Goal: Task Accomplishment & Management: Use online tool/utility

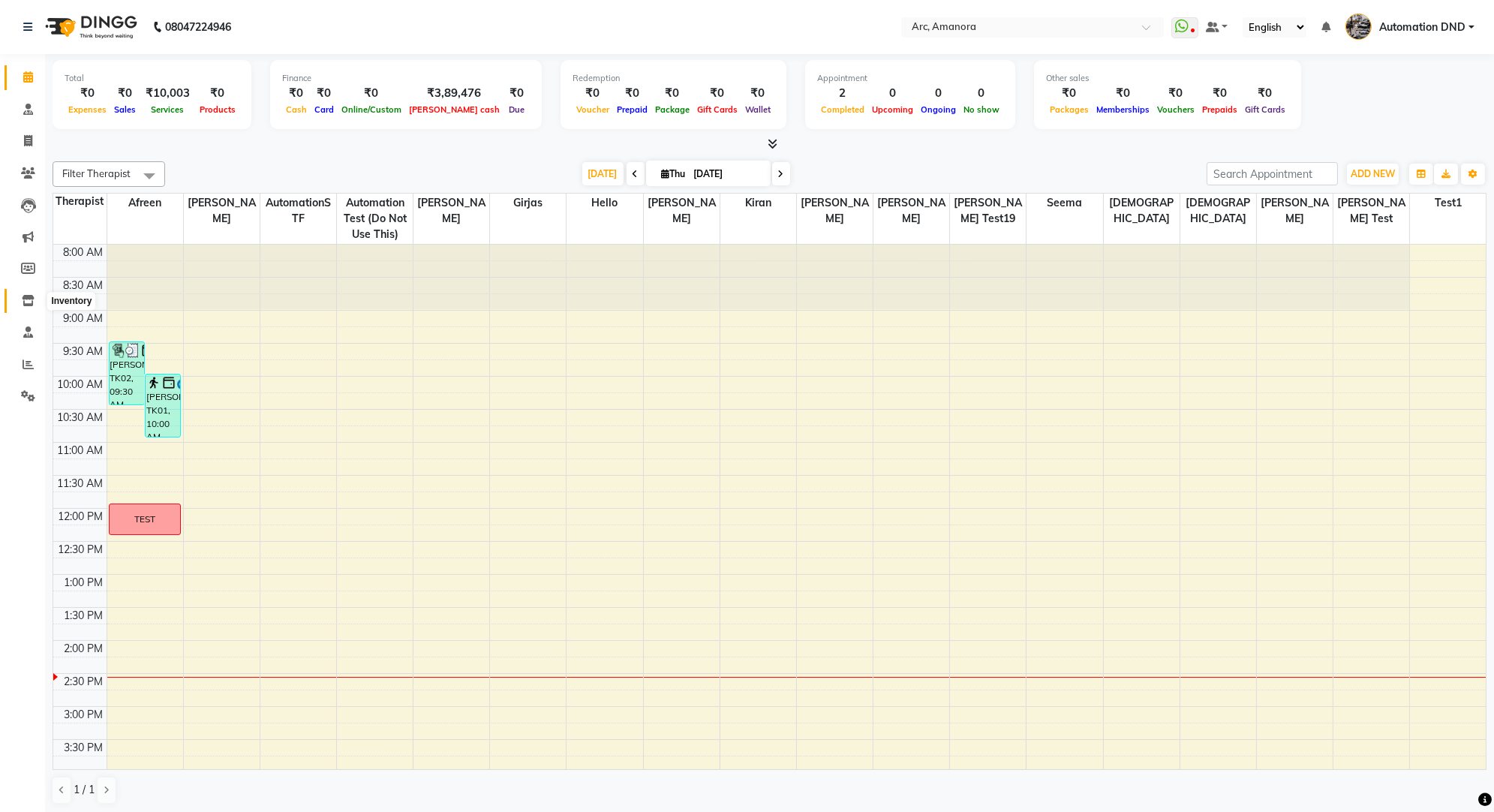
click at [27, 301] on icon at bounding box center [27, 300] width 13 height 11
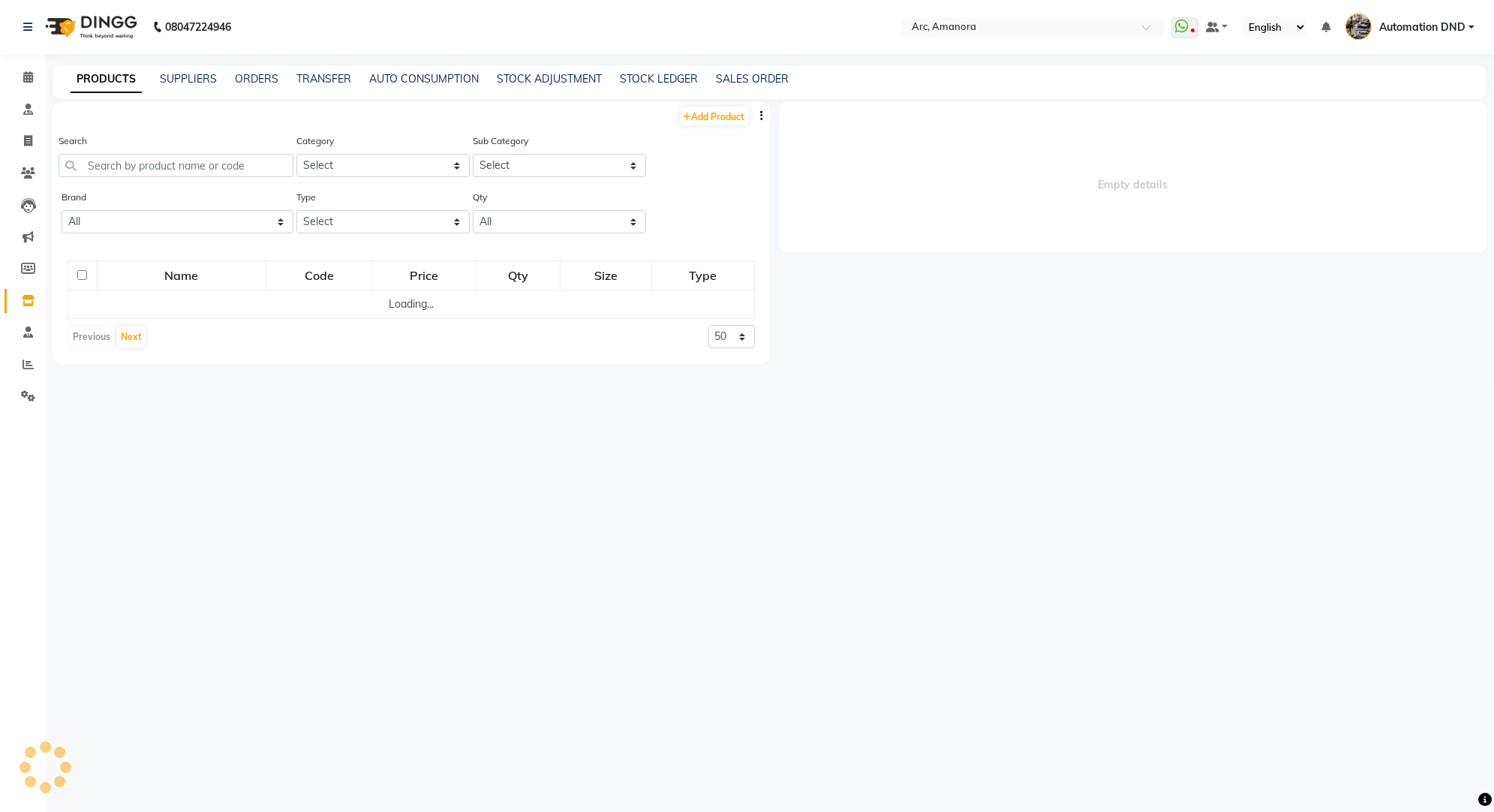
select select
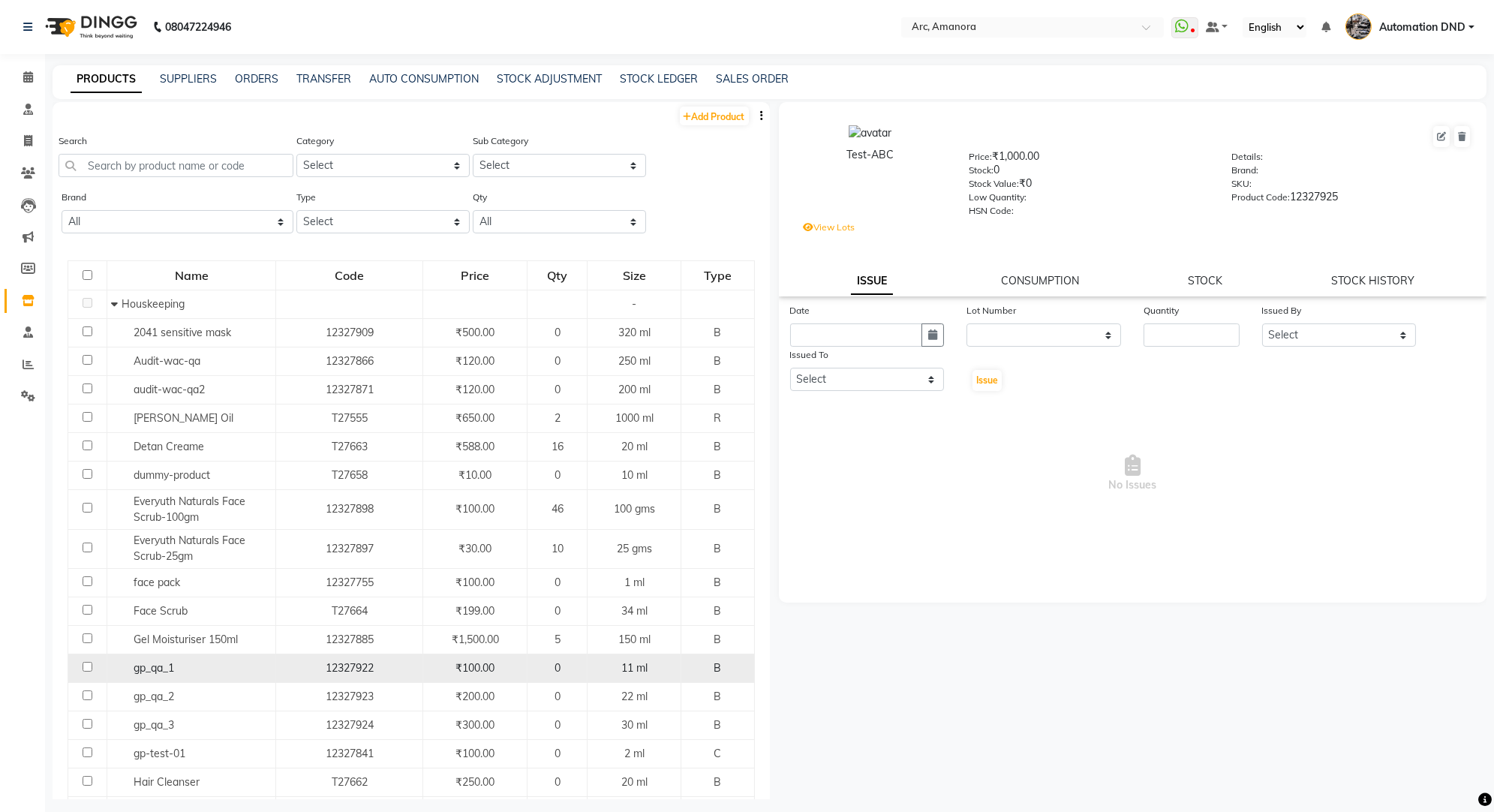
click at [162, 663] on span "gp_qa_1" at bounding box center [153, 668] width 40 height 14
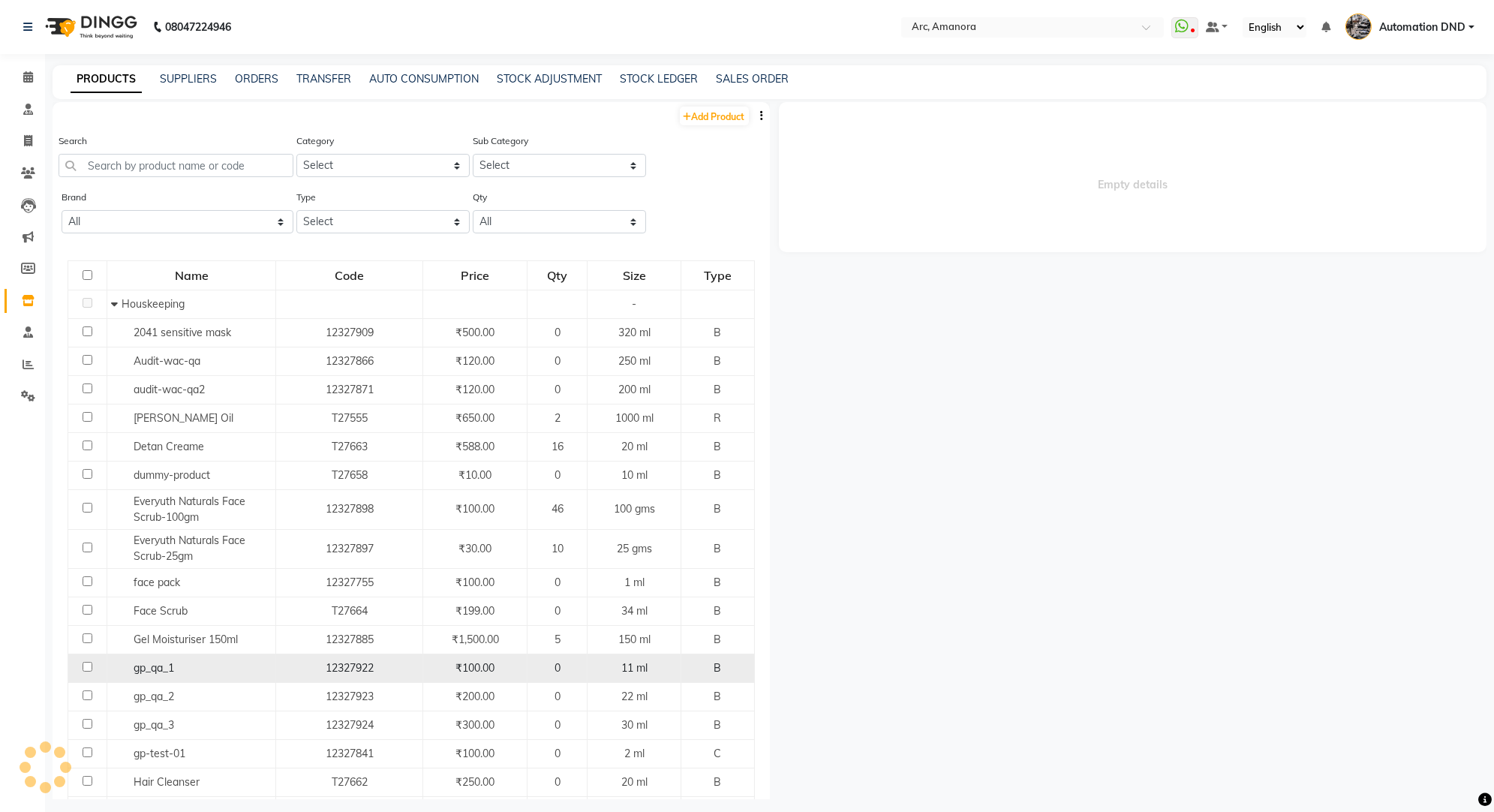
select select
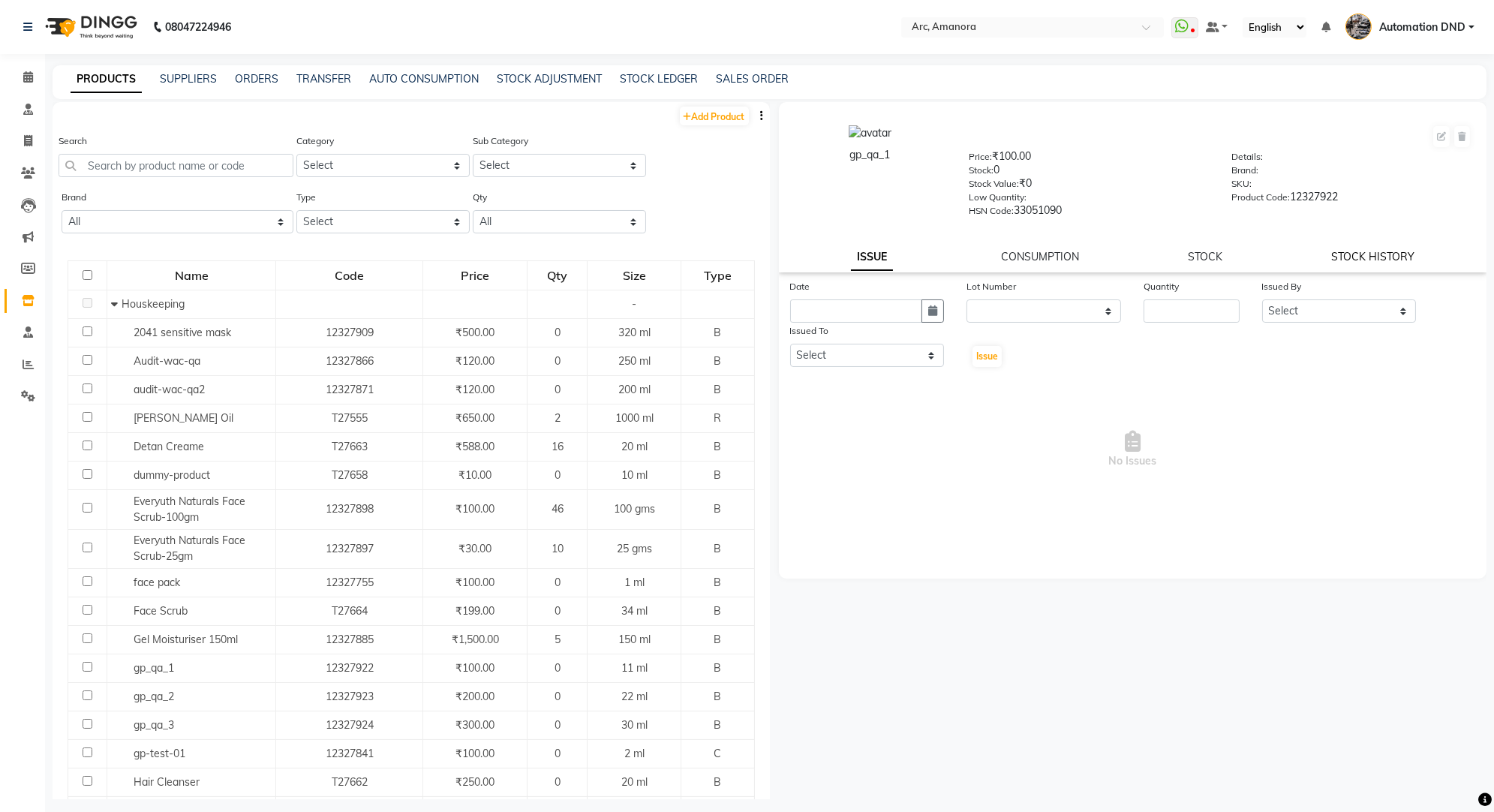
click at [1369, 258] on link "STOCK HISTORY" at bounding box center [1372, 257] width 83 height 14
select select "all"
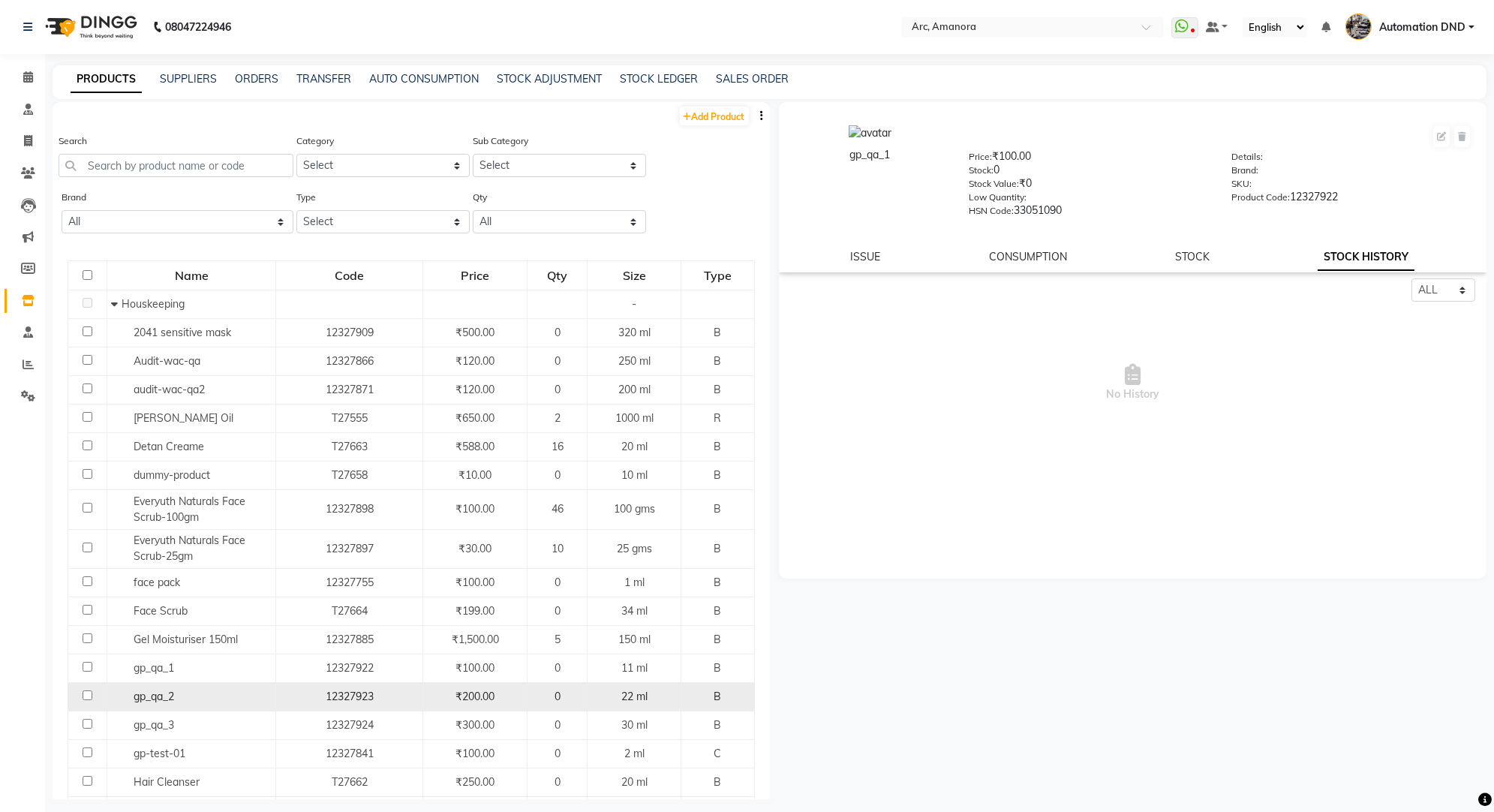
click at [196, 689] on div "gp_qa_2" at bounding box center [191, 696] width 161 height 16
select select "all"
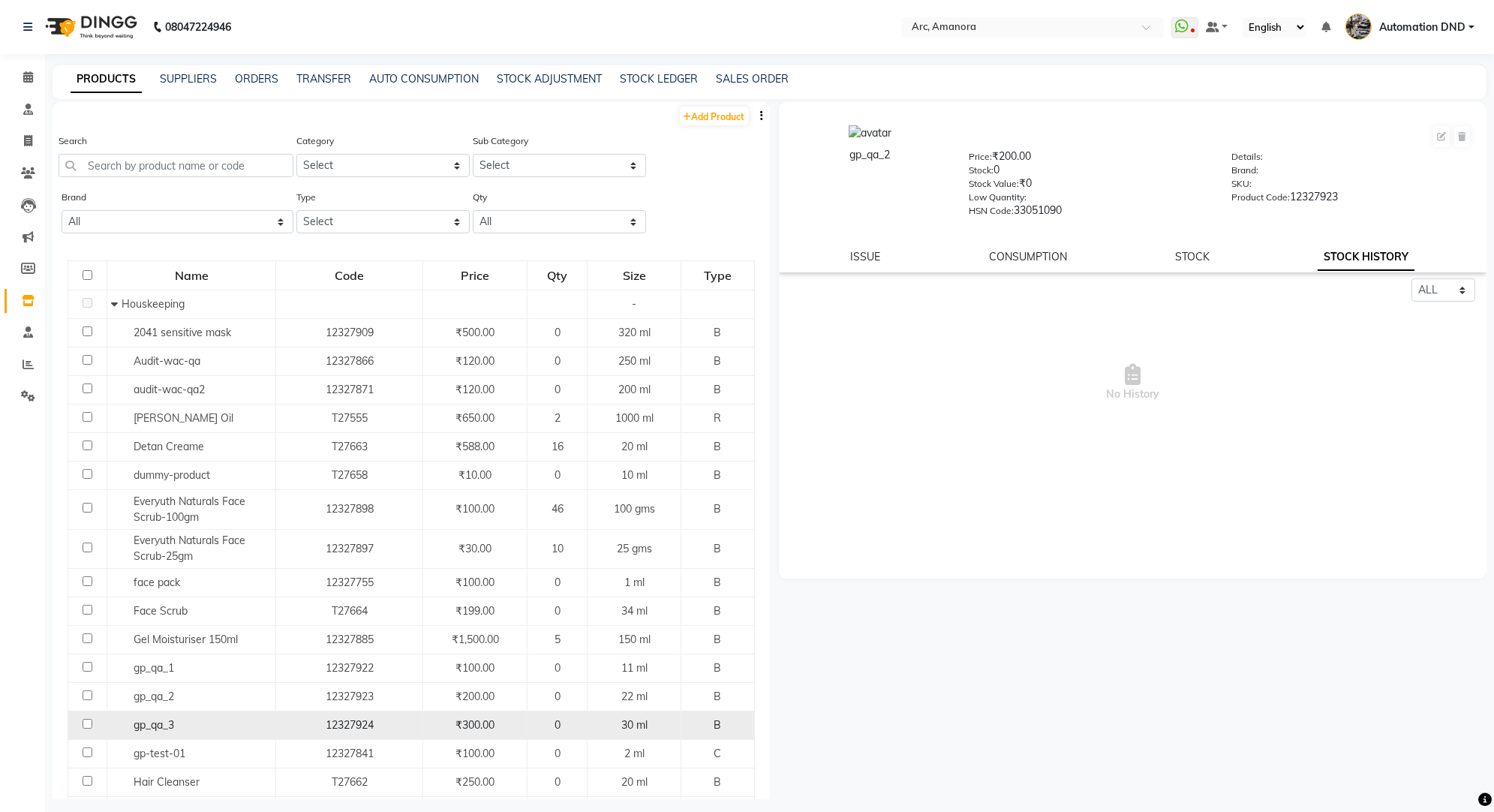
click at [165, 724] on span "gp_qa_3" at bounding box center [153, 725] width 40 height 14
select select "all"
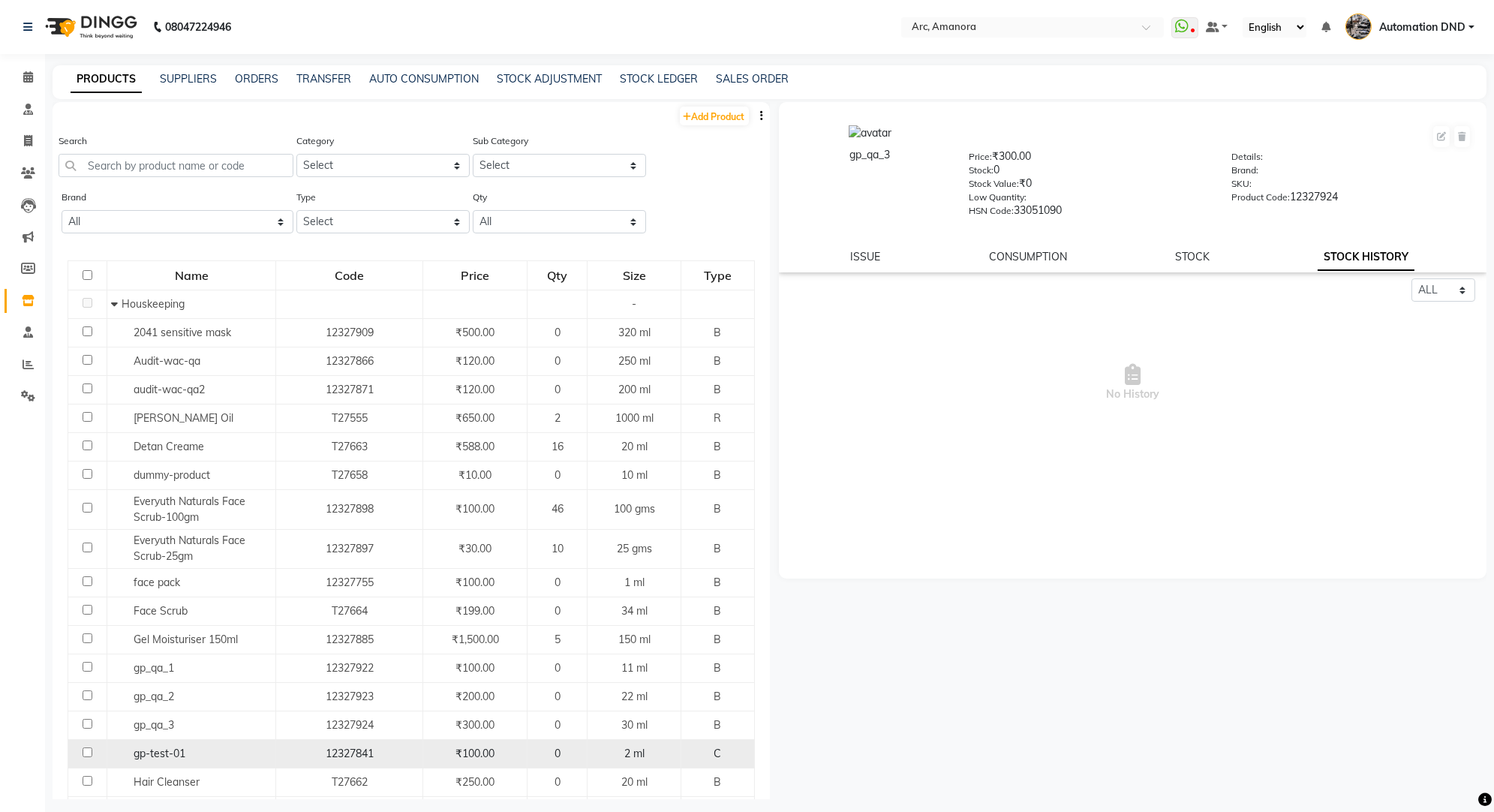
click at [164, 746] on span "gp-test-01" at bounding box center [159, 753] width 52 height 14
select select "all"
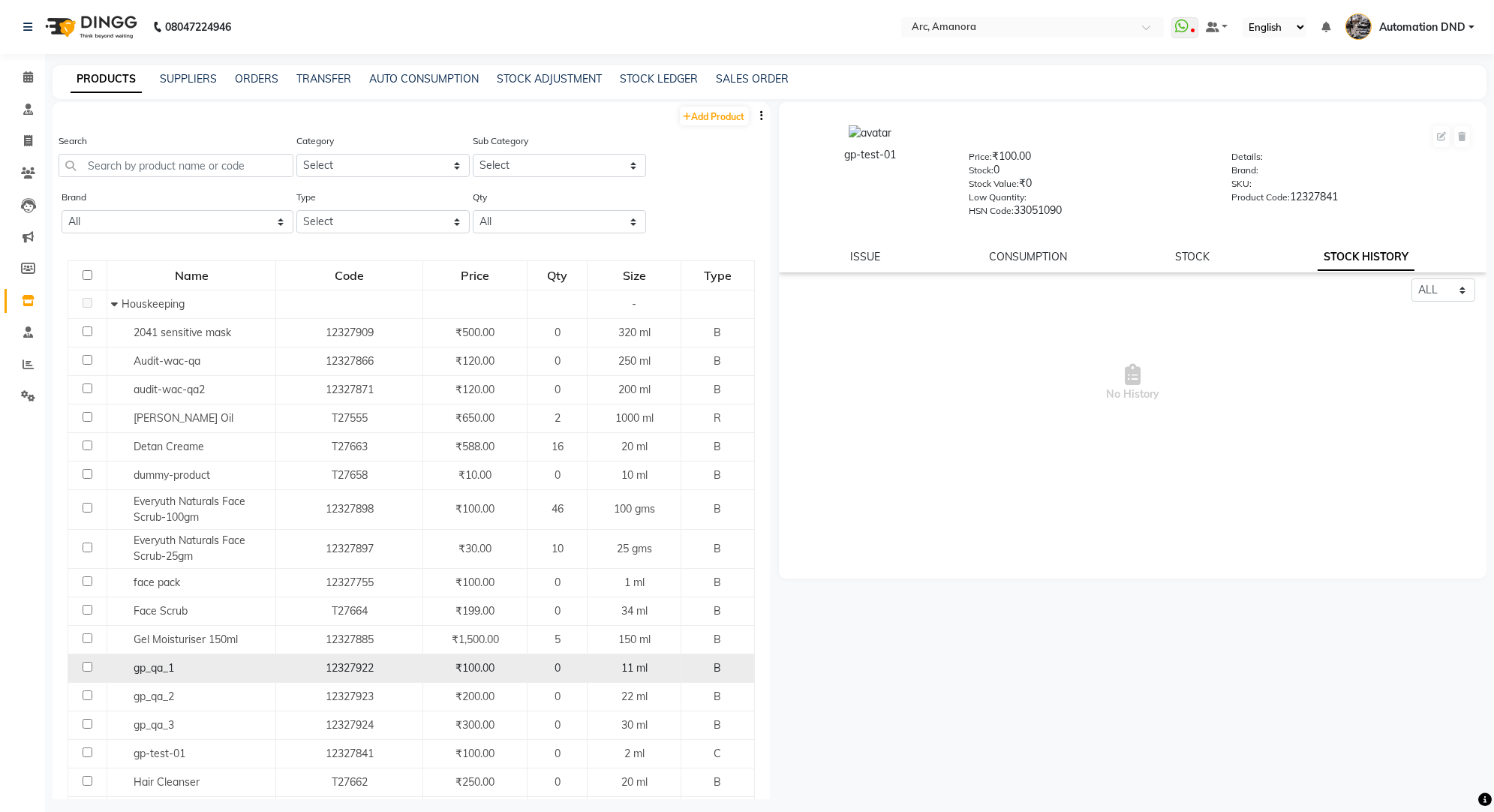
click at [152, 661] on span "gp_qa_1" at bounding box center [153, 668] width 40 height 14
select select "all"
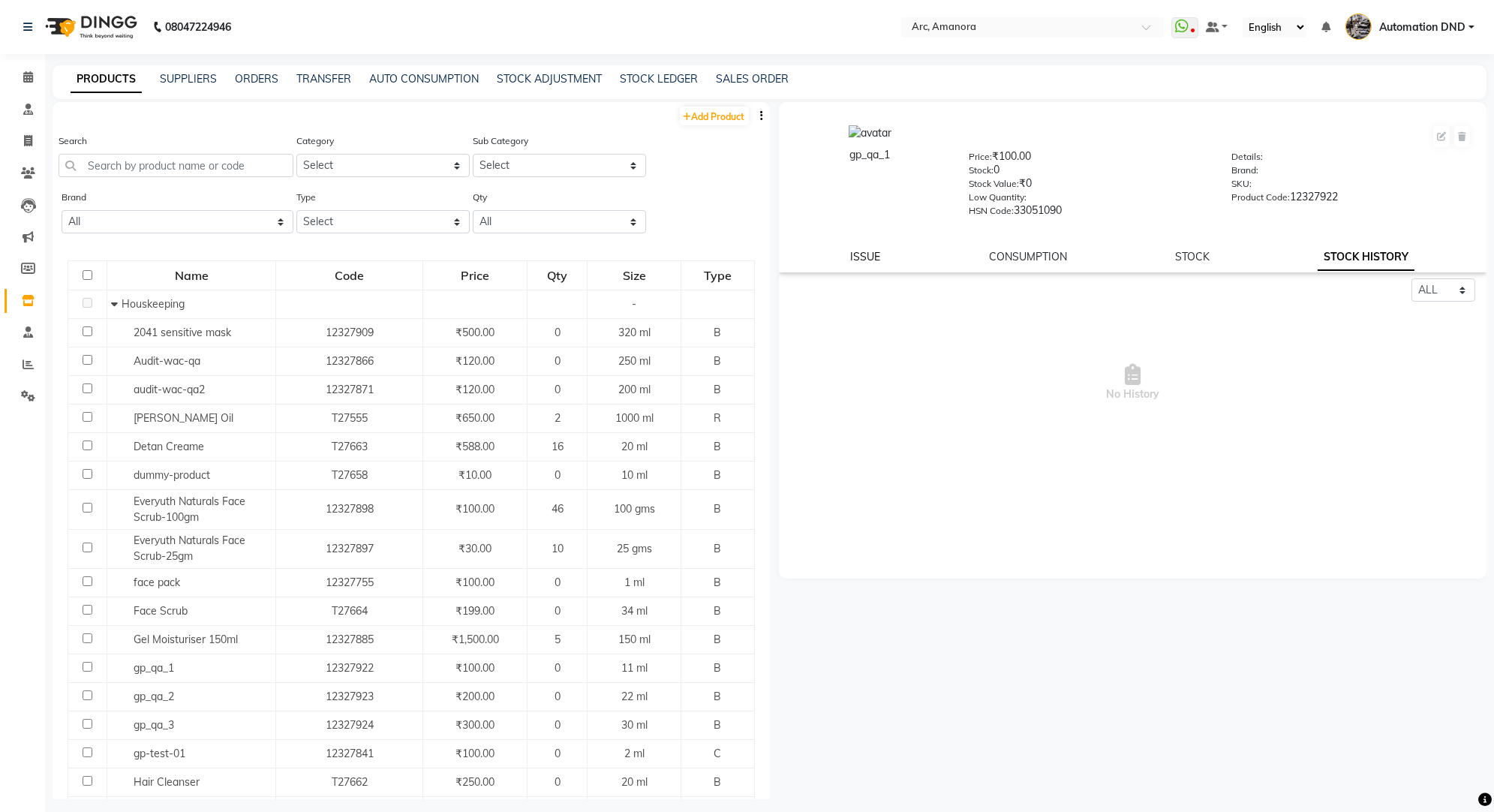
click at [866, 255] on link "ISSUE" at bounding box center [865, 257] width 30 height 14
select select
click at [920, 314] on input "text" at bounding box center [856, 311] width 133 height 24
select select "9"
select select "2025"
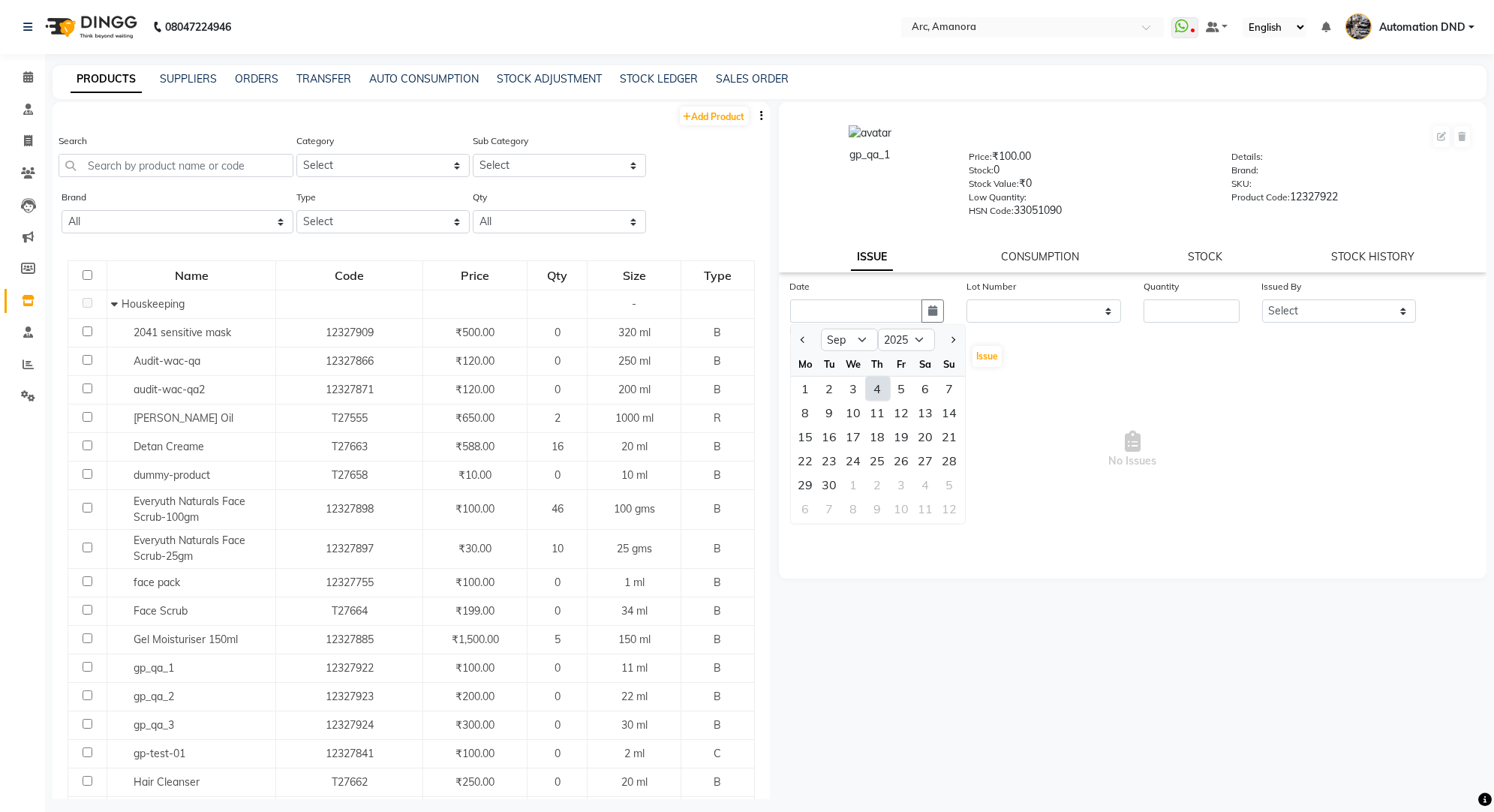
click at [881, 385] on div "4" at bounding box center [878, 388] width 24 height 24
type input "[DATE]"
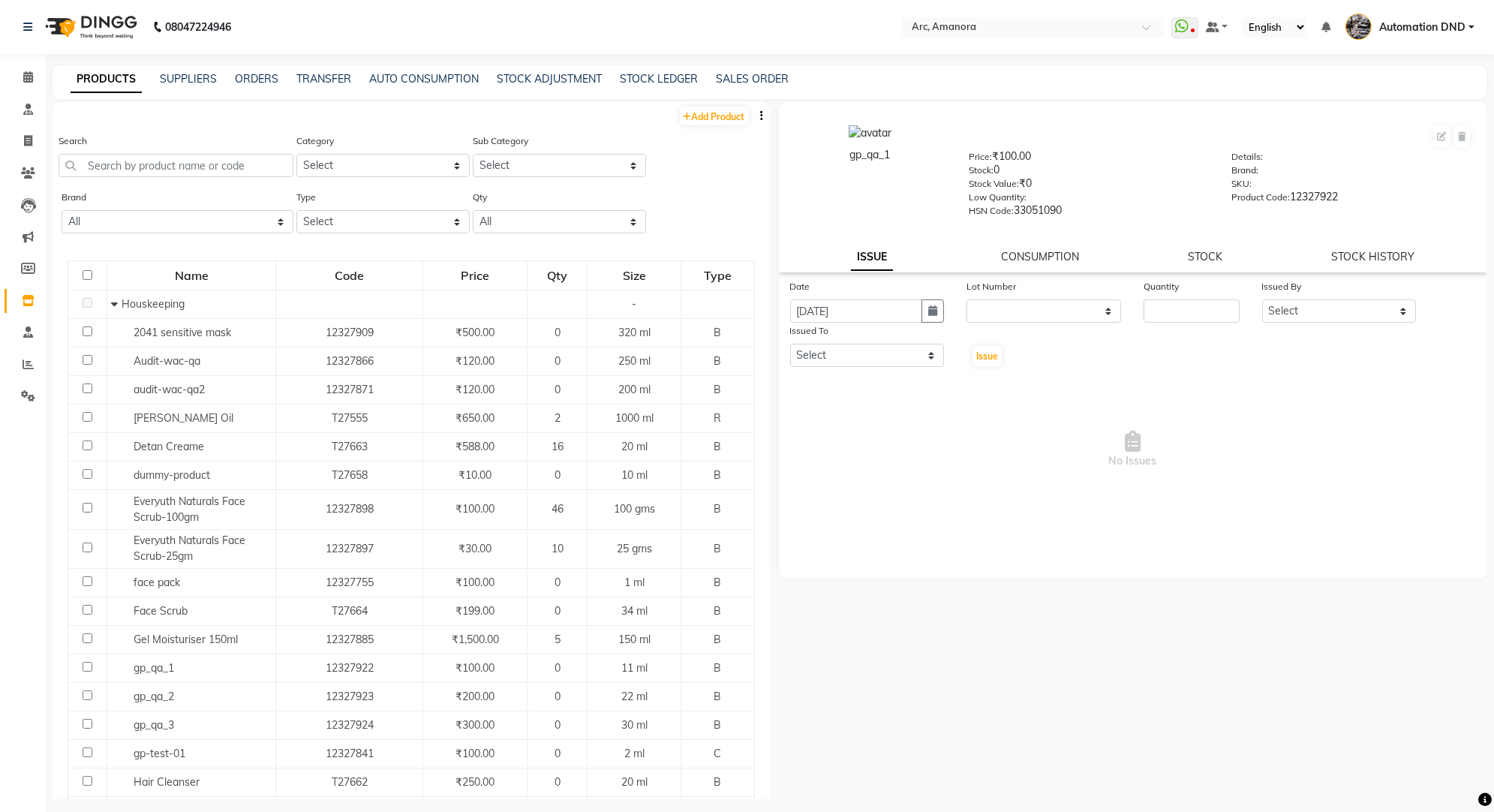
click at [1009, 299] on div "Lot Number" at bounding box center [1043, 288] width 155 height 21
click at [1007, 306] on select "None" at bounding box center [1043, 311] width 155 height 24
click at [1201, 261] on link "STOCK" at bounding box center [1204, 257] width 34 height 14
click at [1038, 264] on div "CONSUMPTION" at bounding box center [1028, 257] width 78 height 16
click at [843, 255] on div "ISSUE CONSUMPTION STOCK STOCK HISTORY" at bounding box center [1133, 257] width 672 height 16
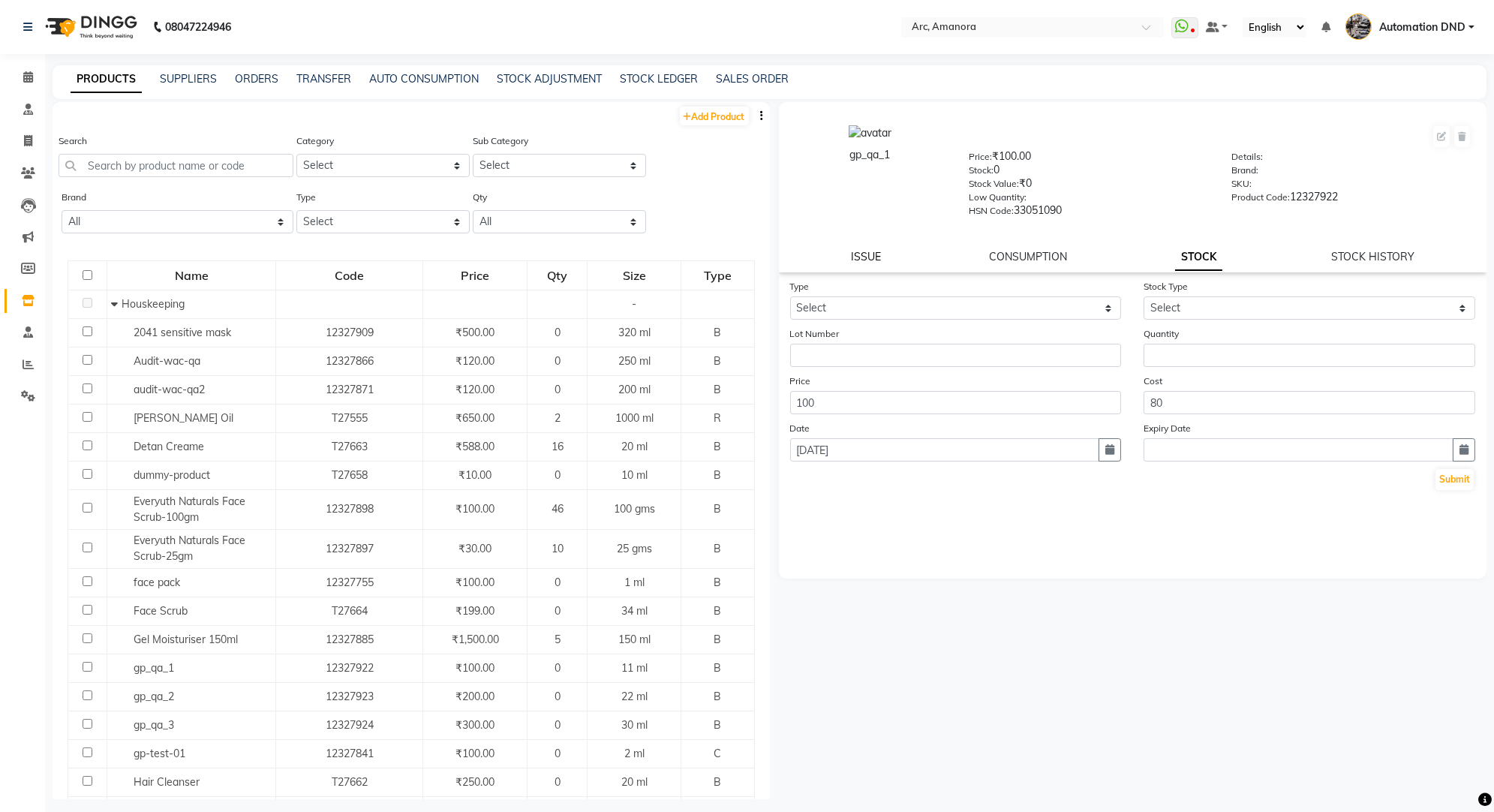
click at [870, 256] on link "ISSUE" at bounding box center [865, 257] width 30 height 14
select select
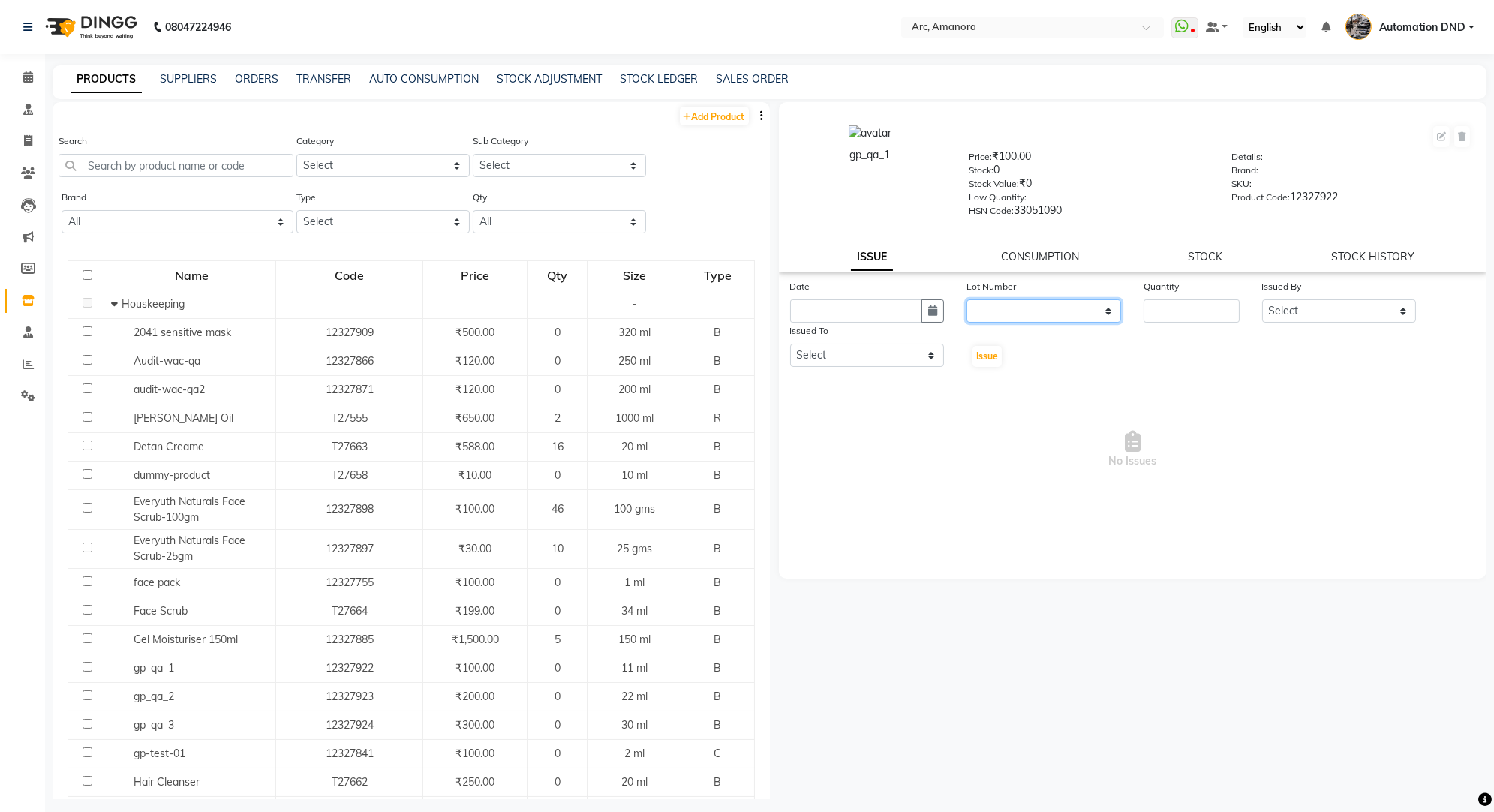
click at [1081, 312] on select "None" at bounding box center [1043, 311] width 155 height 24
click at [1177, 311] on input "number" at bounding box center [1190, 311] width 95 height 24
type input "2"
click at [895, 359] on select "Select Afreen [PERSON_NAME] AutomationSTF Automation Test (Do not use this) [PE…" at bounding box center [867, 356] width 155 height 24
select select "124"
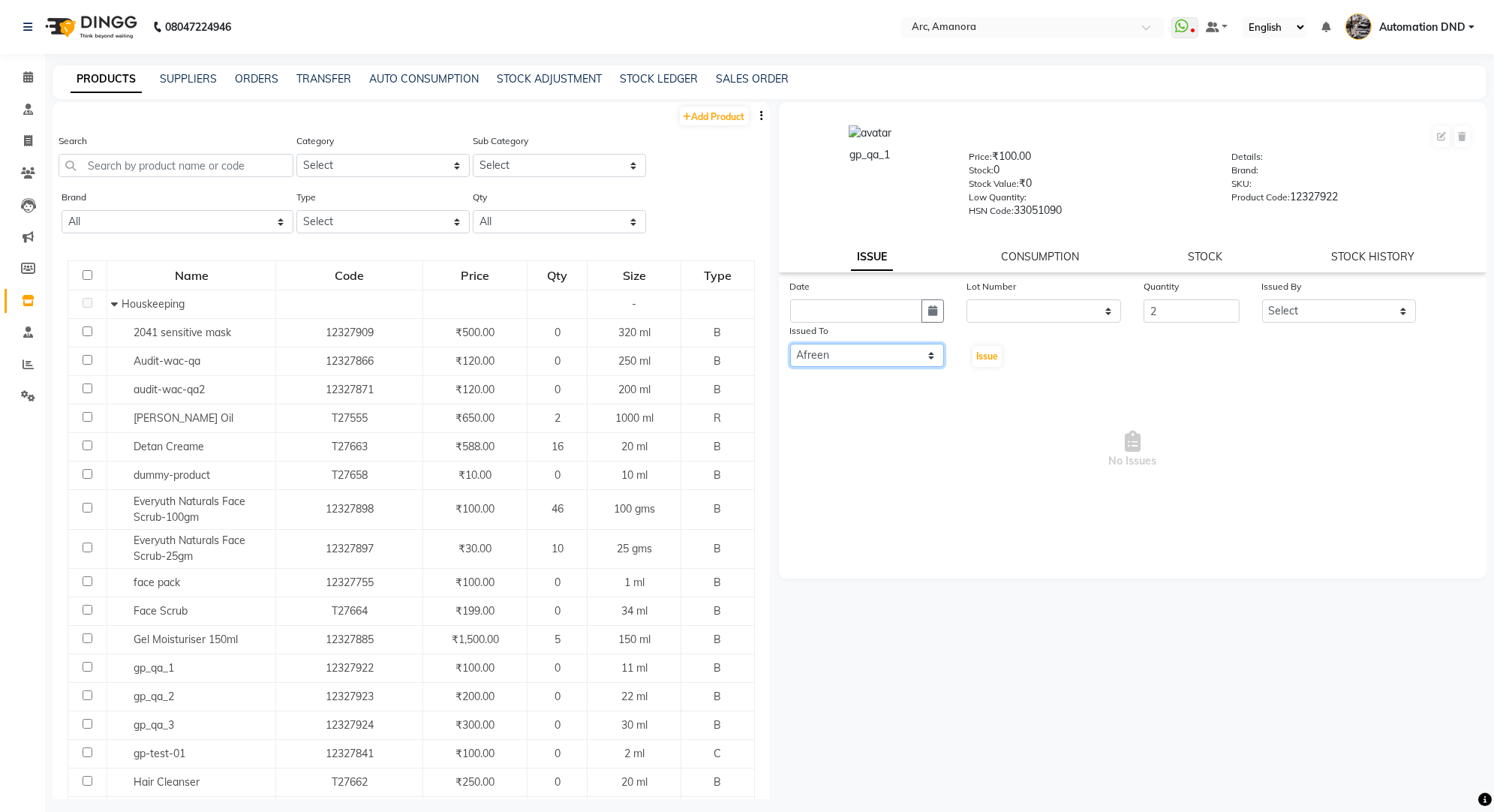
click at [790, 344] on select "Select Afreen [PERSON_NAME] AutomationSTF Automation Test (Do not use this) [PE…" at bounding box center [867, 356] width 155 height 24
click at [980, 348] on button "Issue" at bounding box center [987, 356] width 29 height 21
click at [1310, 310] on select "Select Afreen [PERSON_NAME] AutomationSTF Automation Test (Do not use this) [PE…" at bounding box center [1339, 311] width 155 height 24
select select "471"
click at [1262, 300] on select "Select Afreen [PERSON_NAME] AutomationSTF Automation Test (Do not use this) [PE…" at bounding box center [1339, 311] width 155 height 24
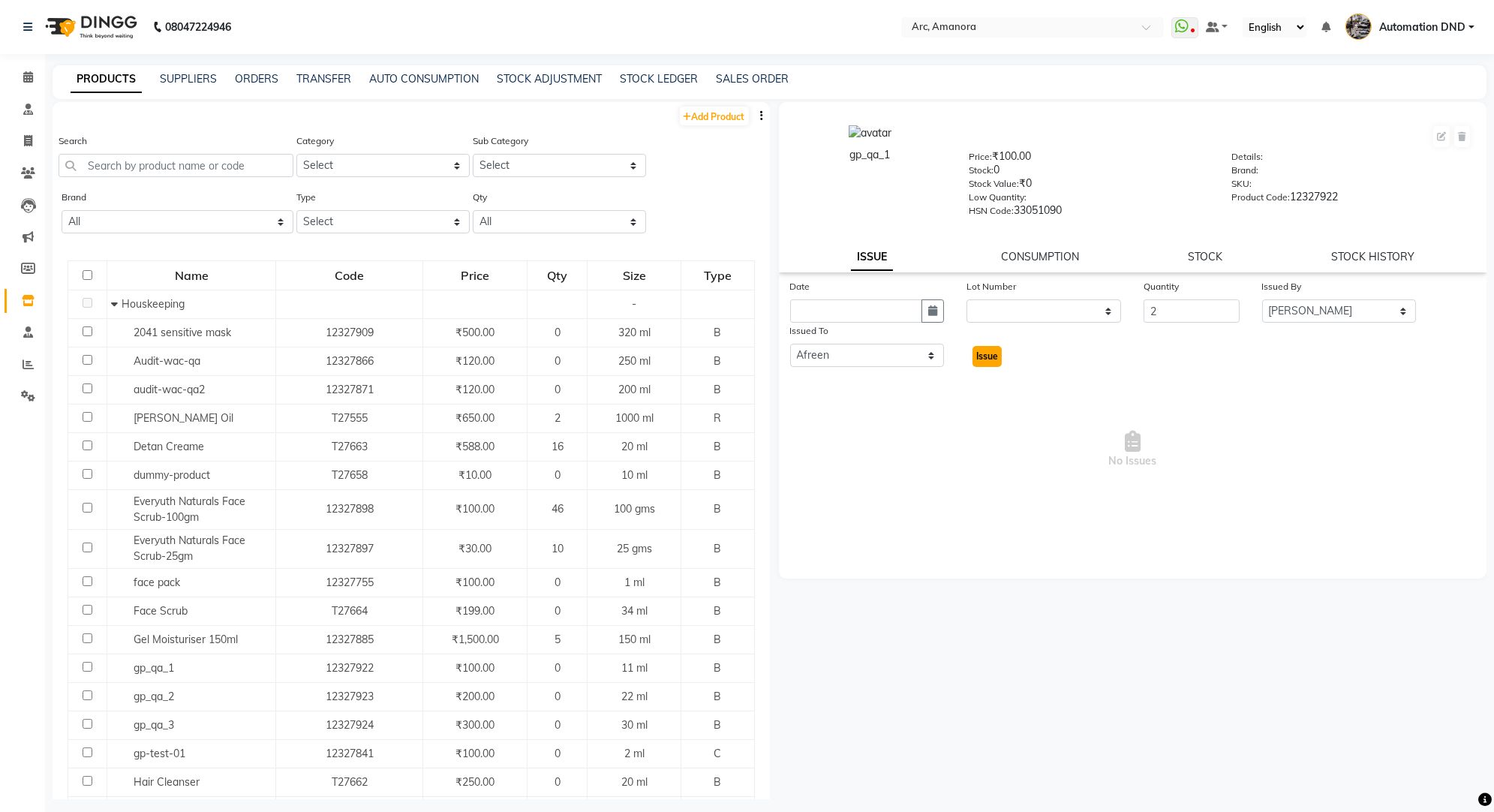
click at [980, 352] on span "Issue" at bounding box center [987, 356] width 22 height 11
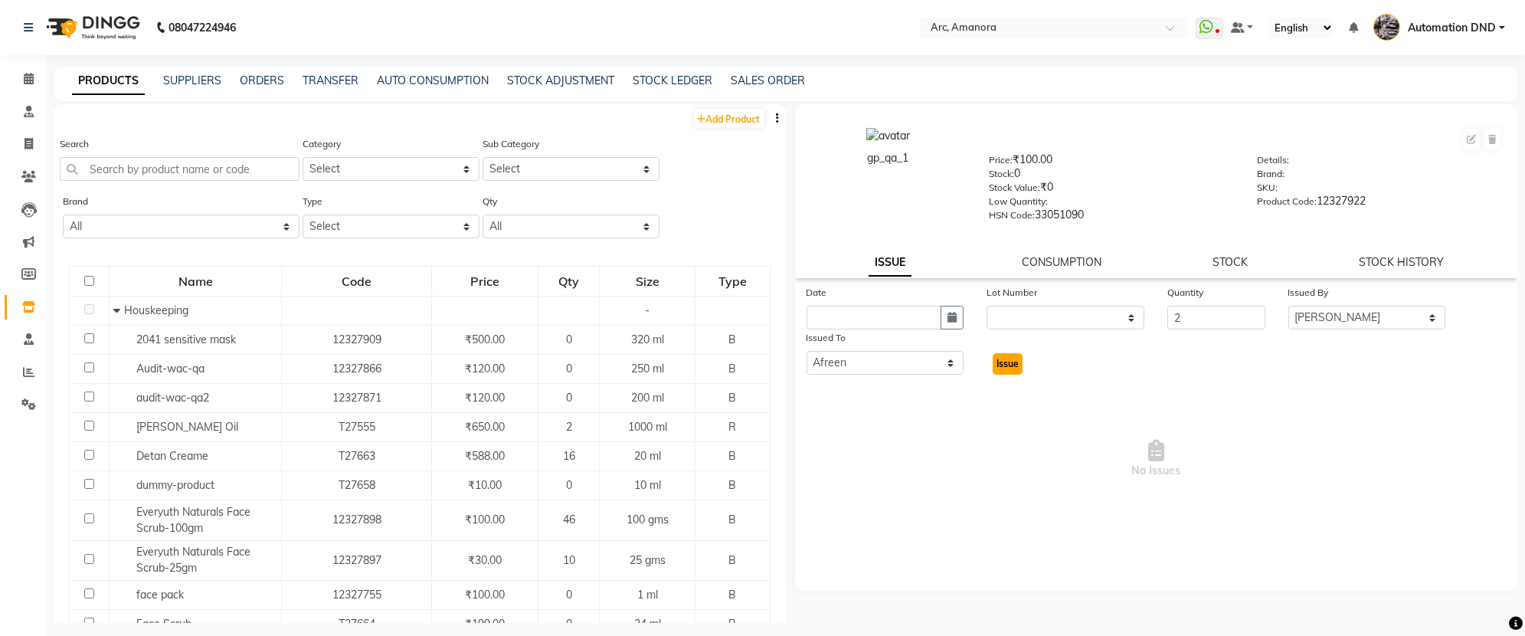
click at [1005, 361] on span "Issue" at bounding box center [1007, 363] width 22 height 11
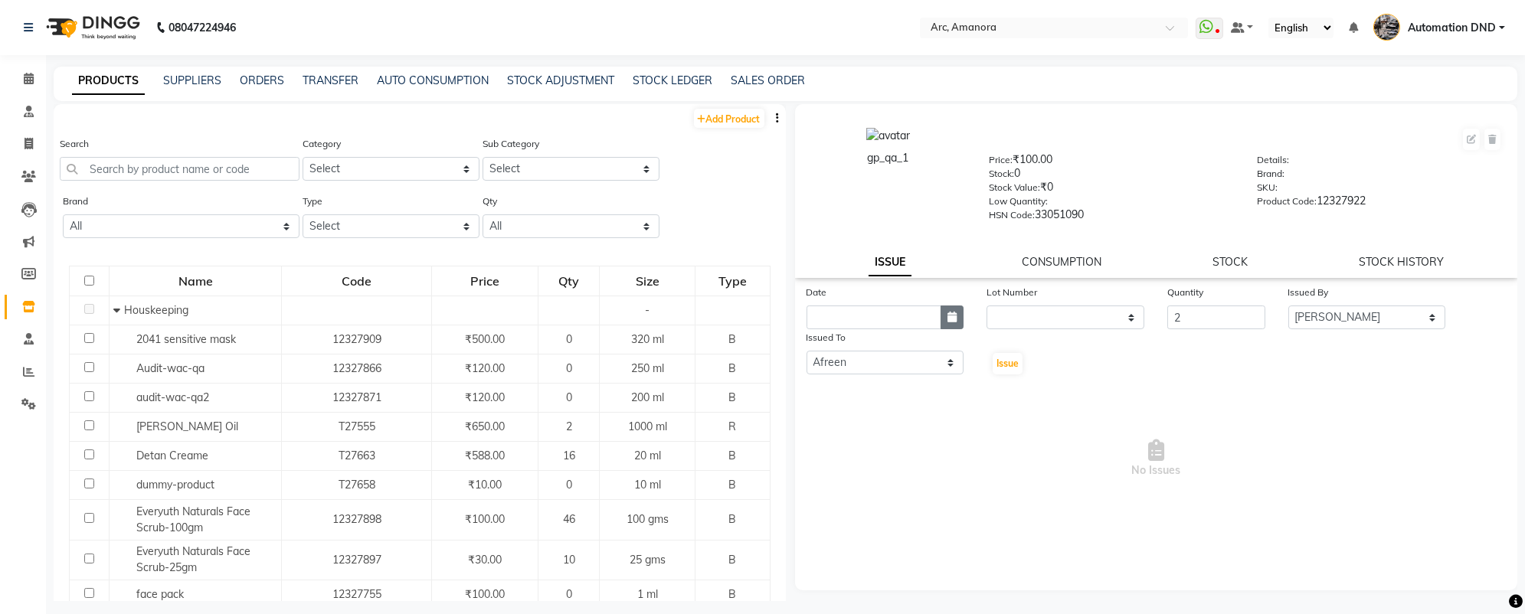
click at [947, 311] on button "button" at bounding box center [951, 318] width 23 height 24
select select "9"
select select "2025"
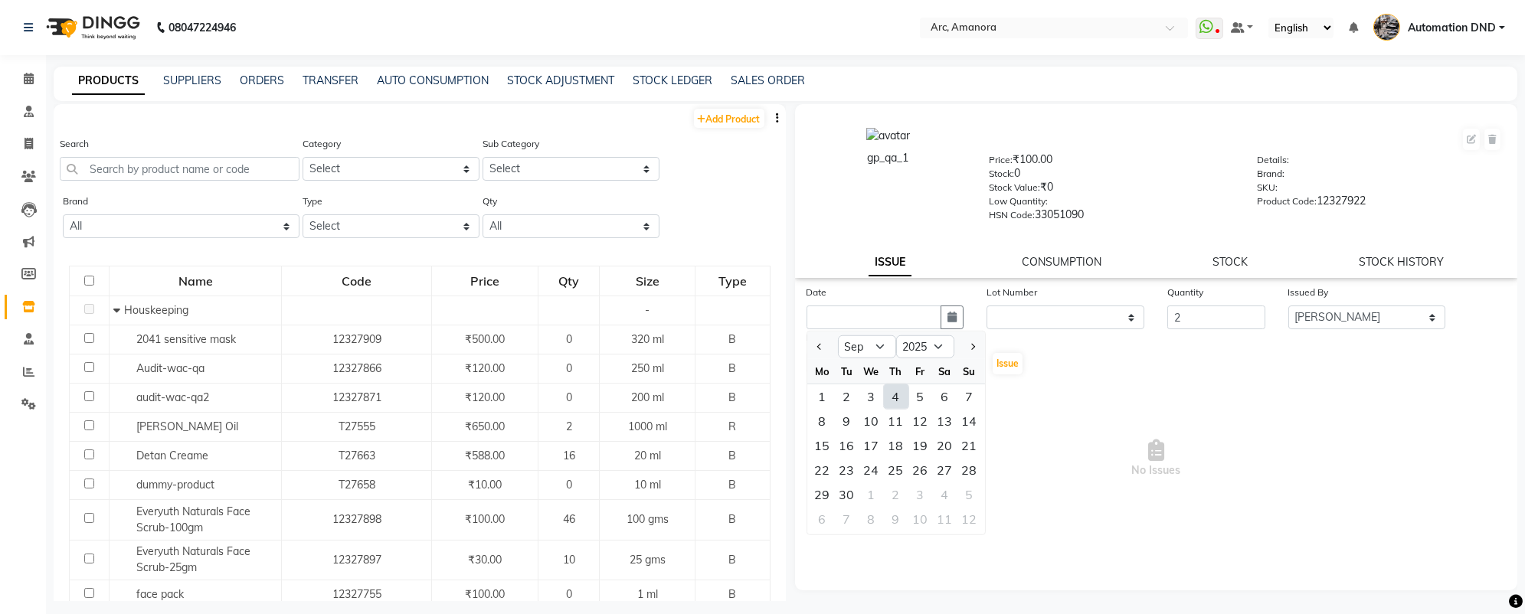
click at [890, 402] on div "4" at bounding box center [896, 396] width 25 height 25
type input "[DATE]"
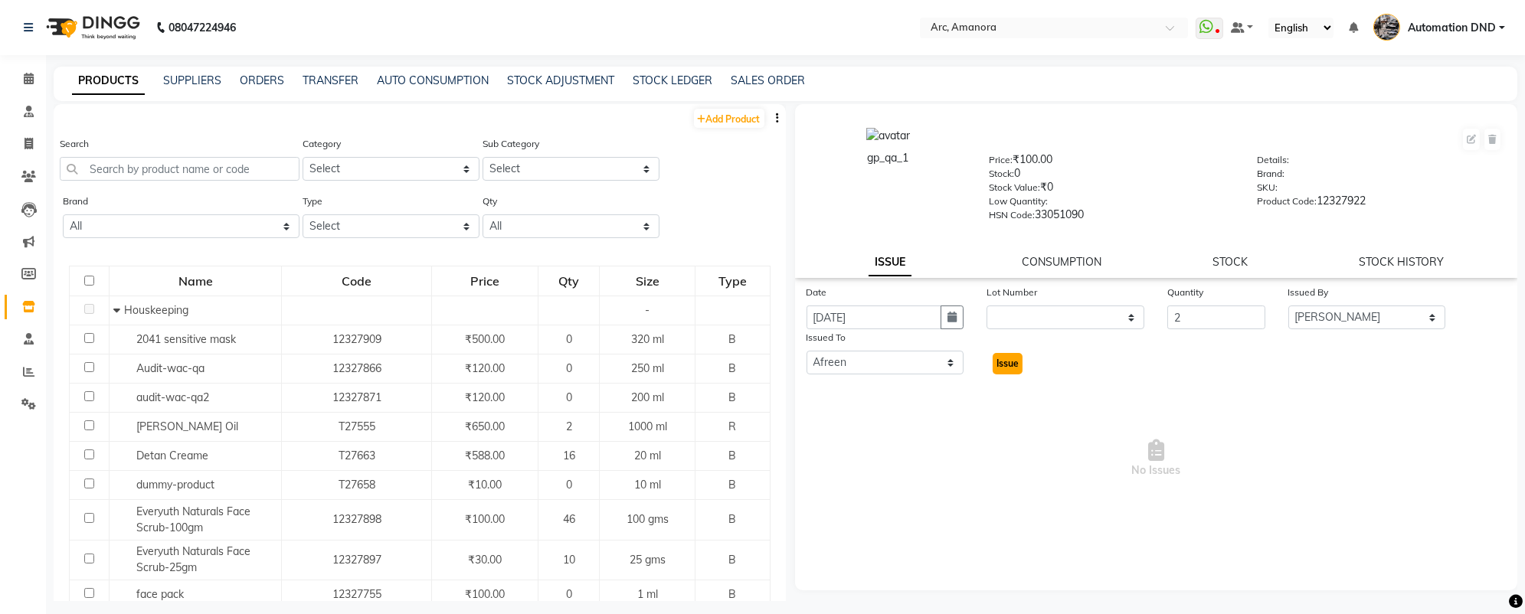
click at [1002, 371] on button "Issue" at bounding box center [1007, 363] width 30 height 21
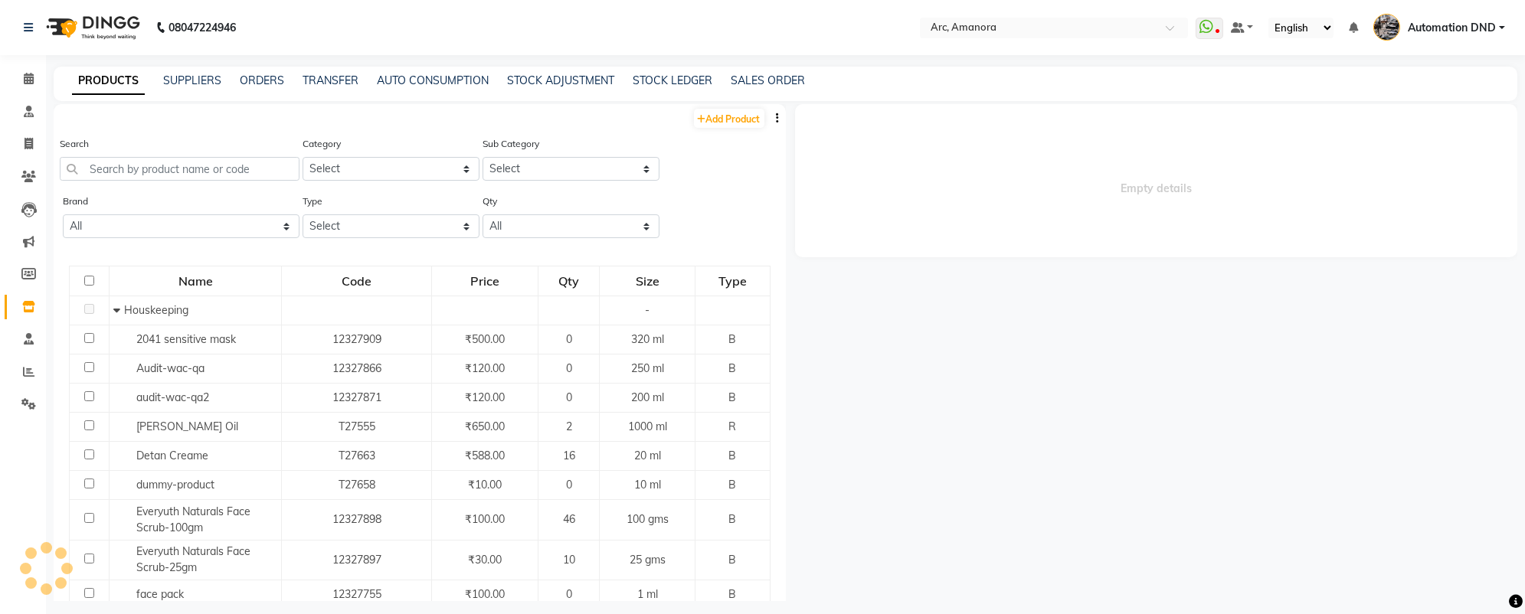
select select
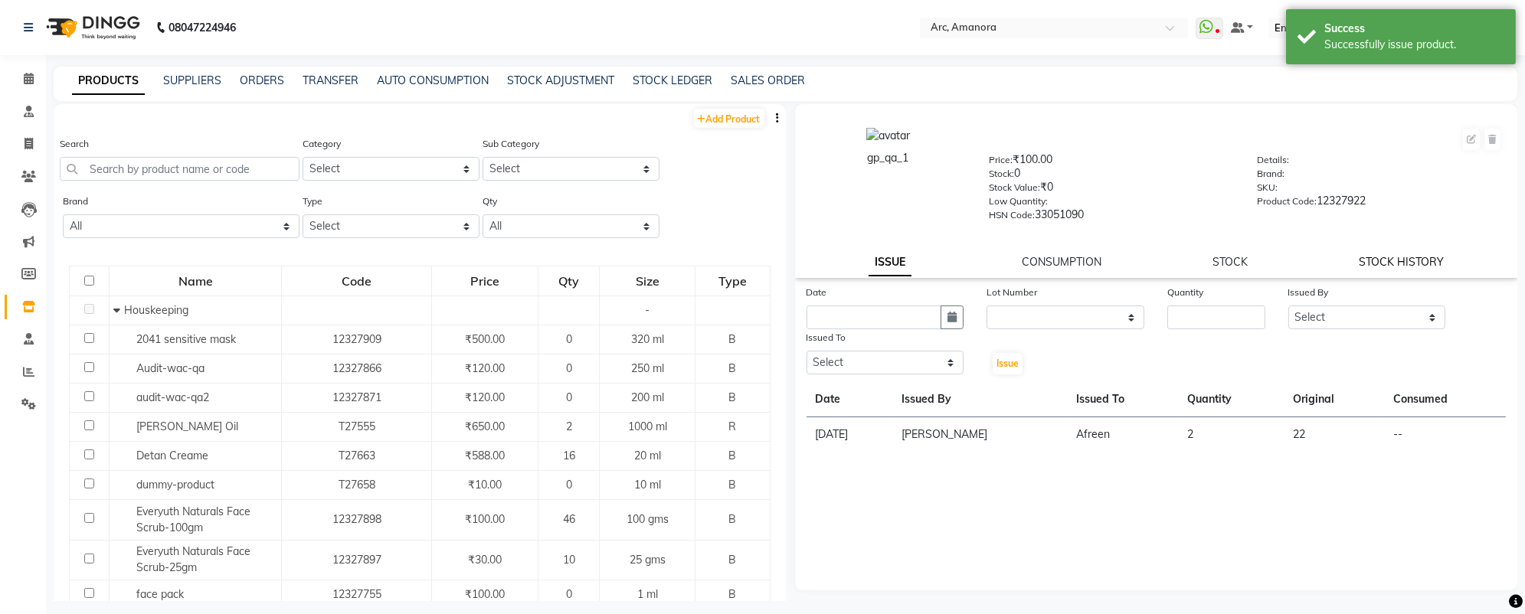
click at [1390, 261] on link "STOCK HISTORY" at bounding box center [1400, 262] width 85 height 14
select select "all"
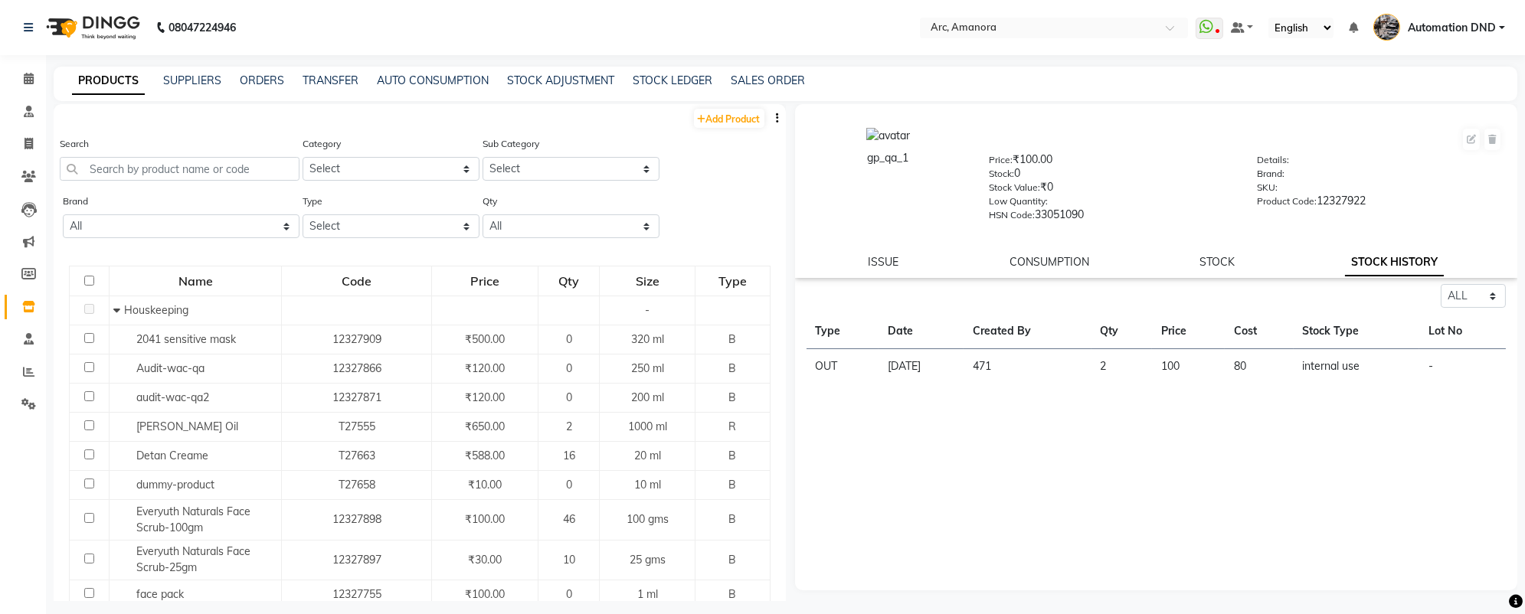
drag, startPoint x: 996, startPoint y: 371, endPoint x: 1034, endPoint y: 367, distance: 37.8
click at [1034, 367] on td "471" at bounding box center [1026, 366] width 127 height 35
drag, startPoint x: 1035, startPoint y: 367, endPoint x: 1002, endPoint y: 362, distance: 32.5
click at [1002, 362] on td "471" at bounding box center [1026, 366] width 127 height 35
drag, startPoint x: 815, startPoint y: 364, endPoint x: 1388, endPoint y: 373, distance: 573.6
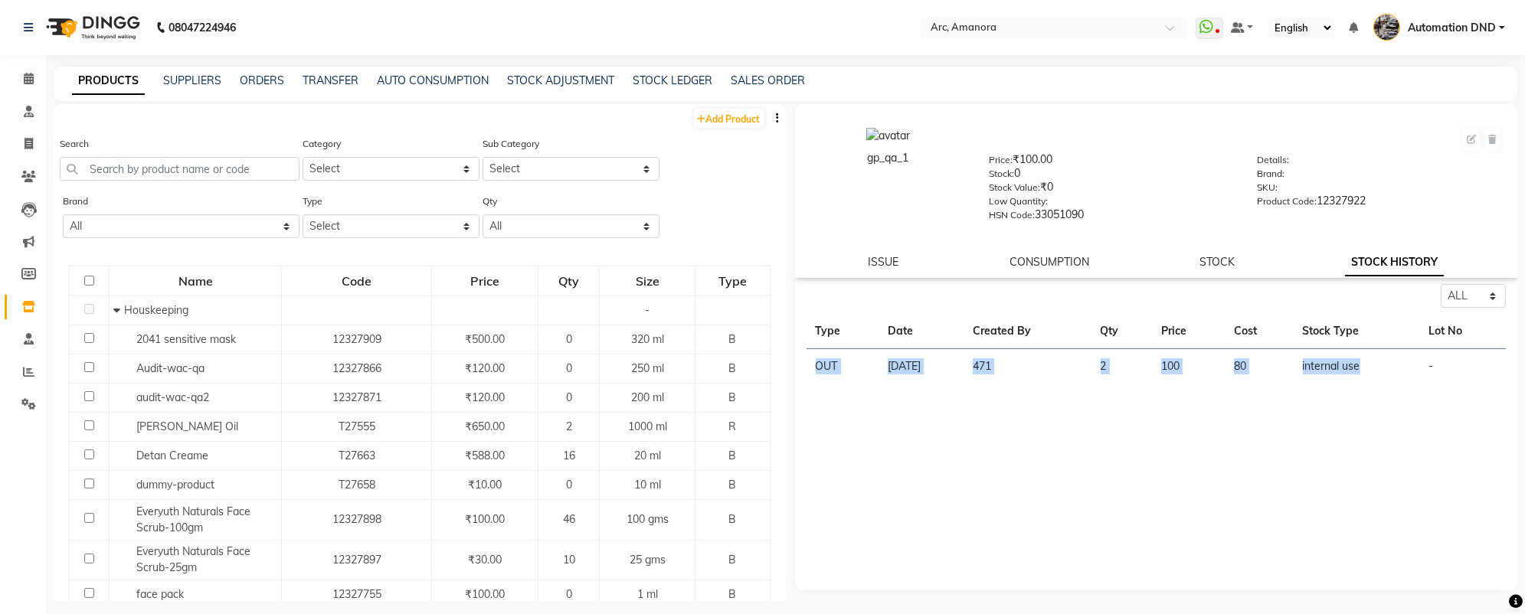
click at [1388, 373] on tr "OUT [DATE] 471 2 100 80 internal use -" at bounding box center [1156, 366] width 700 height 35
click at [1208, 261] on link "STOCK" at bounding box center [1216, 262] width 35 height 14
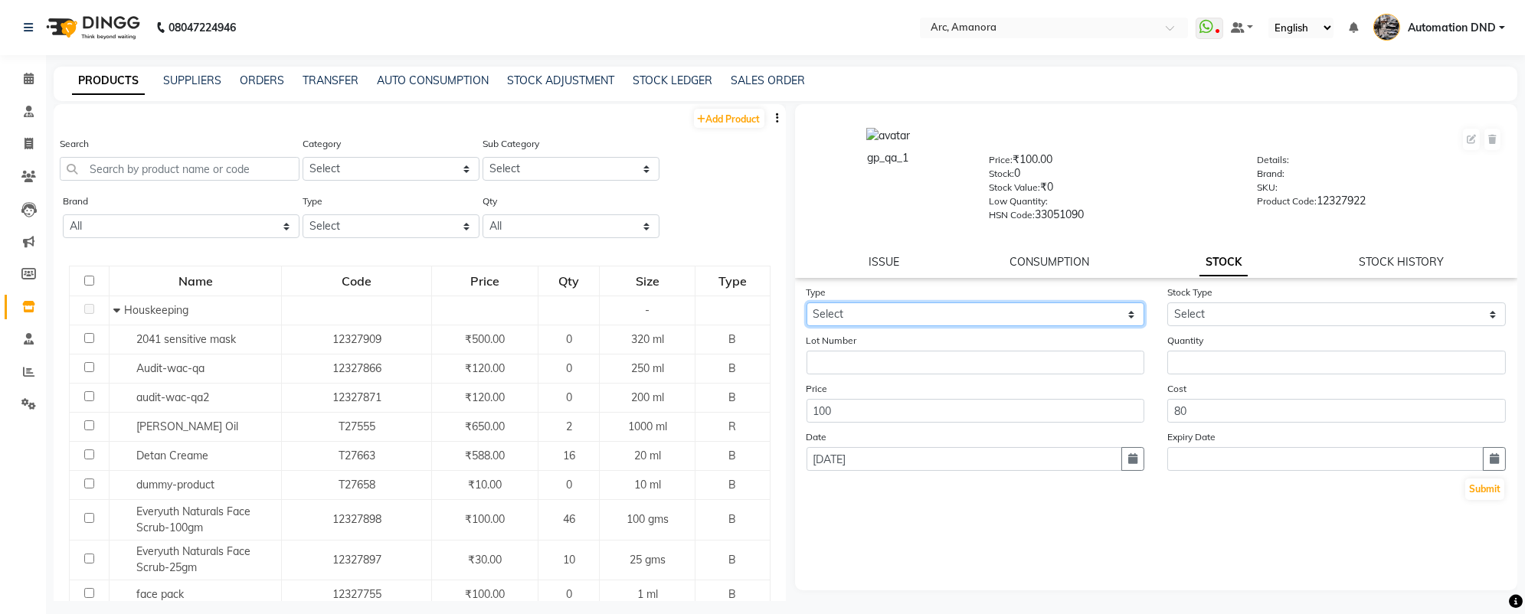
click at [940, 319] on select "Select In Out" at bounding box center [975, 314] width 338 height 24
select select "in"
click at [806, 303] on select "Select In Out" at bounding box center [975, 314] width 338 height 24
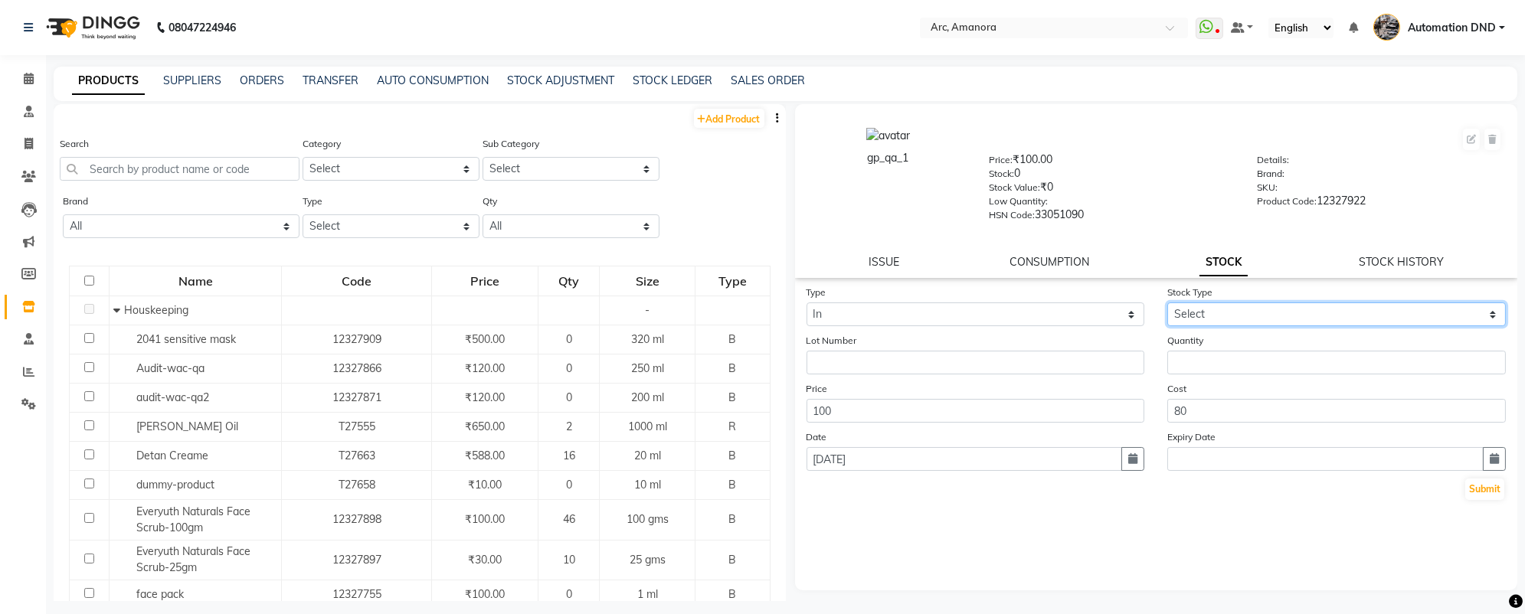
click at [1198, 319] on select "Select New Stock Adjustment Return Other" at bounding box center [1336, 314] width 338 height 24
select select "new stock"
click at [1167, 303] on select "Select New Stock Adjustment Return Other" at bounding box center [1336, 314] width 338 height 24
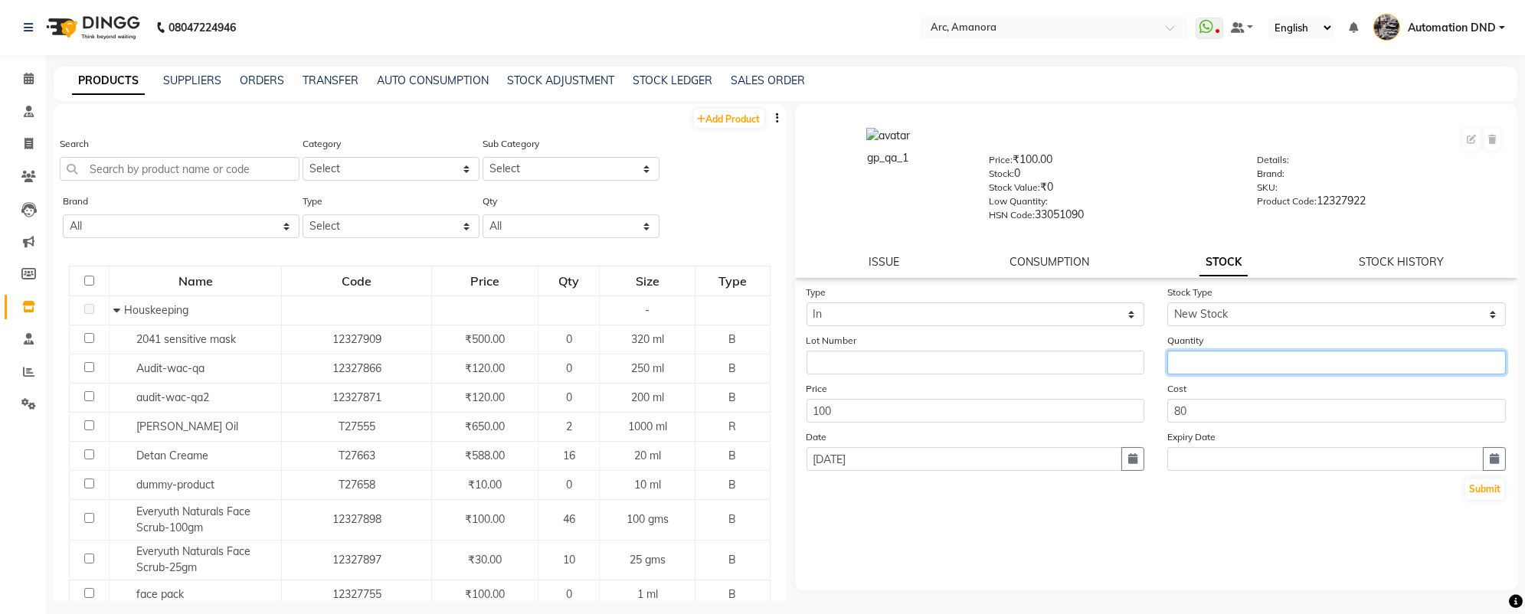
click at [1198, 365] on input "number" at bounding box center [1336, 363] width 338 height 24
type input "22"
click at [1476, 489] on button "Submit" at bounding box center [1484, 489] width 39 height 21
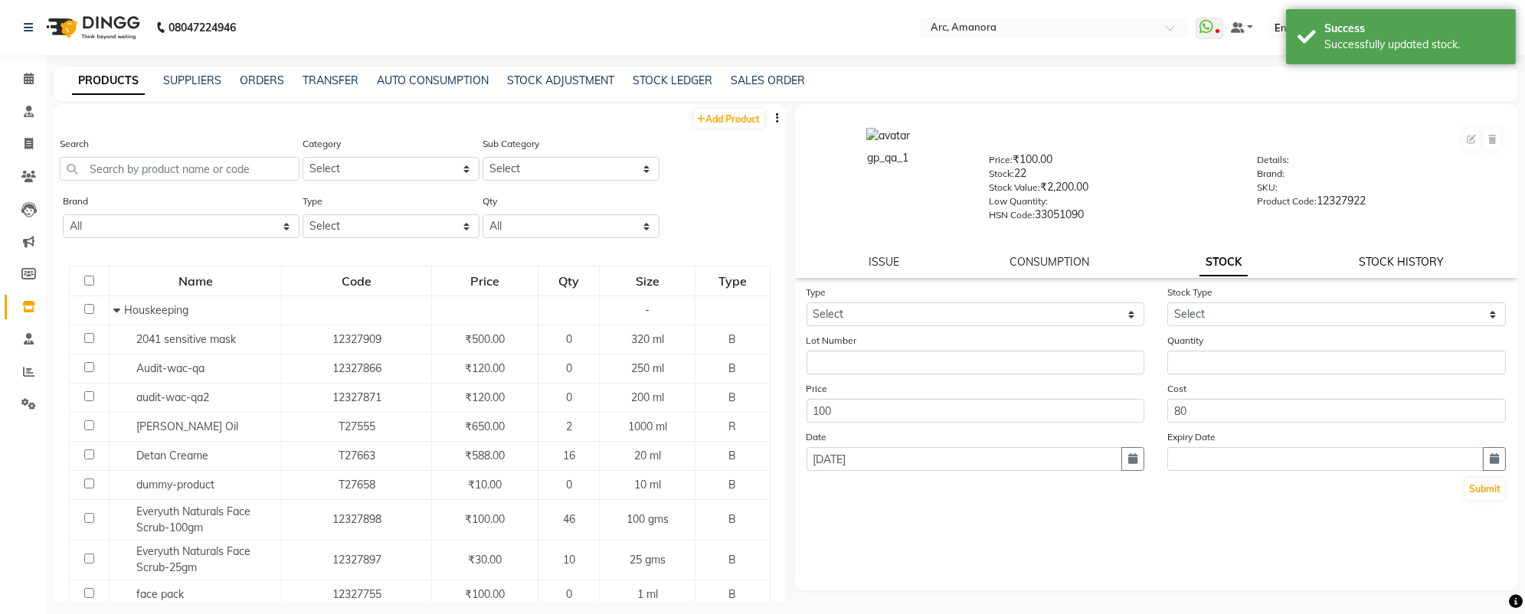
click at [1388, 262] on link "STOCK HISTORY" at bounding box center [1400, 262] width 85 height 14
select select "all"
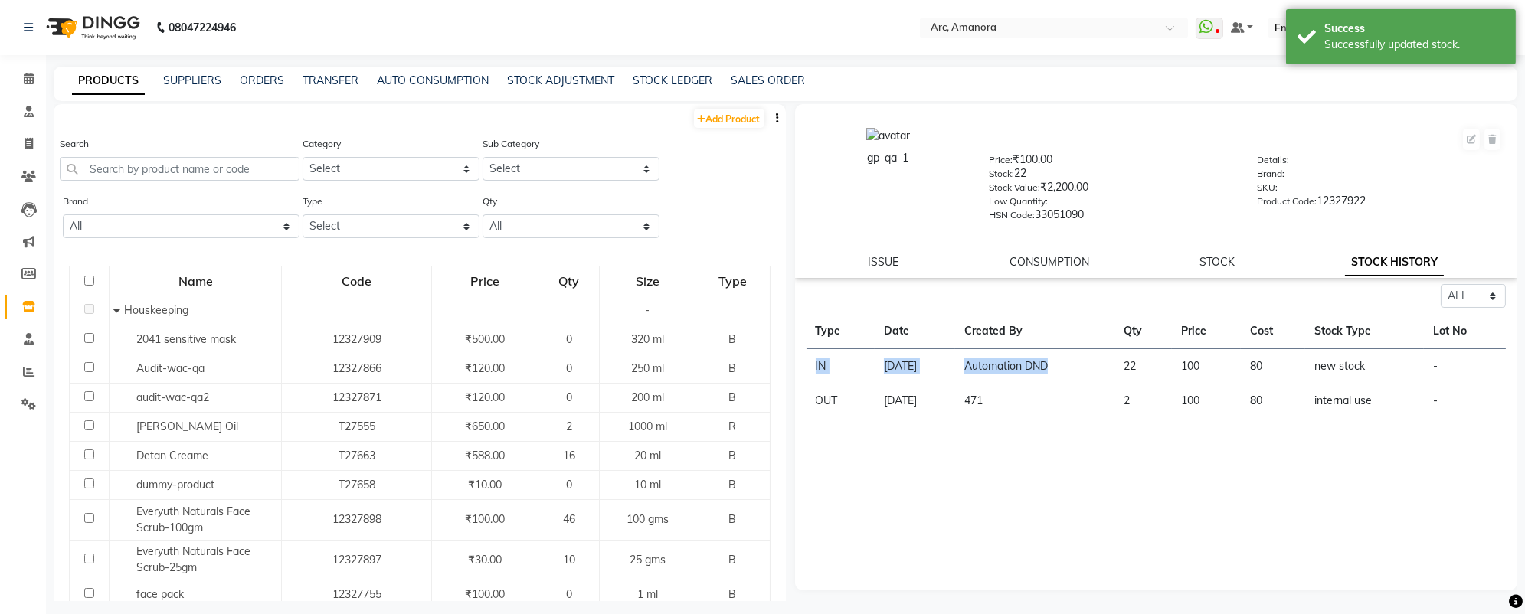
drag, startPoint x: 815, startPoint y: 363, endPoint x: 1106, endPoint y: 372, distance: 291.1
click at [1106, 372] on tr "IN [DATE] Automation DND 22 100 80 new stock -" at bounding box center [1156, 366] width 700 height 35
click at [1035, 370] on td "Automation DND" at bounding box center [1034, 366] width 159 height 35
click at [1025, 403] on td "471" at bounding box center [1034, 401] width 159 height 34
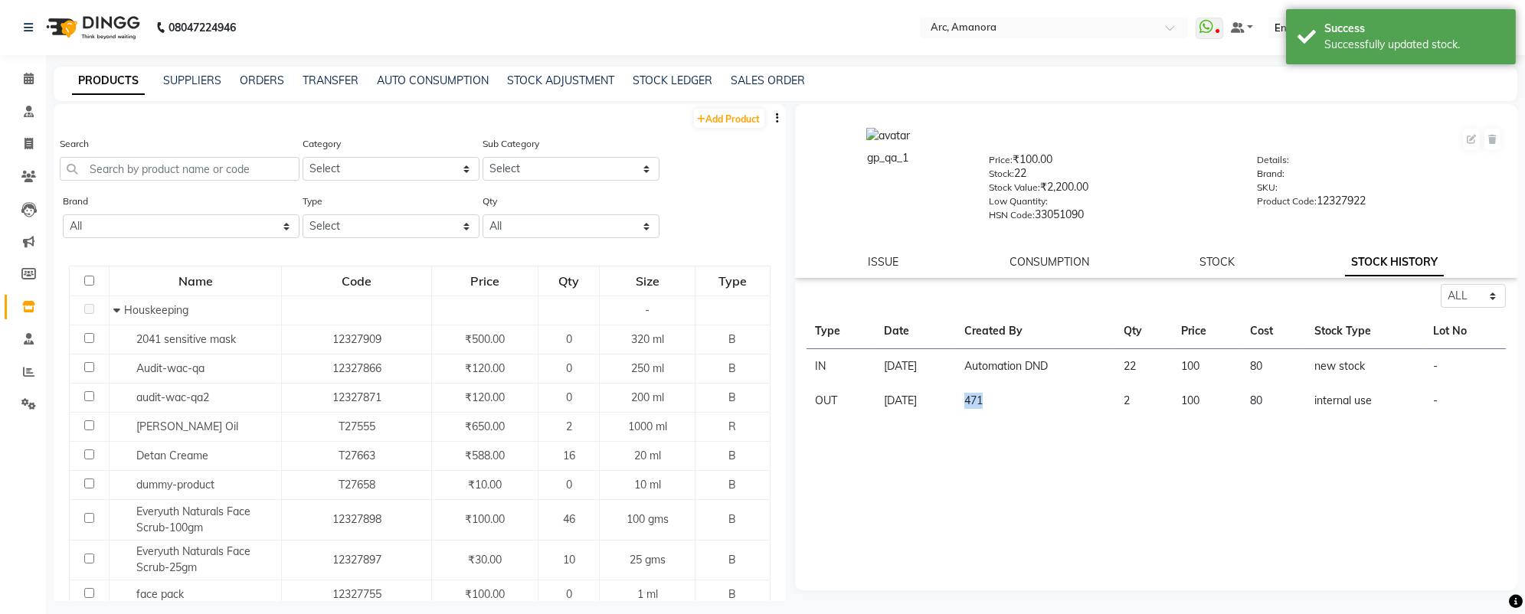
drag, startPoint x: 1022, startPoint y: 403, endPoint x: 986, endPoint y: 404, distance: 36.0
click at [986, 404] on td "471" at bounding box center [1034, 401] width 159 height 34
drag, startPoint x: 992, startPoint y: 365, endPoint x: 1107, endPoint y: 365, distance: 114.9
click at [1096, 365] on td "Automation DND" at bounding box center [1034, 366] width 159 height 35
click at [890, 261] on link "ISSUE" at bounding box center [883, 262] width 31 height 14
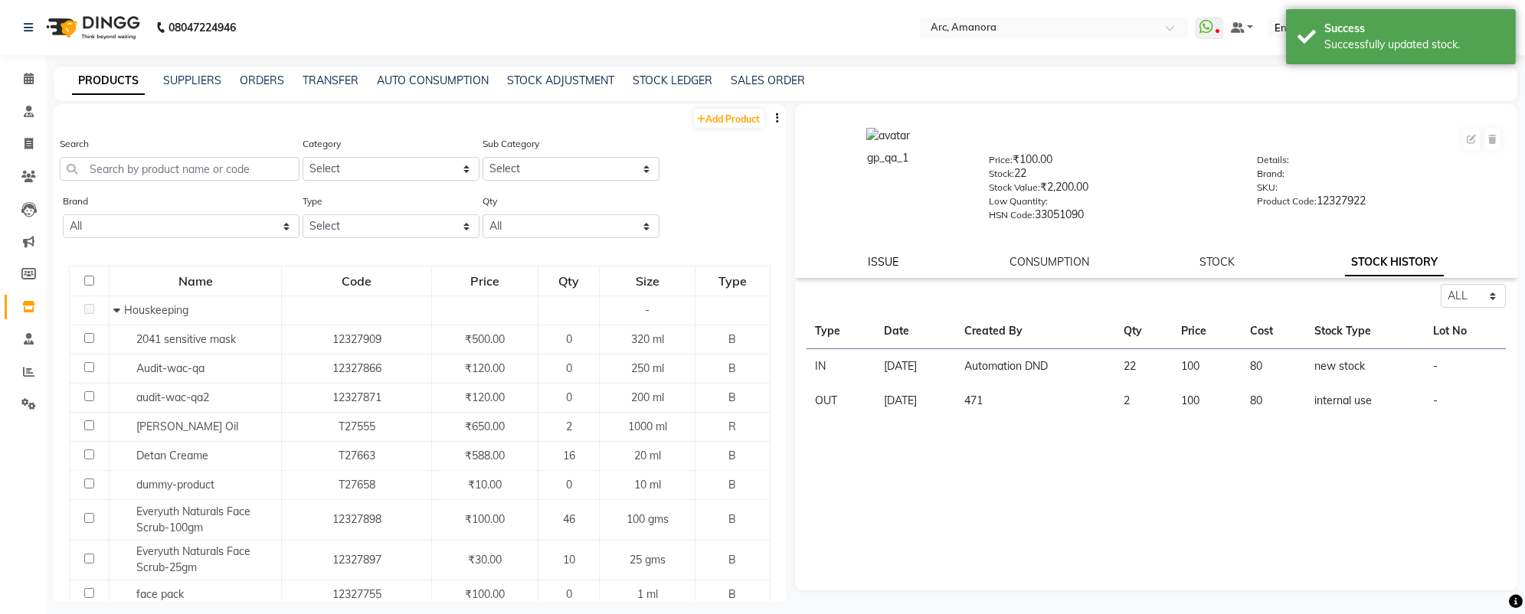
select select
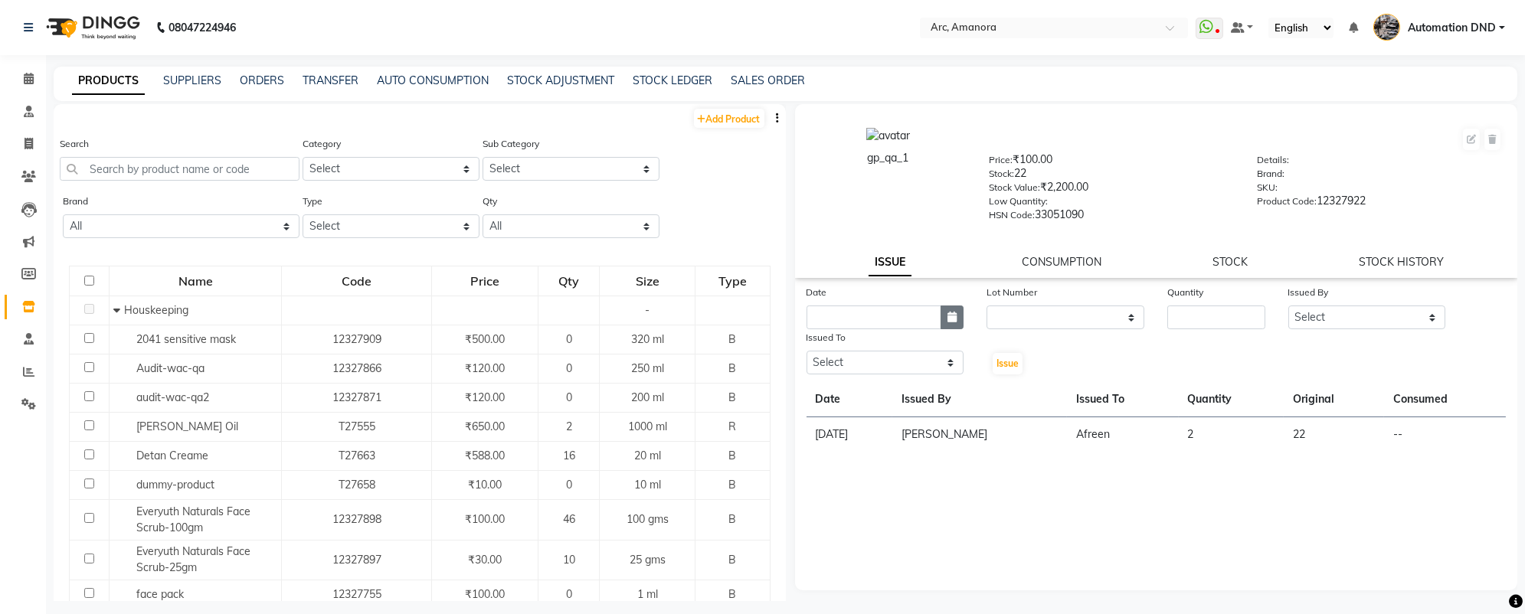
click at [950, 325] on button "button" at bounding box center [951, 318] width 23 height 24
select select "9"
select select "2025"
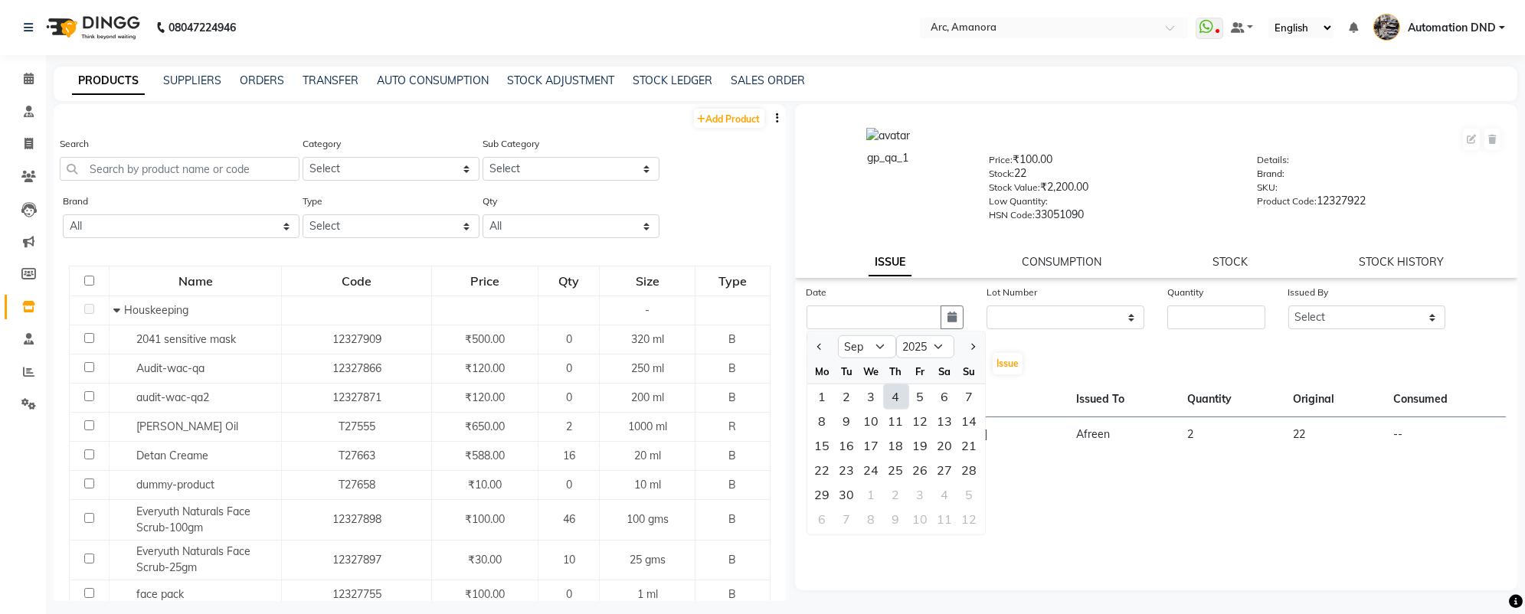
click at [868, 296] on div "Date" at bounding box center [885, 294] width 158 height 21
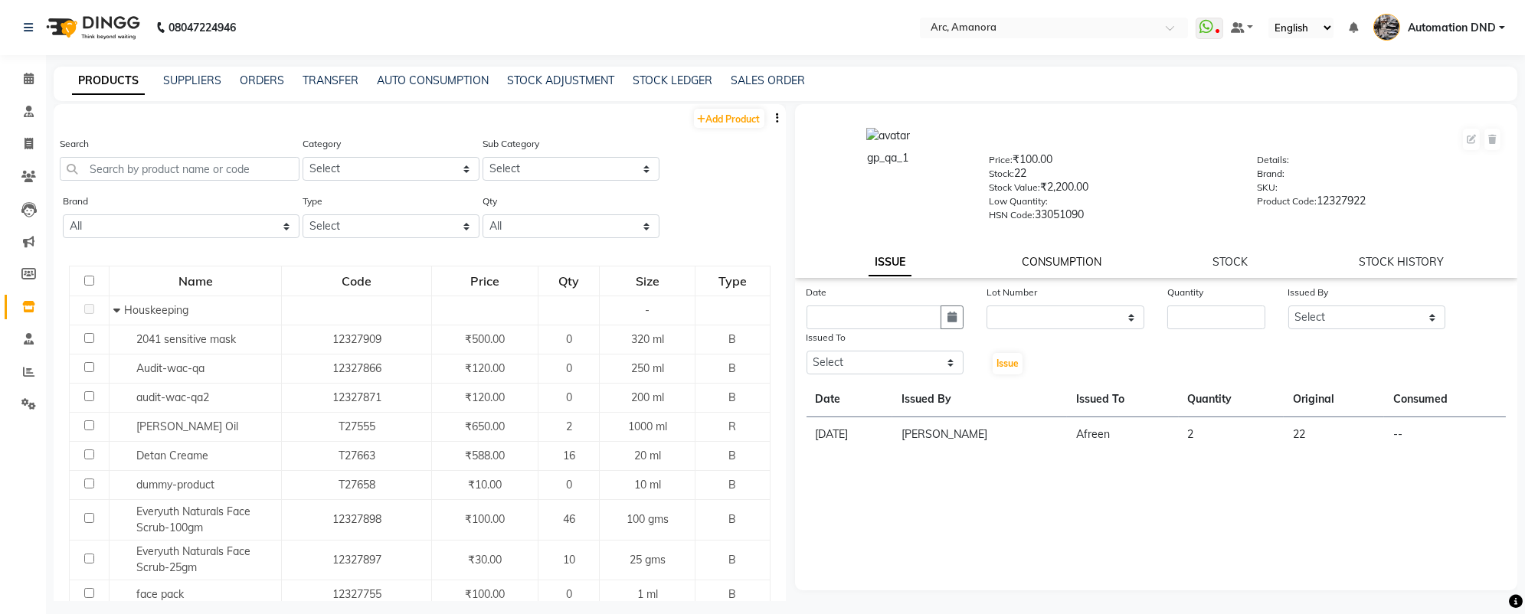
click at [1046, 267] on link "CONSUMPTION" at bounding box center [1062, 262] width 80 height 14
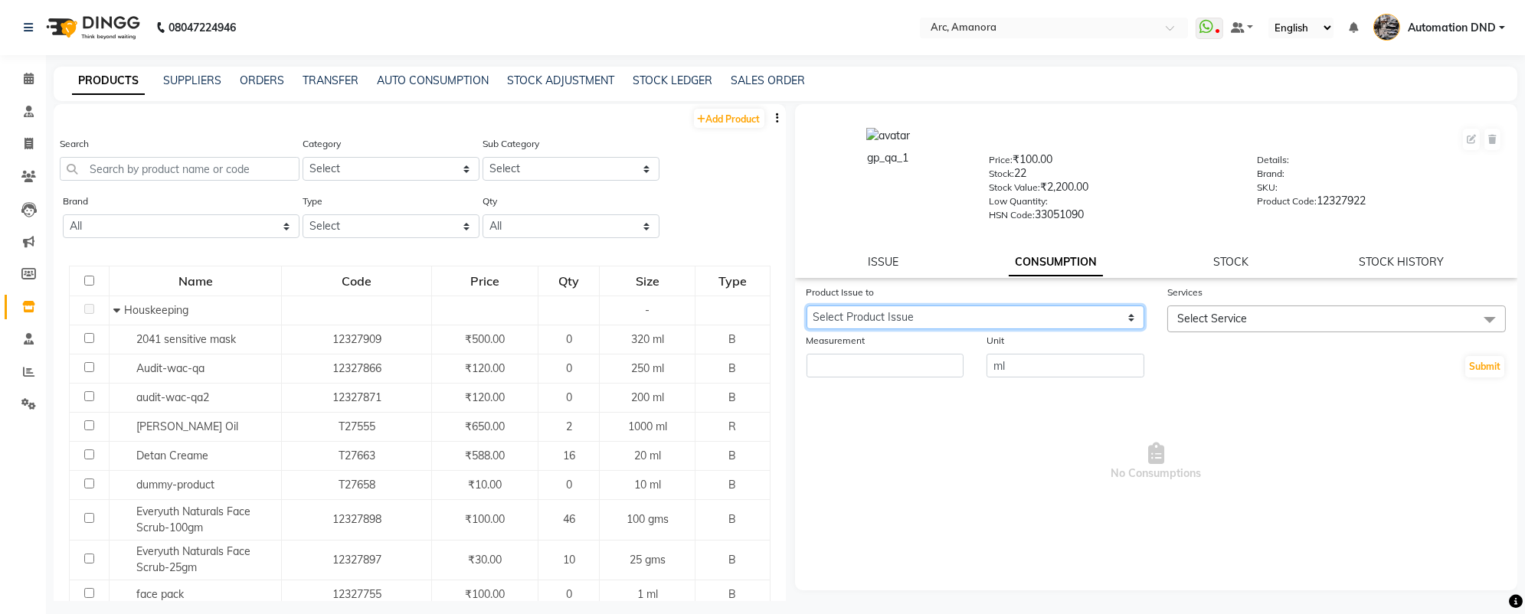
click at [1001, 319] on select "Select Product Issue [DATE], Issued to: Afreen, Balance: 22" at bounding box center [975, 318] width 338 height 24
select select "936"
click at [806, 306] on select "Select Product Issue [DATE], Issued to: Afreen, Balance: 22" at bounding box center [975, 318] width 338 height 24
click at [1194, 323] on span "Select Service" at bounding box center [1212, 319] width 70 height 14
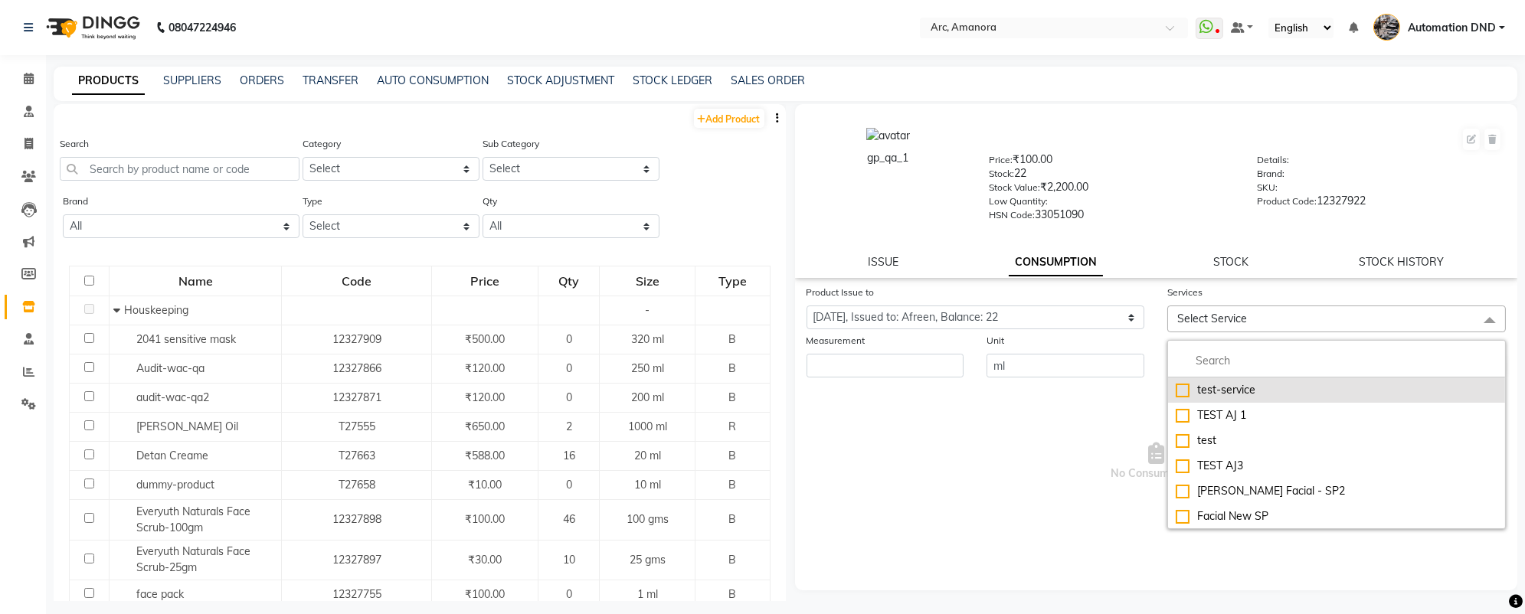
click at [1180, 392] on div "test-service" at bounding box center [1336, 390] width 322 height 16
checkbox input "true"
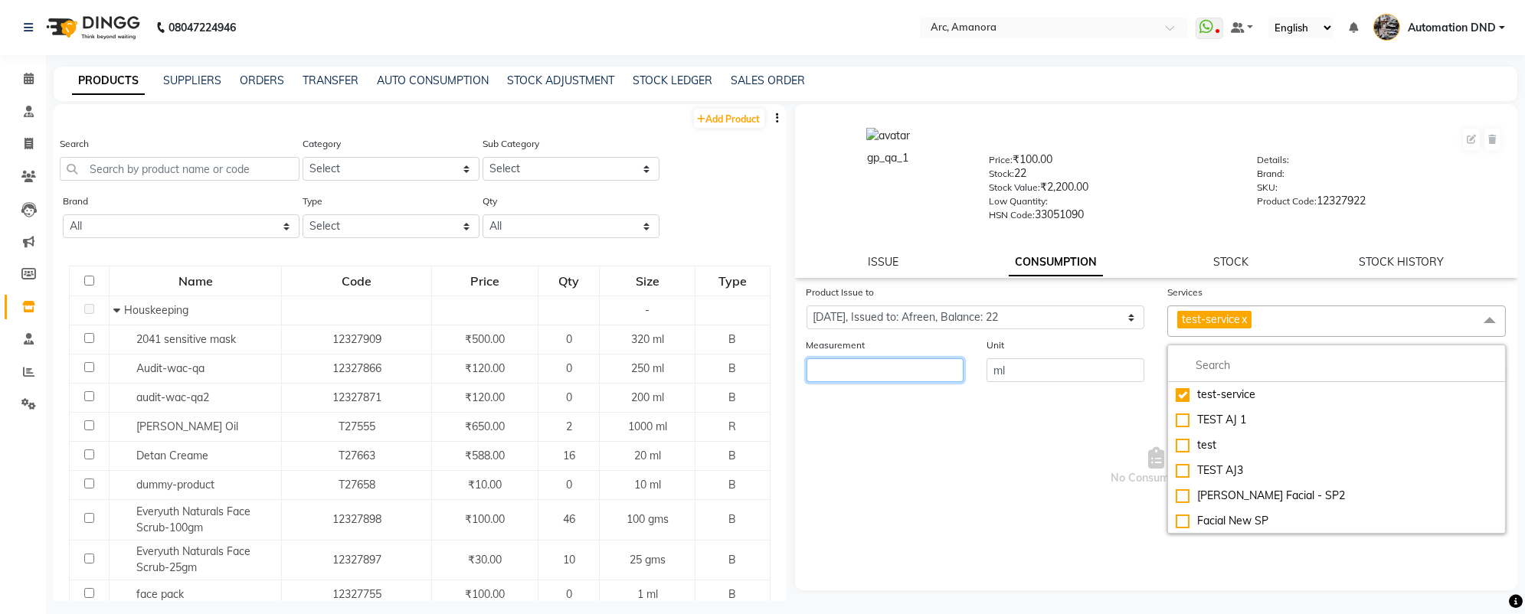
click at [920, 372] on input "number" at bounding box center [885, 370] width 158 height 24
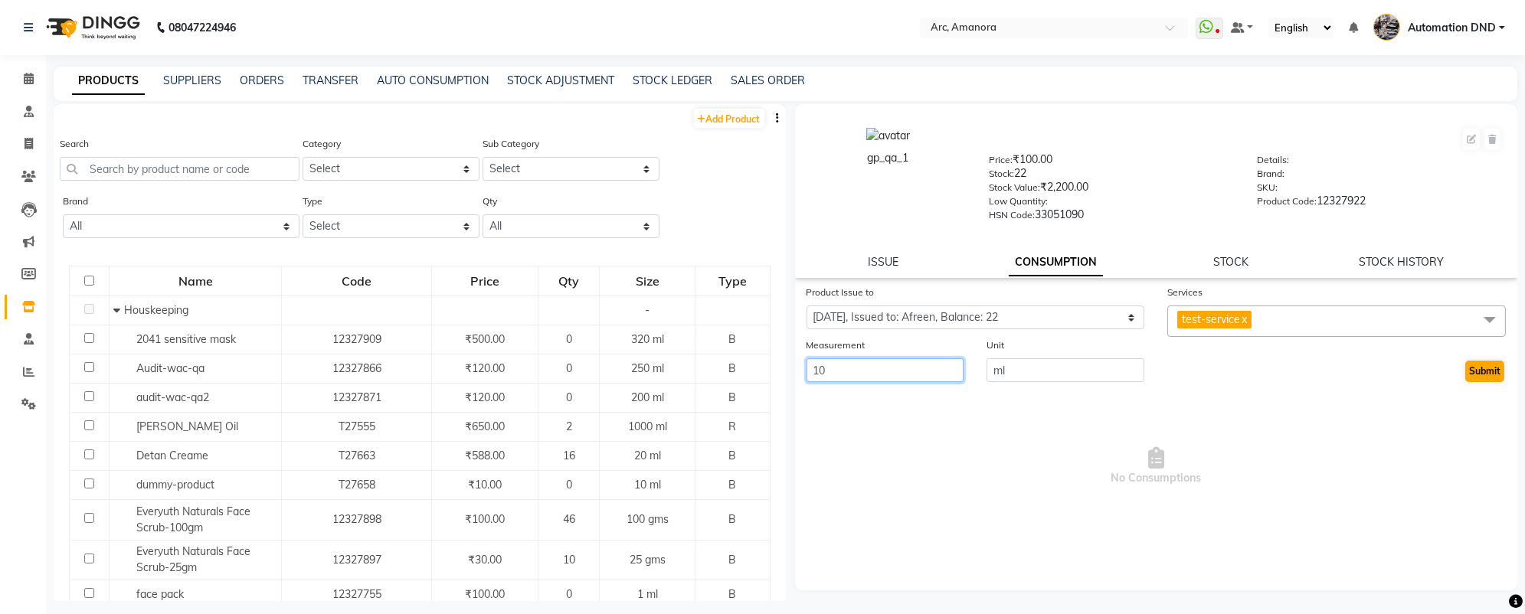
type input "10"
click at [1486, 377] on button "Submit" at bounding box center [1484, 371] width 39 height 21
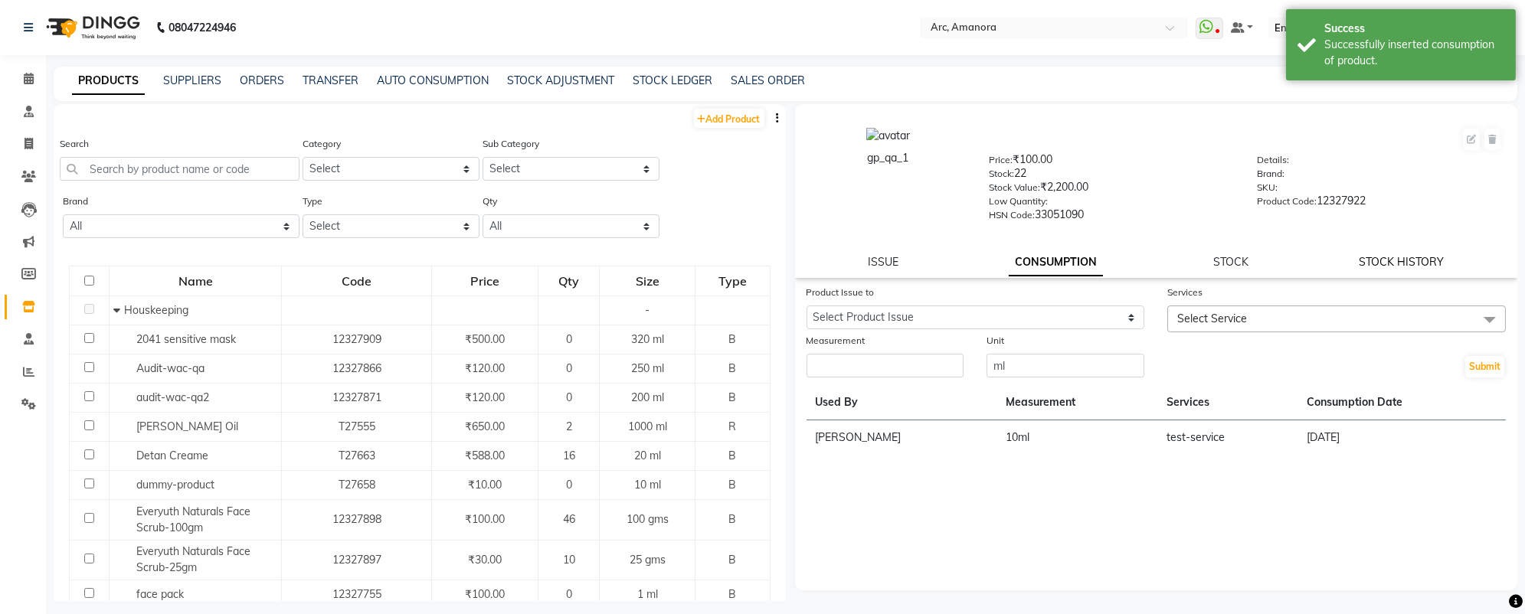
click at [1394, 260] on link "STOCK HISTORY" at bounding box center [1400, 262] width 85 height 14
select select "all"
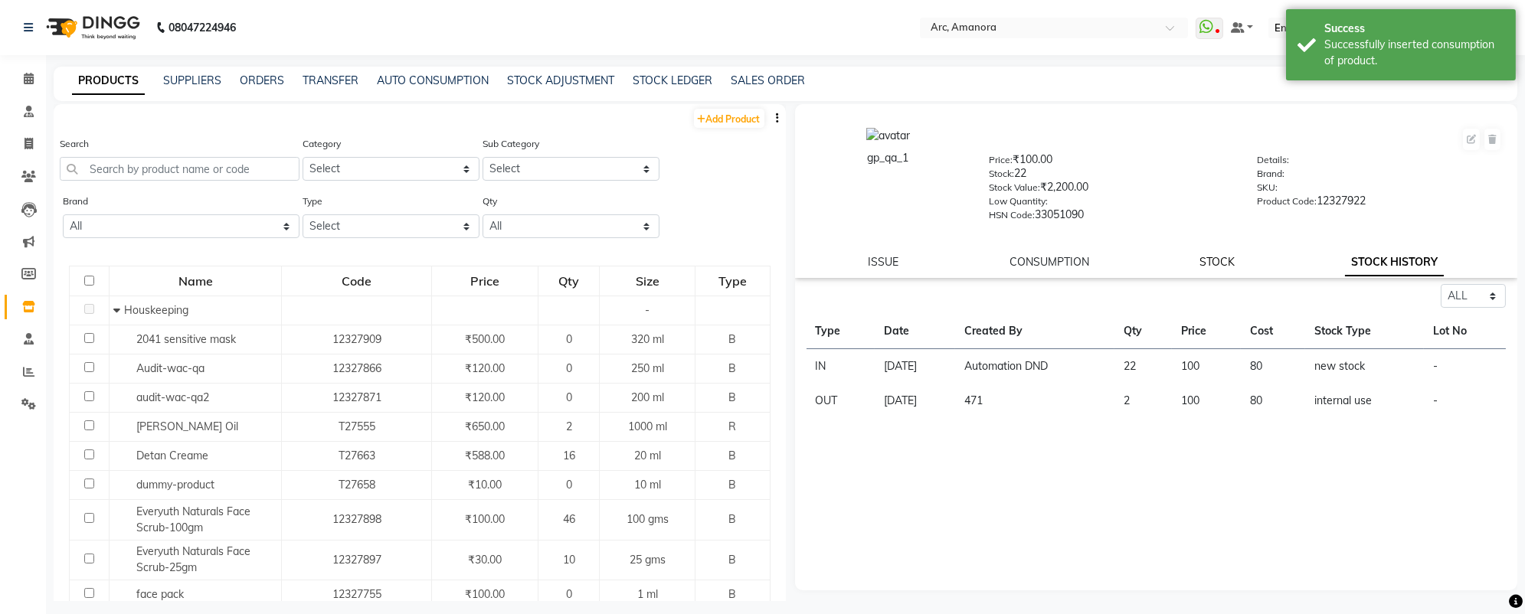
click at [1223, 266] on link "STOCK" at bounding box center [1216, 262] width 35 height 14
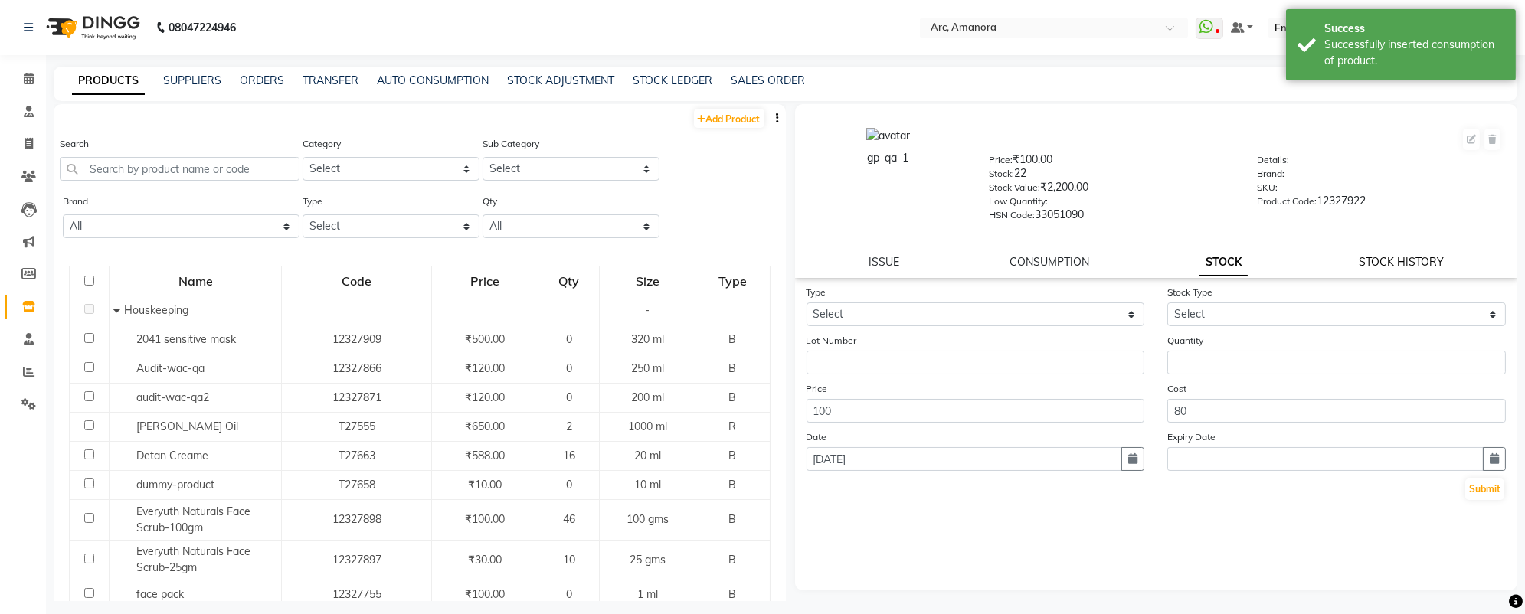
click at [1378, 257] on link "STOCK HISTORY" at bounding box center [1400, 262] width 85 height 14
select select "all"
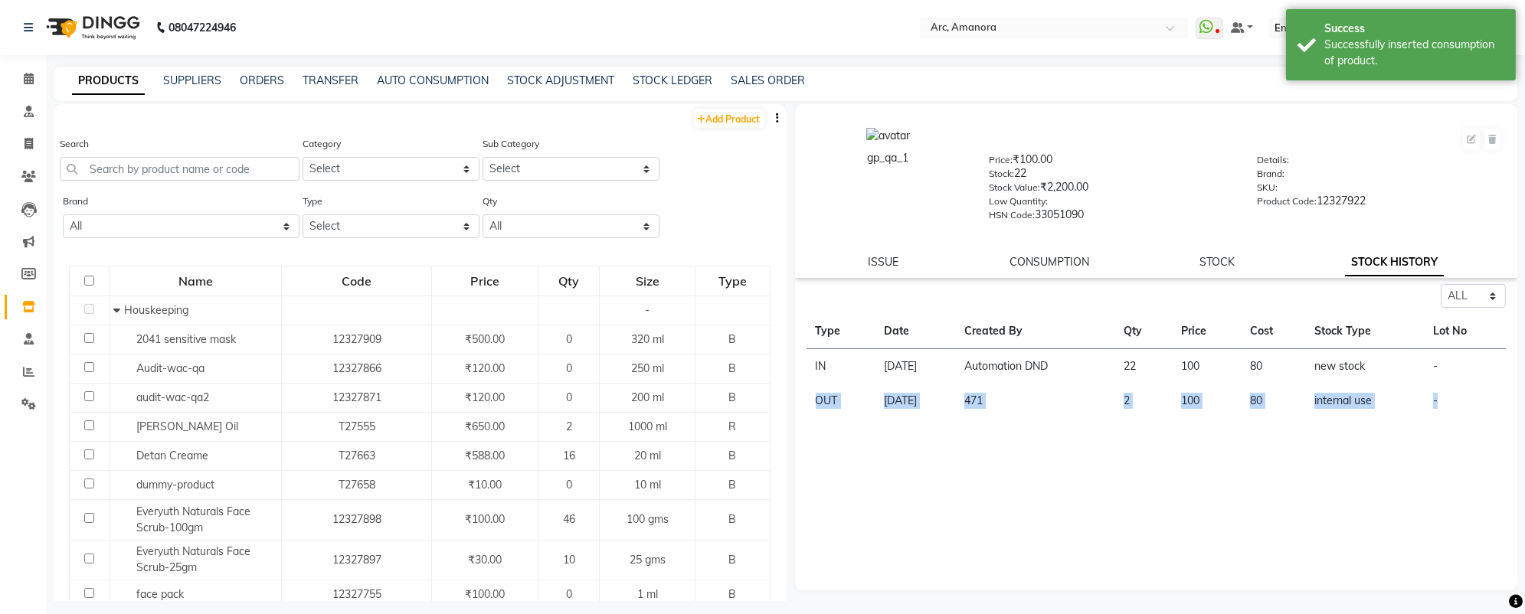
drag, startPoint x: 808, startPoint y: 405, endPoint x: 1501, endPoint y: 400, distance: 693.0
click at [1501, 400] on tr "OUT [DATE] 471 2 100 80 internal use -" at bounding box center [1156, 401] width 700 height 34
click at [1493, 400] on td "-" at bounding box center [1465, 401] width 82 height 34
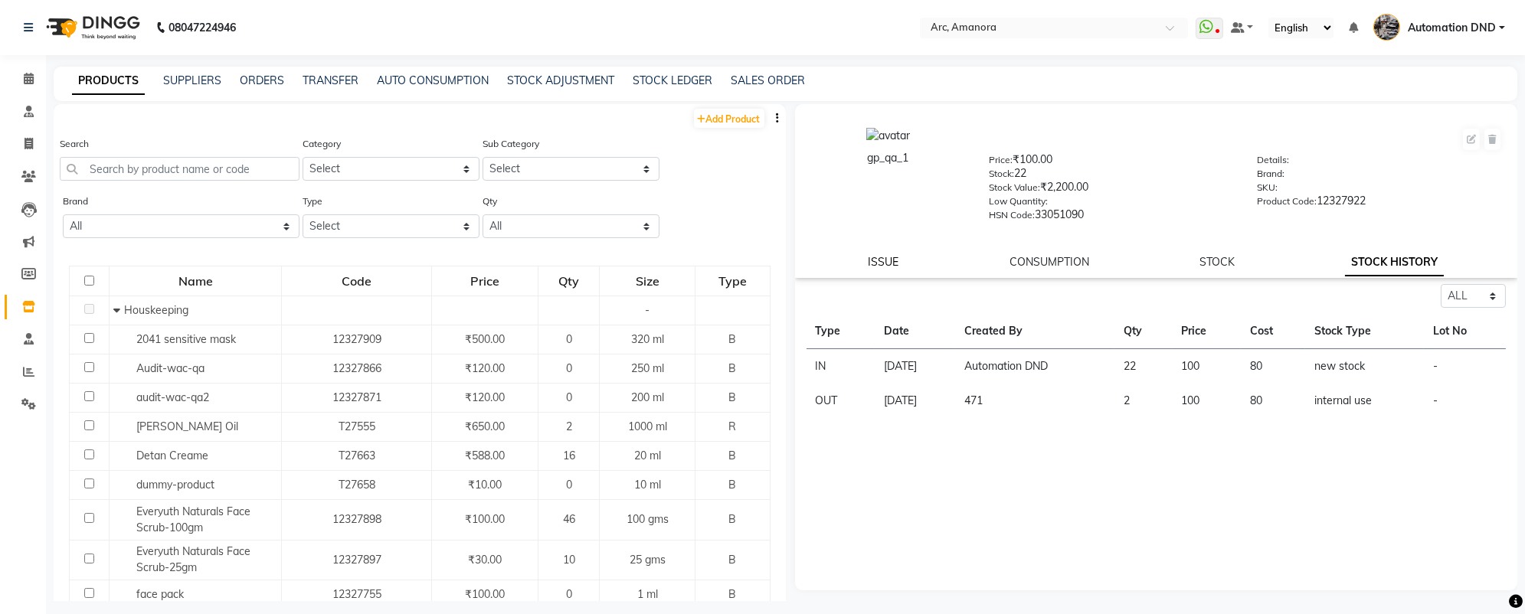
click at [881, 258] on link "ISSUE" at bounding box center [883, 262] width 31 height 14
select select
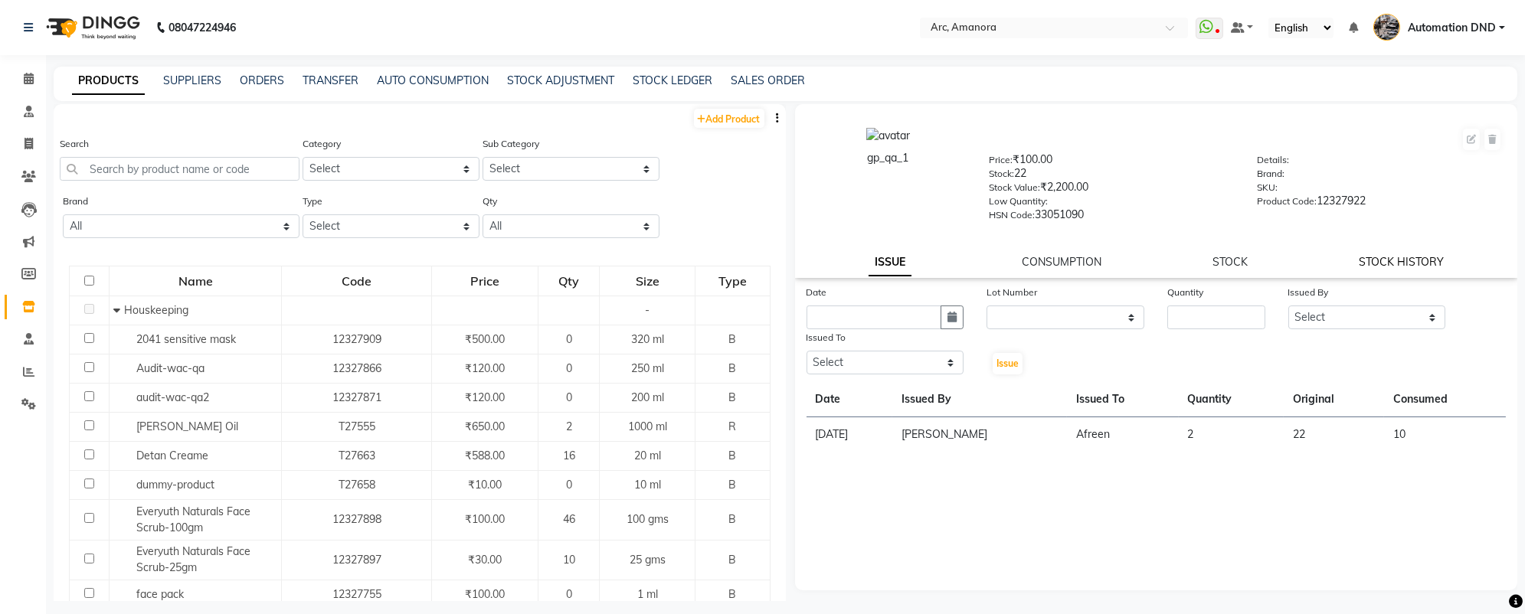
click at [1366, 265] on link "STOCK HISTORY" at bounding box center [1400, 262] width 85 height 14
select select "all"
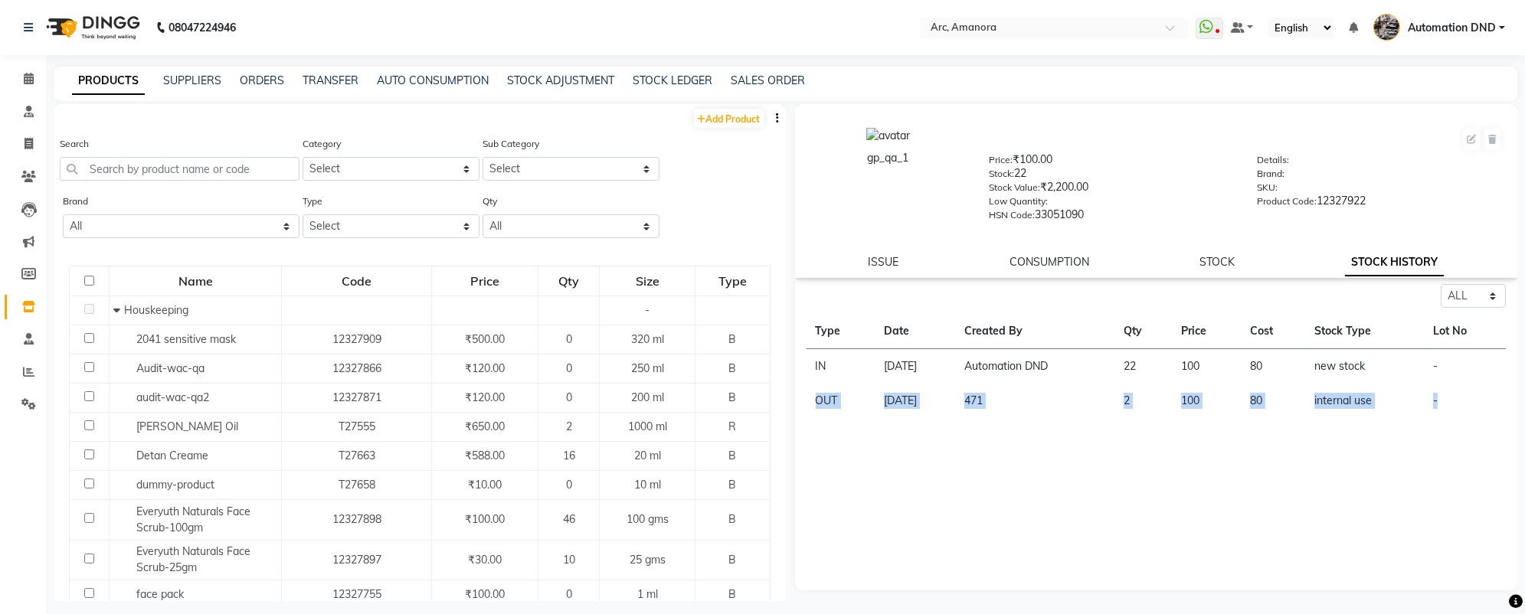
drag, startPoint x: 811, startPoint y: 403, endPoint x: 1443, endPoint y: 400, distance: 631.8
click at [1443, 400] on tr "OUT [DATE] 471 2 100 80 internal use -" at bounding box center [1156, 401] width 700 height 34
click at [871, 257] on link "ISSUE" at bounding box center [883, 262] width 31 height 14
select select
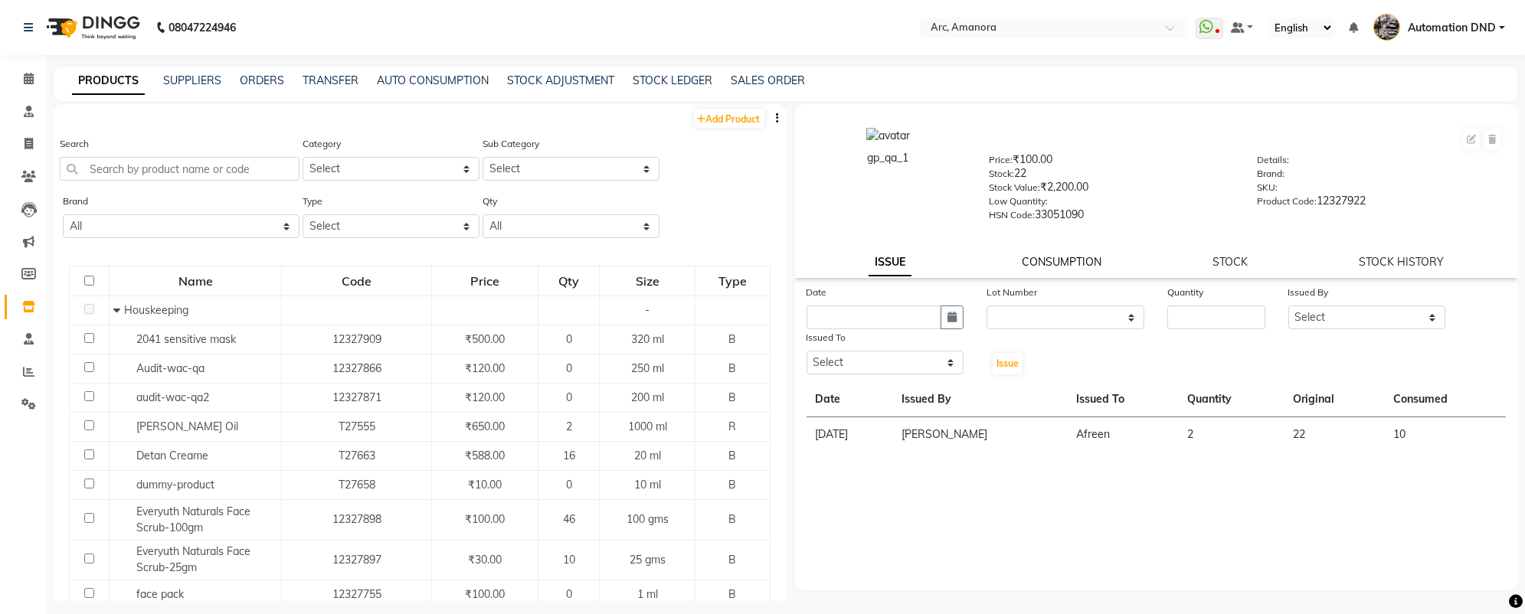
click at [1041, 266] on link "CONSUMPTION" at bounding box center [1062, 262] width 80 height 14
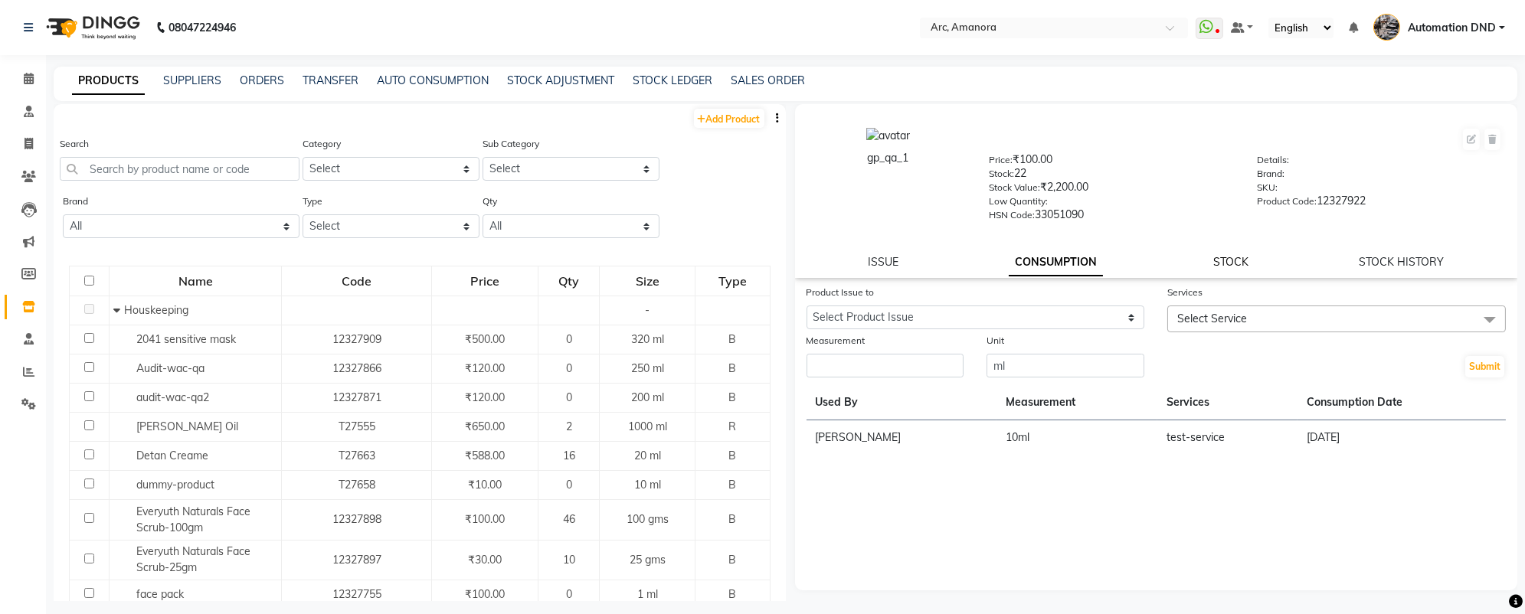
click at [1231, 263] on link "STOCK" at bounding box center [1230, 262] width 35 height 14
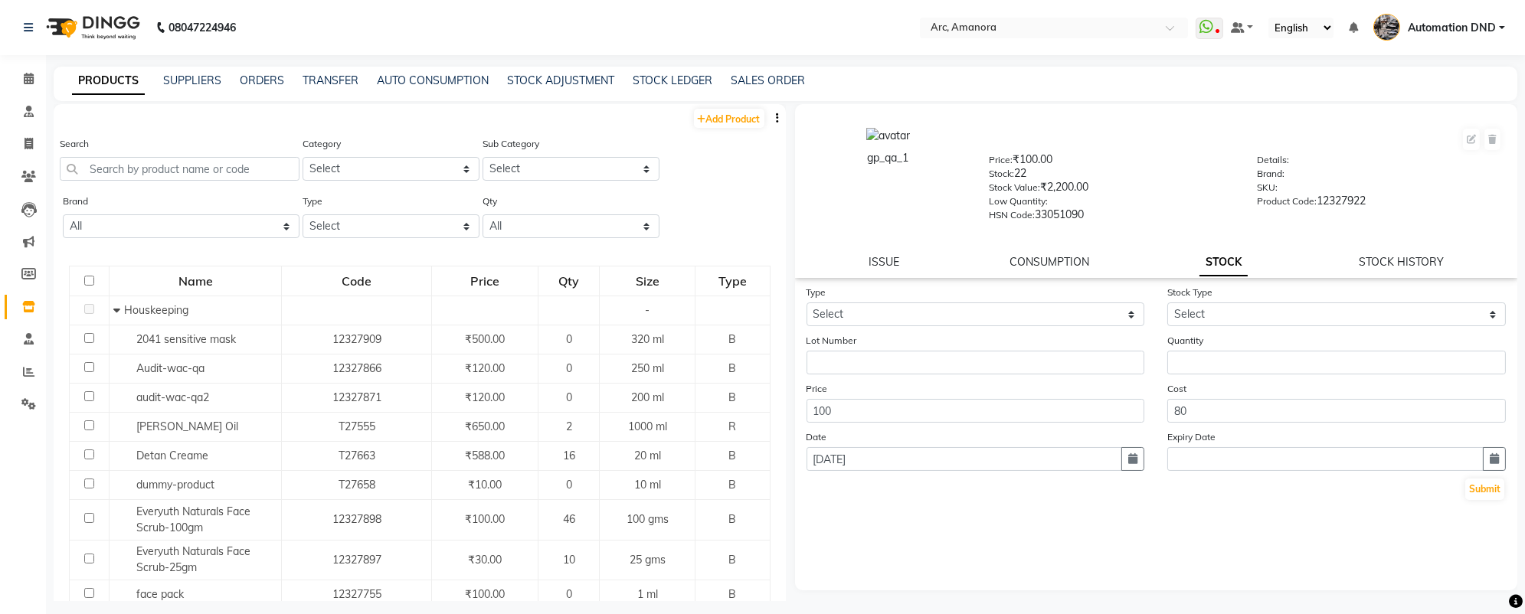
click at [1370, 270] on div "STOCK HISTORY" at bounding box center [1400, 262] width 85 height 16
click at [1375, 260] on link "STOCK HISTORY" at bounding box center [1400, 262] width 85 height 14
select select "all"
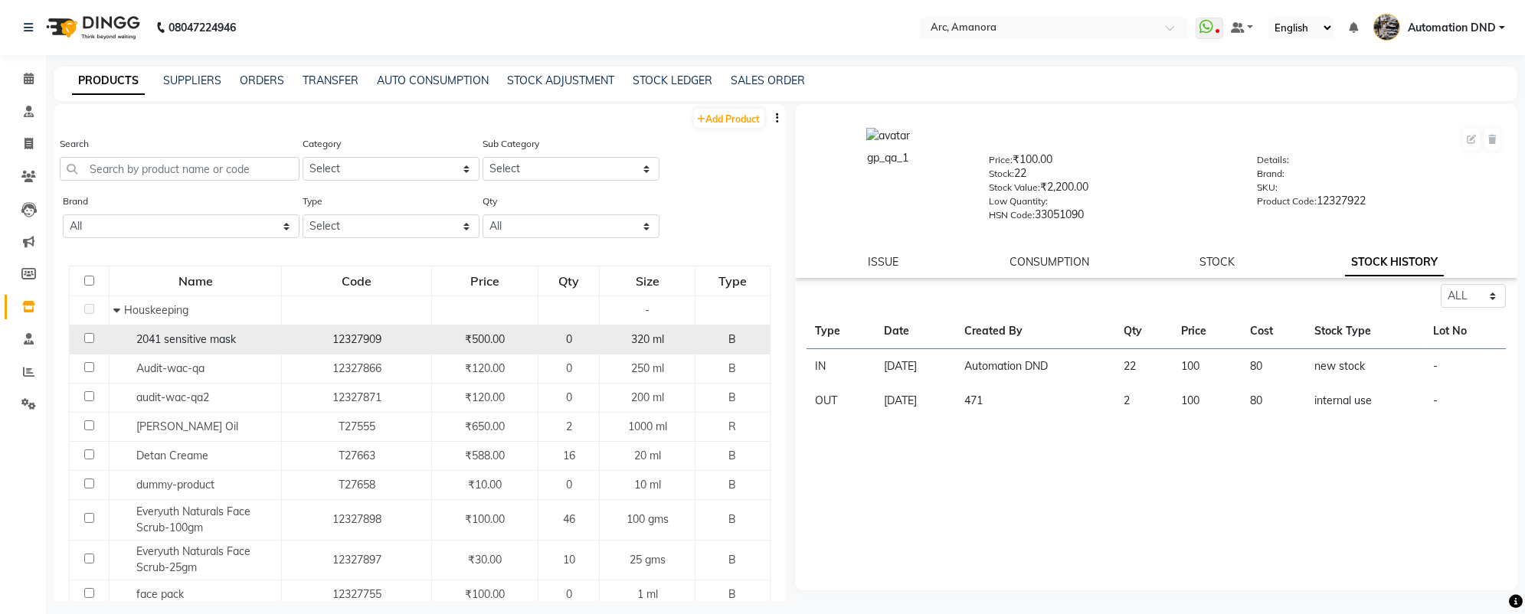
click at [149, 340] on span "2041 sensitive mask" at bounding box center [186, 339] width 100 height 14
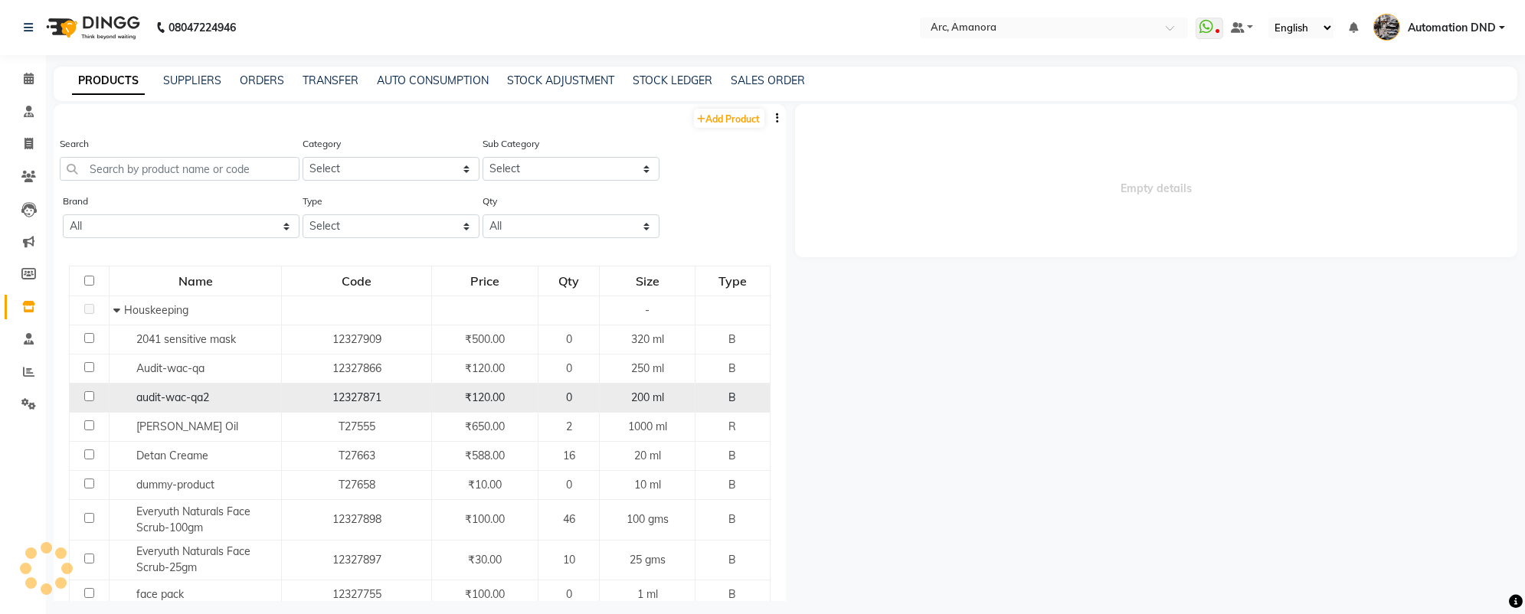
select select "all"
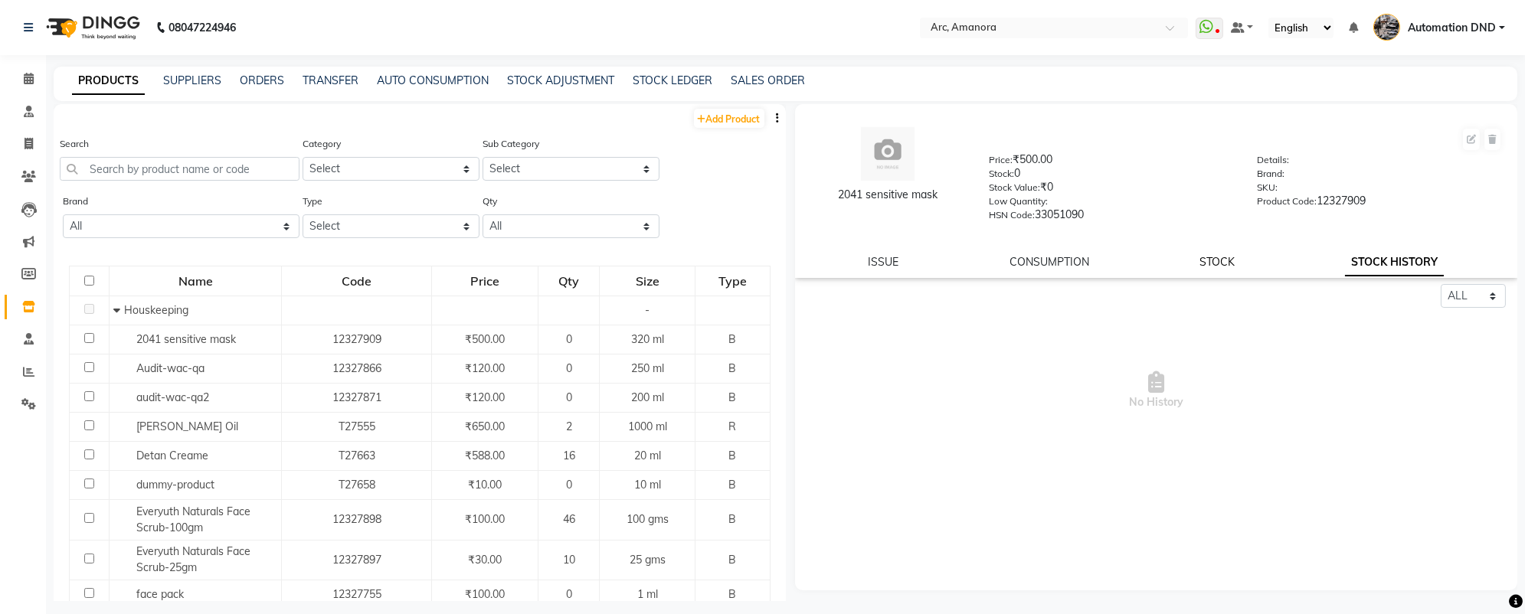
click at [1214, 269] on link "STOCK" at bounding box center [1216, 262] width 35 height 14
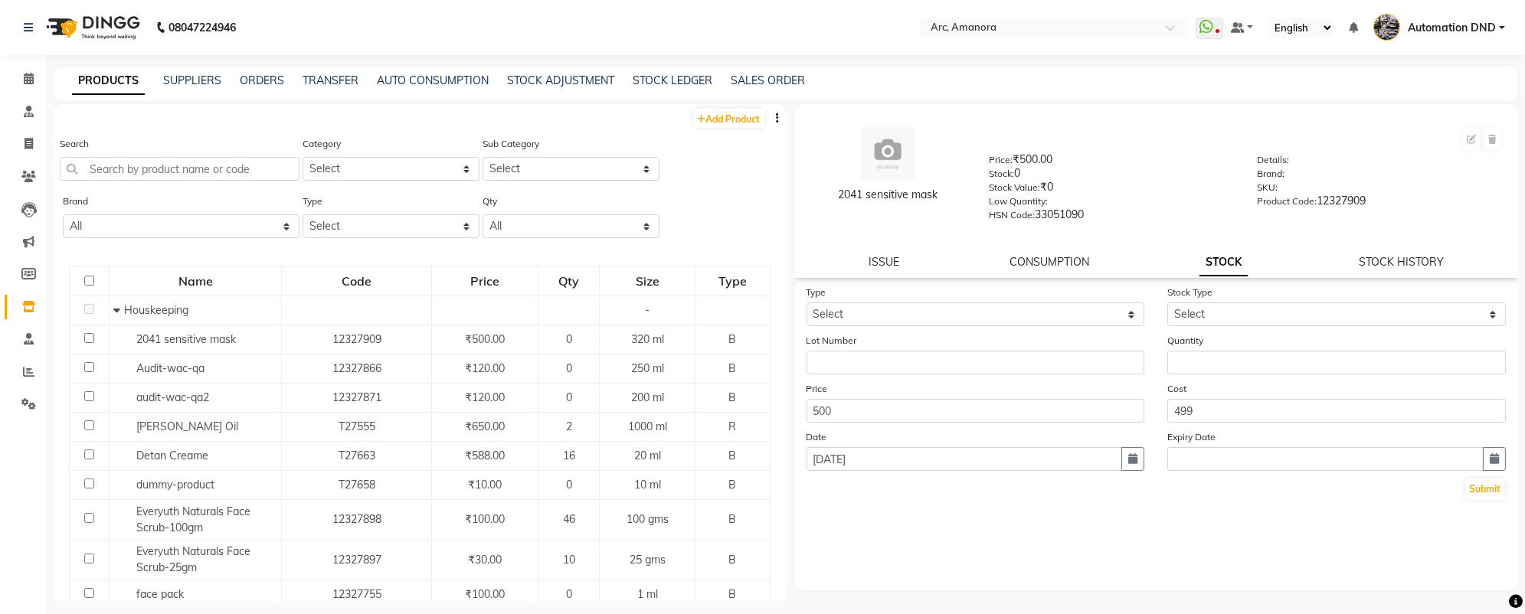
click at [1462, 29] on span "Automation DND" at bounding box center [1451, 28] width 88 height 16
click at [18, 331] on span at bounding box center [28, 340] width 27 height 18
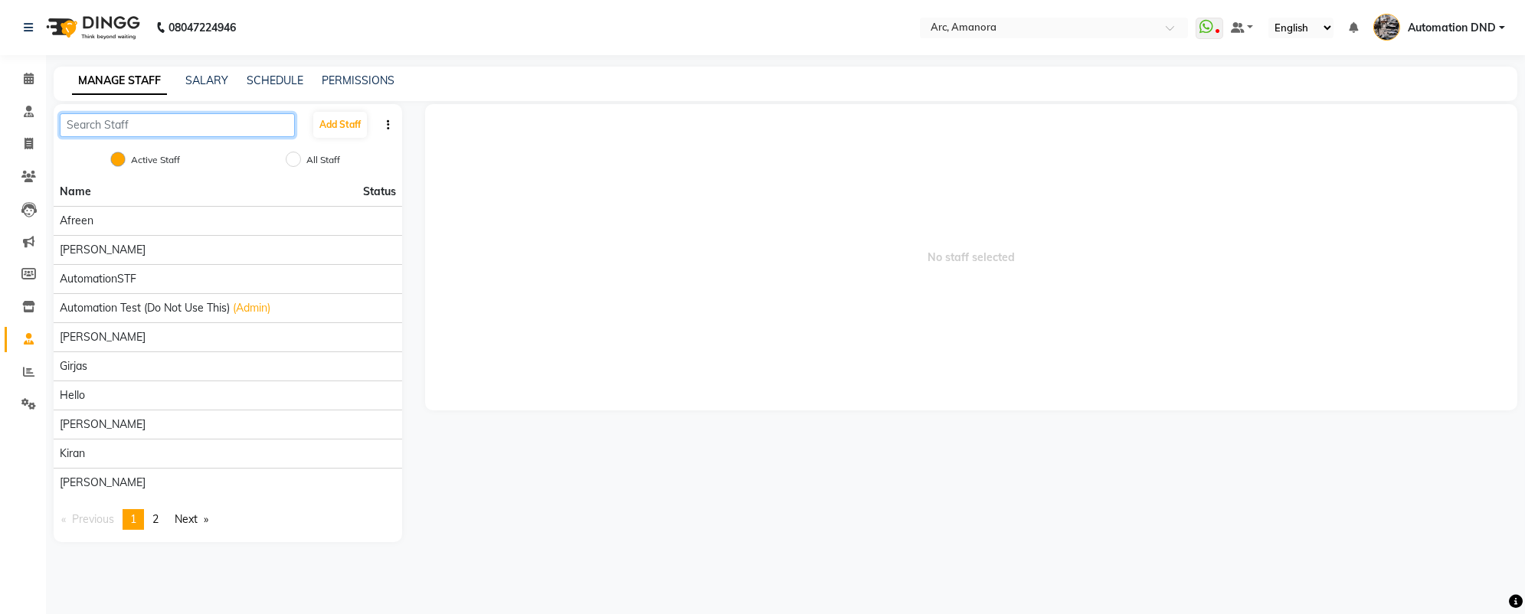
click at [193, 123] on input "text" at bounding box center [177, 125] width 235 height 24
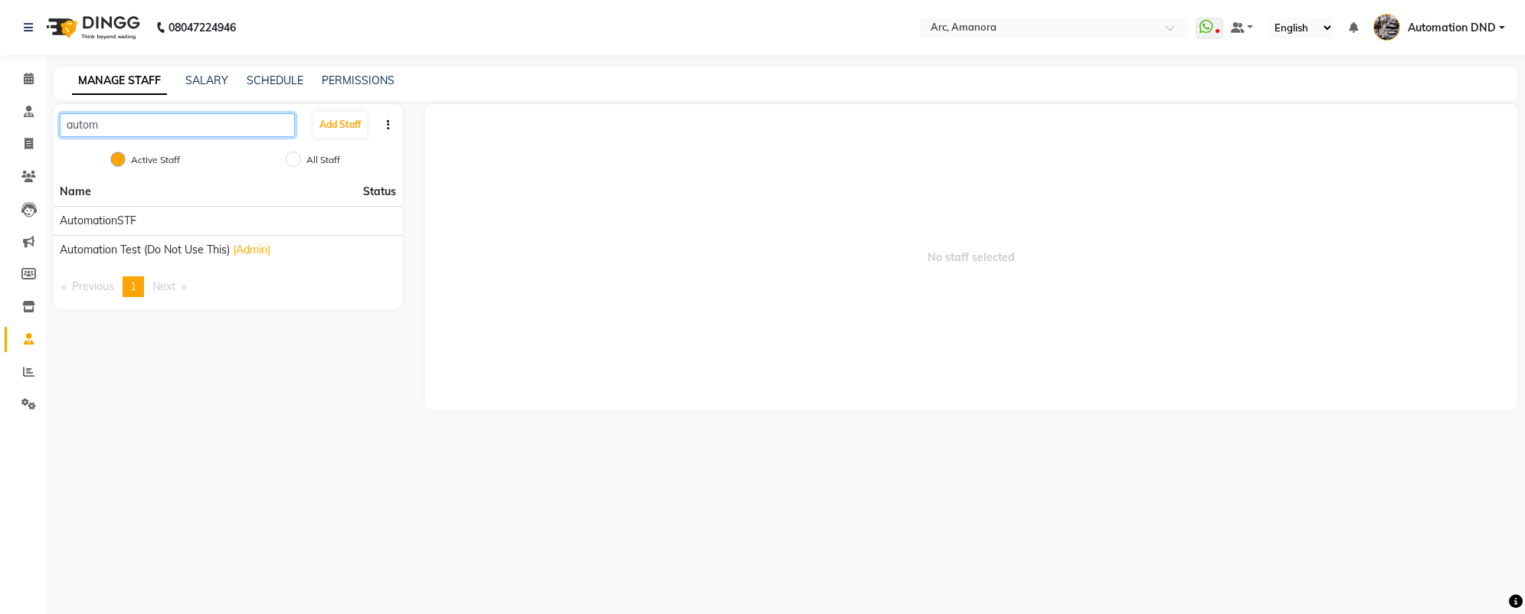
type input "automa"
click at [32, 151] on span at bounding box center [28, 145] width 27 height 18
select select "service"
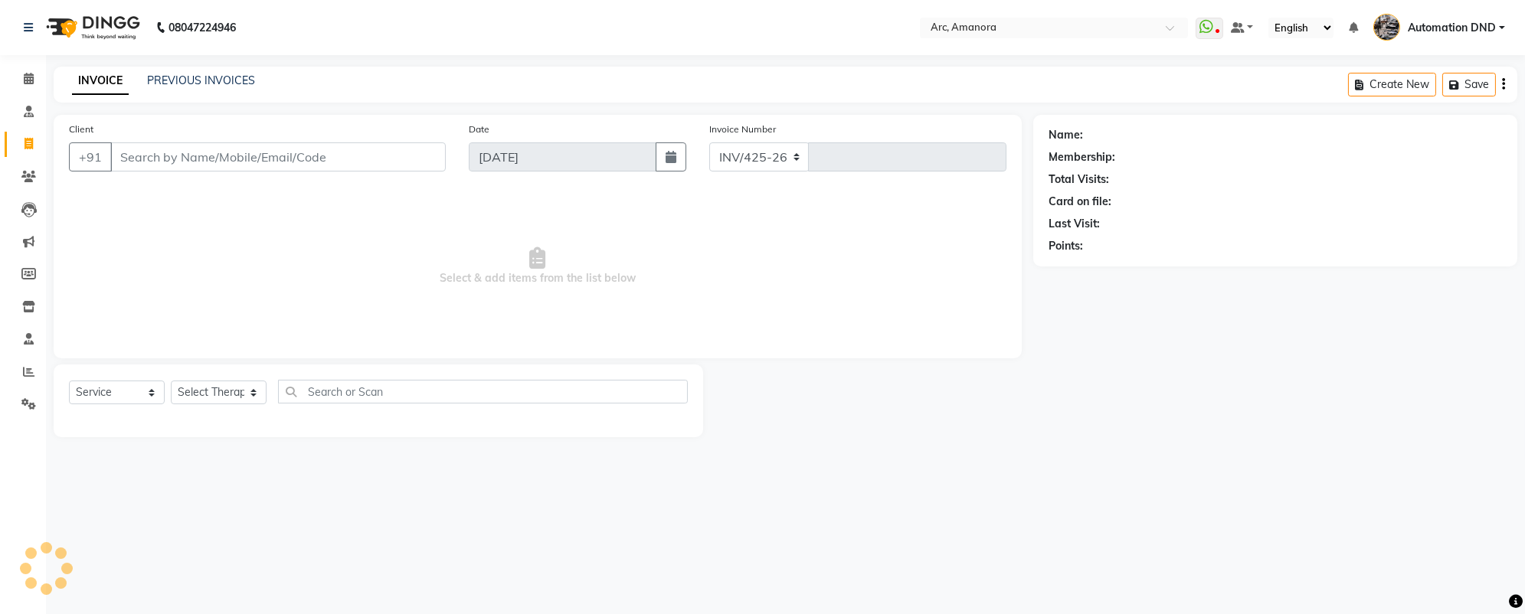
select select "75"
type input "12085"
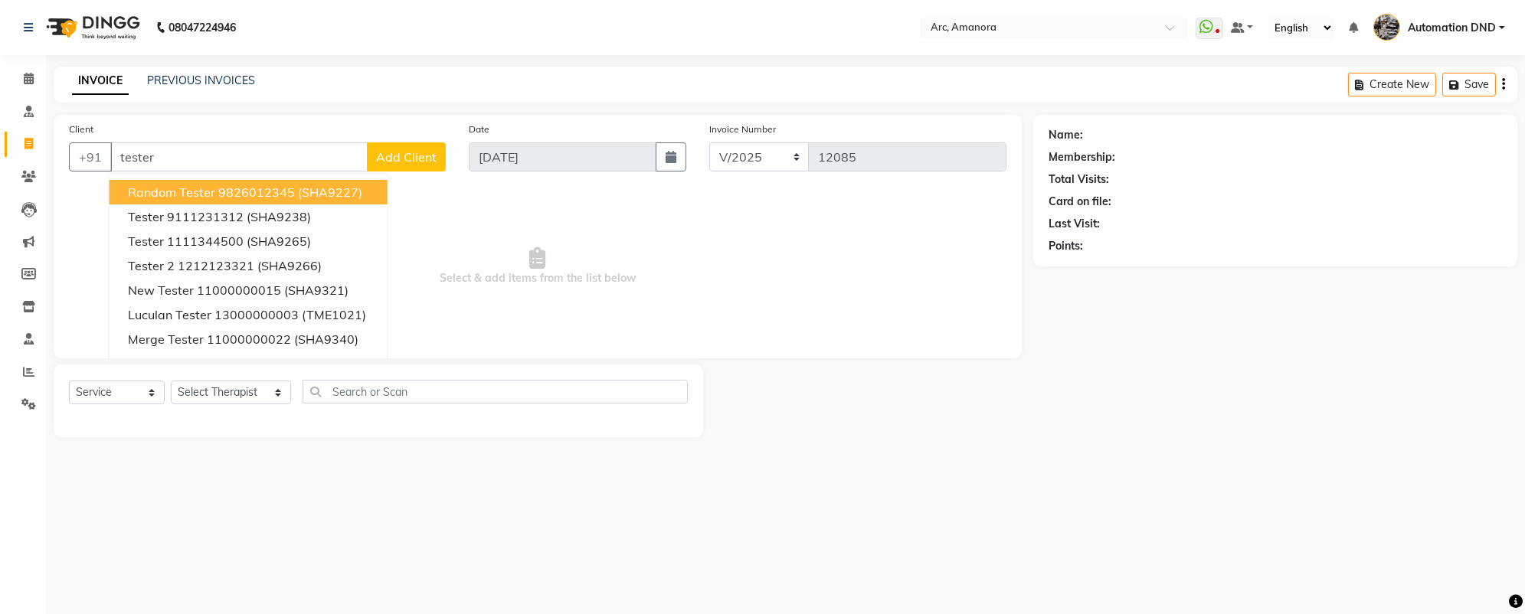
click at [159, 195] on span "Random Tester" at bounding box center [171, 192] width 87 height 15
type input "9826012345"
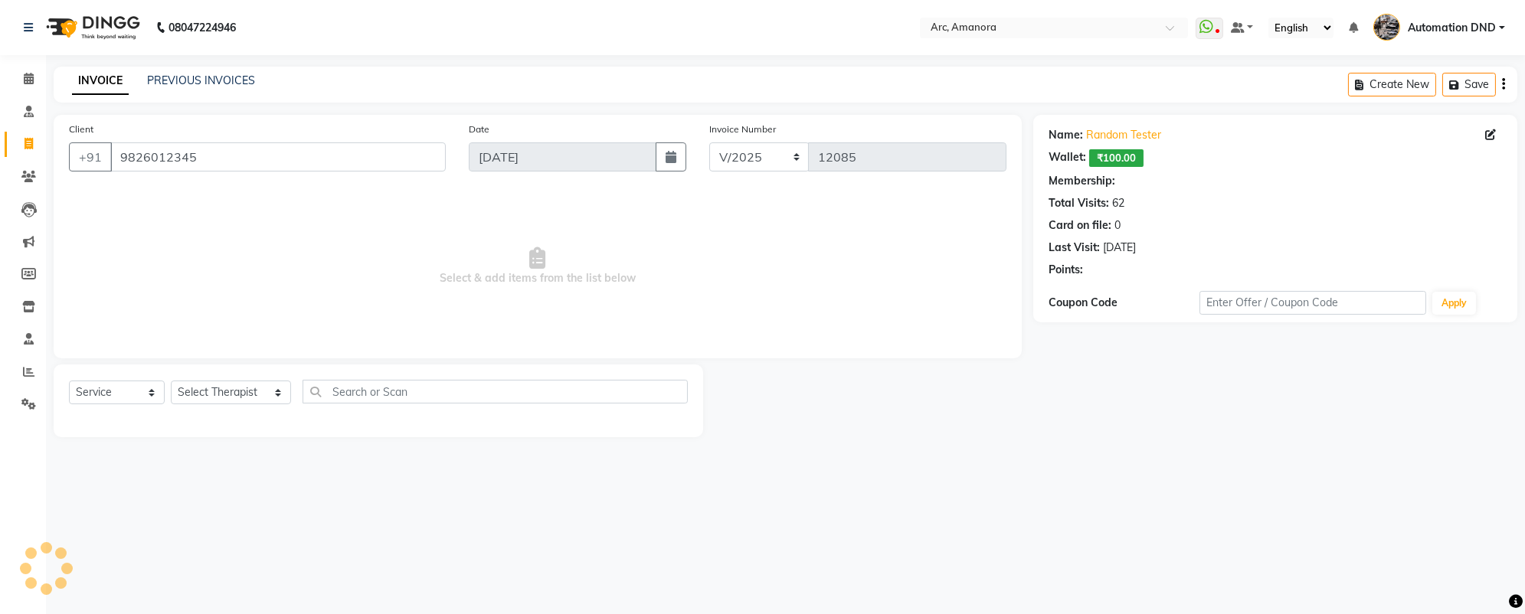
select select "2: Object"
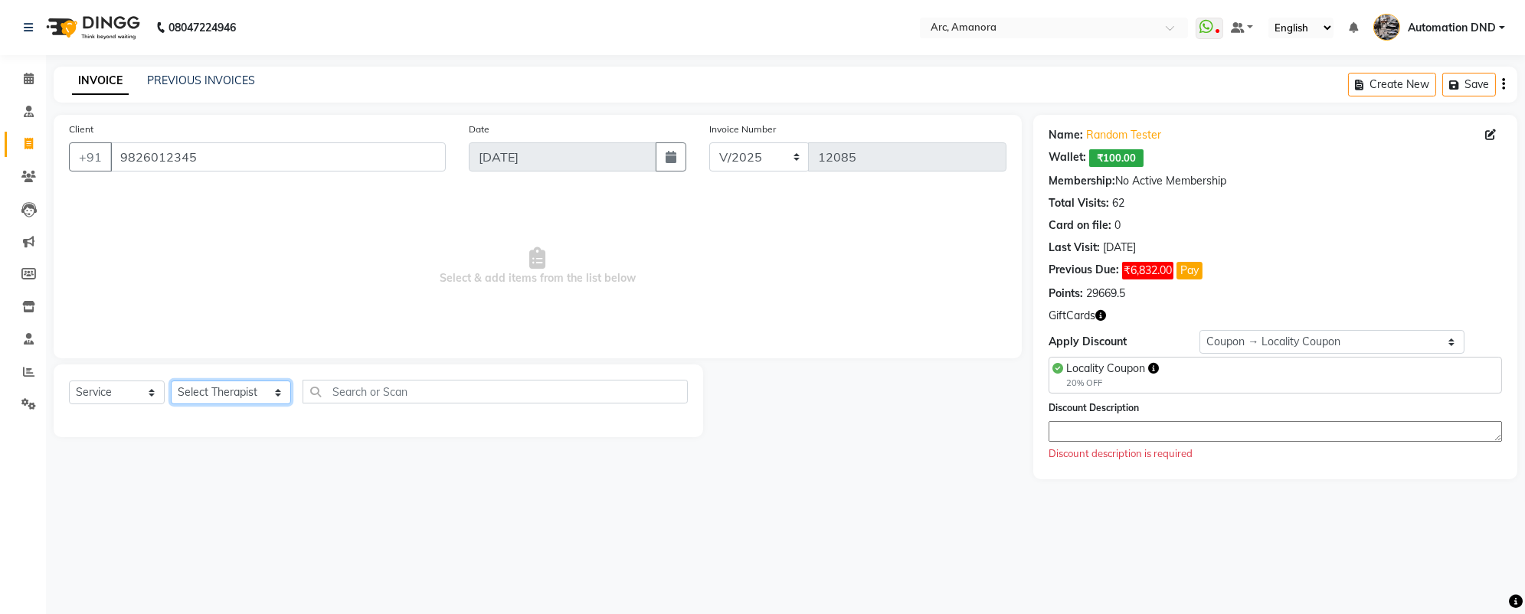
click at [227, 397] on select "Select Therapist Afreen [PERSON_NAME] AutomationSTF Automation Test (Do not use…" at bounding box center [231, 393] width 120 height 24
select select "471"
click at [171, 381] on select "Select Therapist Afreen [PERSON_NAME] AutomationSTF Automation Test (Do not use…" at bounding box center [231, 393] width 120 height 24
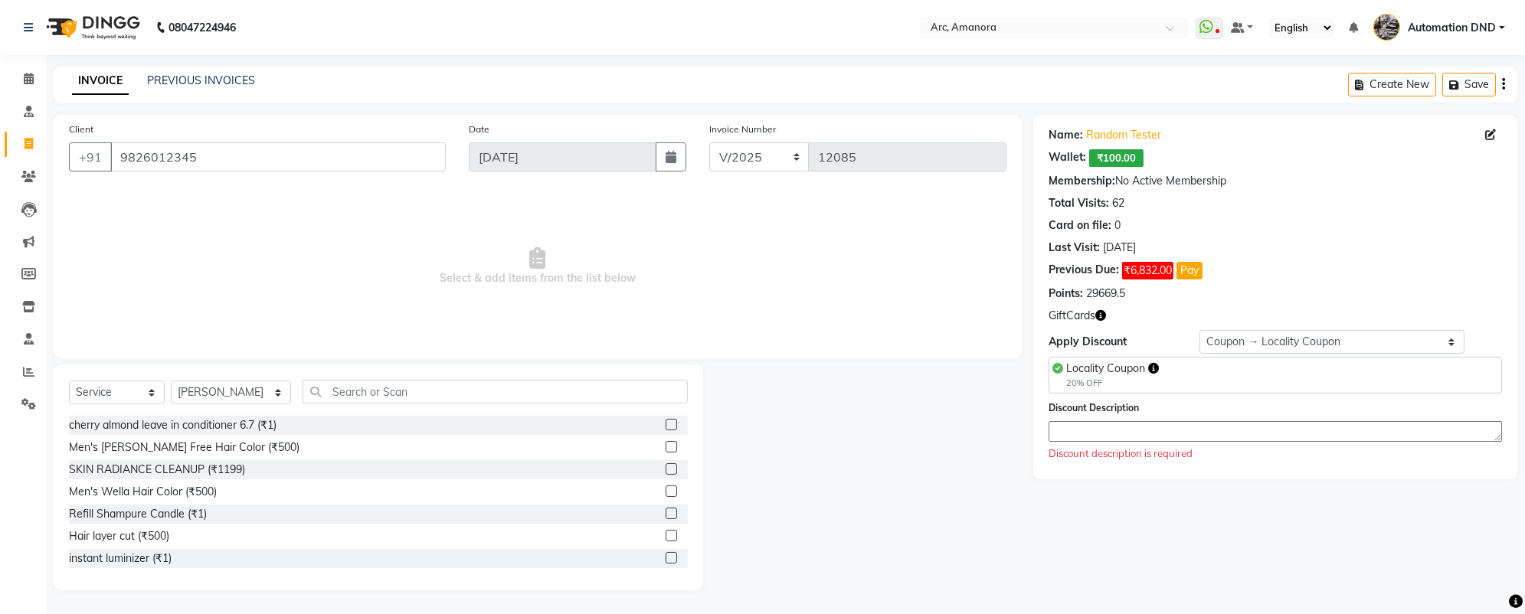
click at [672, 446] on label at bounding box center [670, 446] width 11 height 11
click at [672, 446] on input "checkbox" at bounding box center [670, 448] width 10 height 10
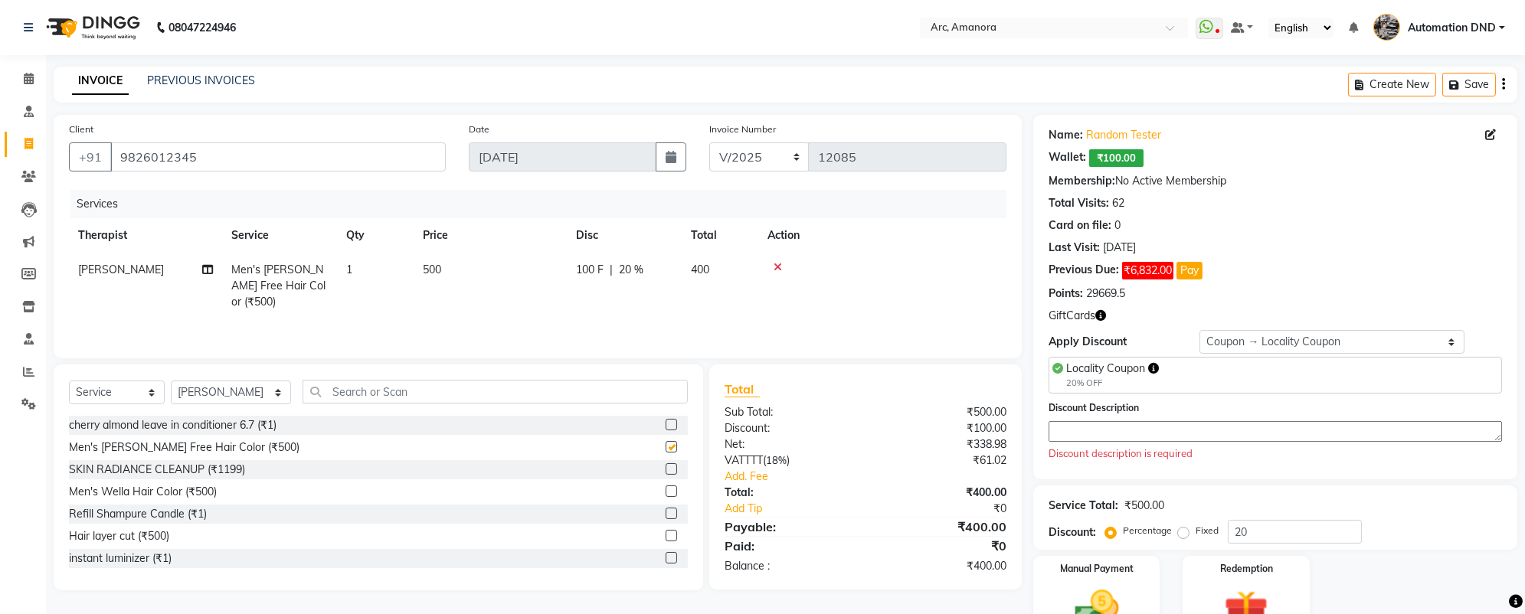
checkbox input "false"
drag, startPoint x: 322, startPoint y: 280, endPoint x: 221, endPoint y: 260, distance: 103.0
click at [221, 260] on tr "[PERSON_NAME] Men's Loreal Amonia Free Hair Color (₹500) 1 500 100 F | 20 % 400" at bounding box center [537, 286] width 937 height 67
click at [136, 391] on select "Select Service Product Membership Package Voucher Prepaid Gift Card" at bounding box center [117, 393] width 96 height 24
select select "product"
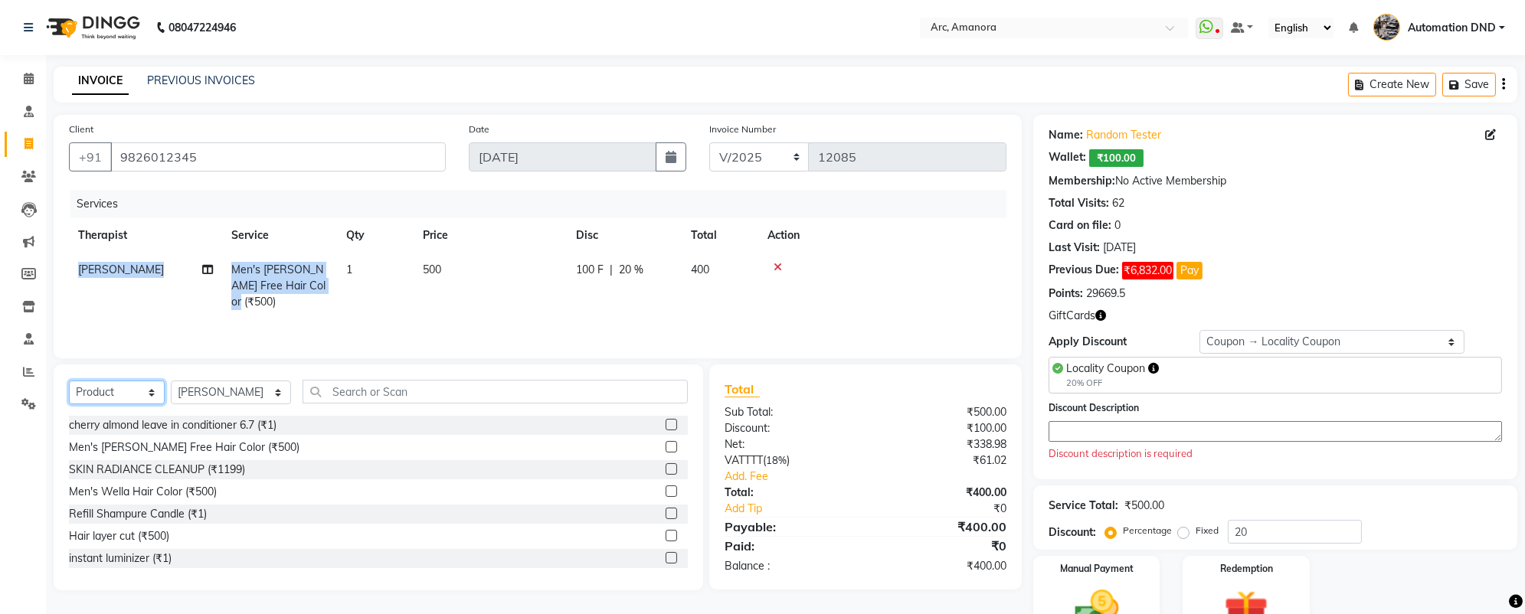
click at [69, 381] on select "Select Service Product Membership Package Voucher Prepaid Gift Card" at bounding box center [117, 393] width 96 height 24
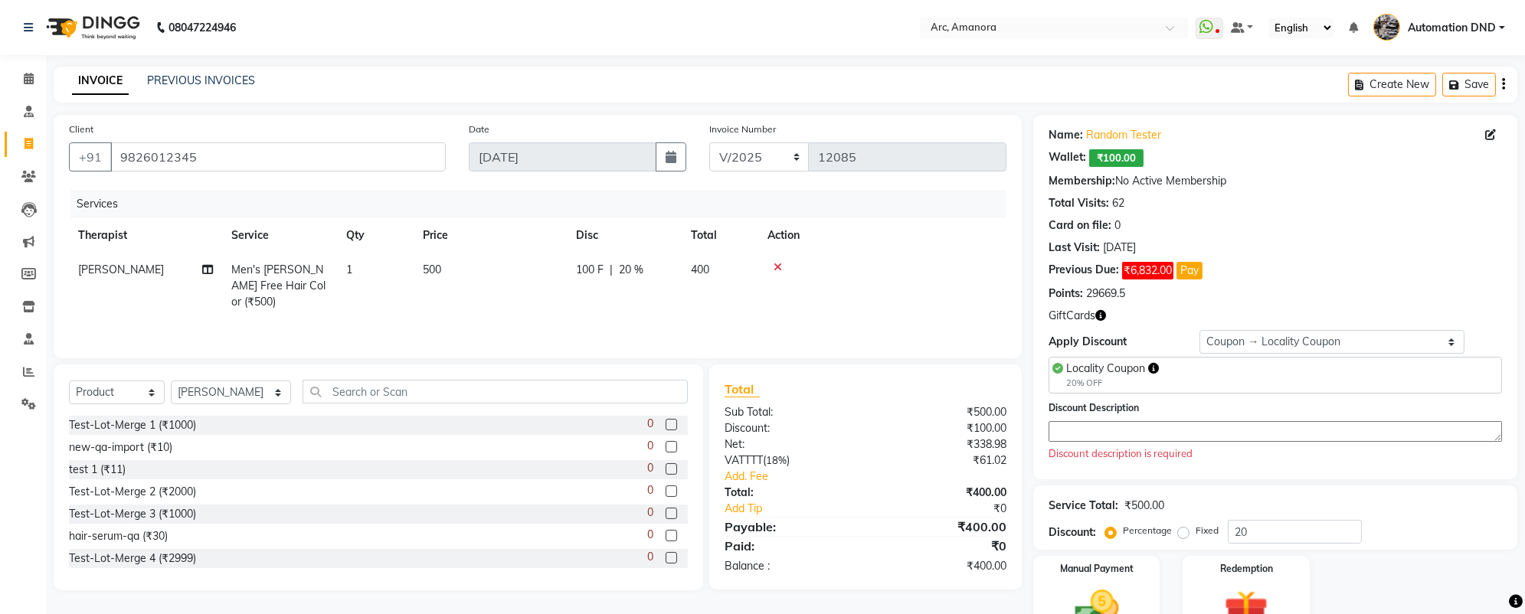
click at [777, 264] on icon at bounding box center [777, 267] width 8 height 11
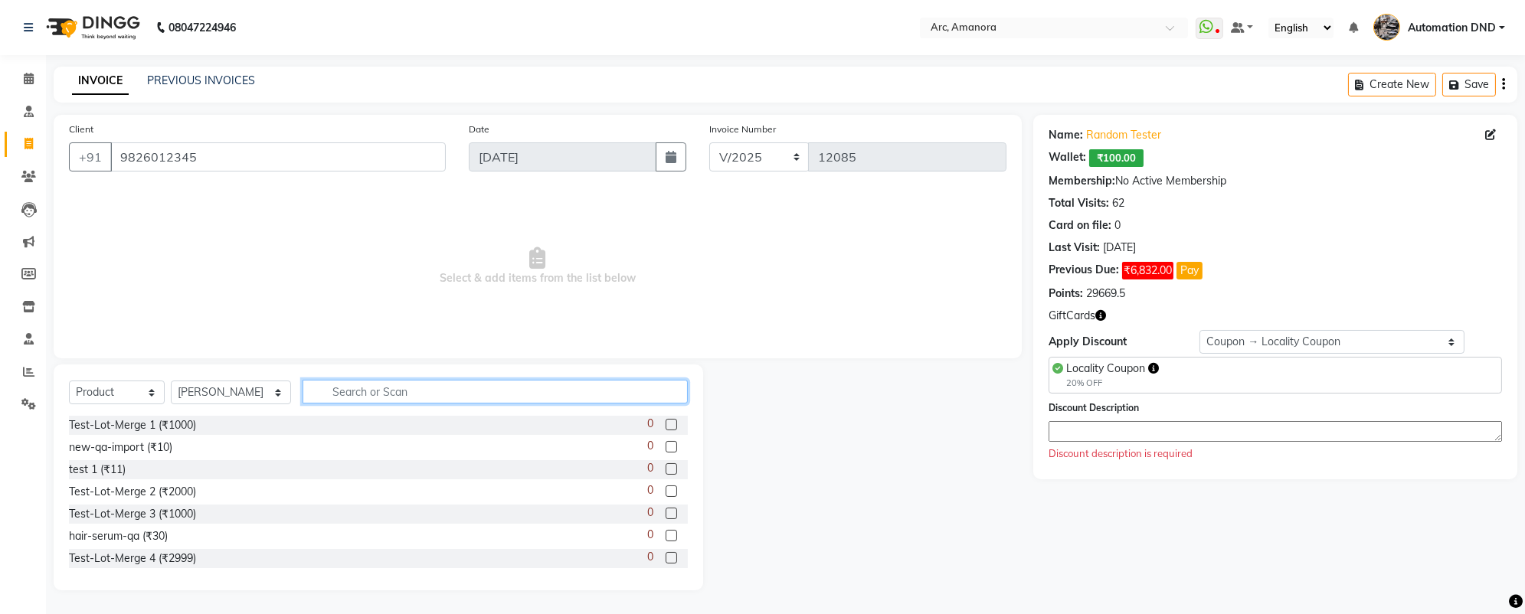
click at [483, 393] on input "text" at bounding box center [494, 392] width 385 height 24
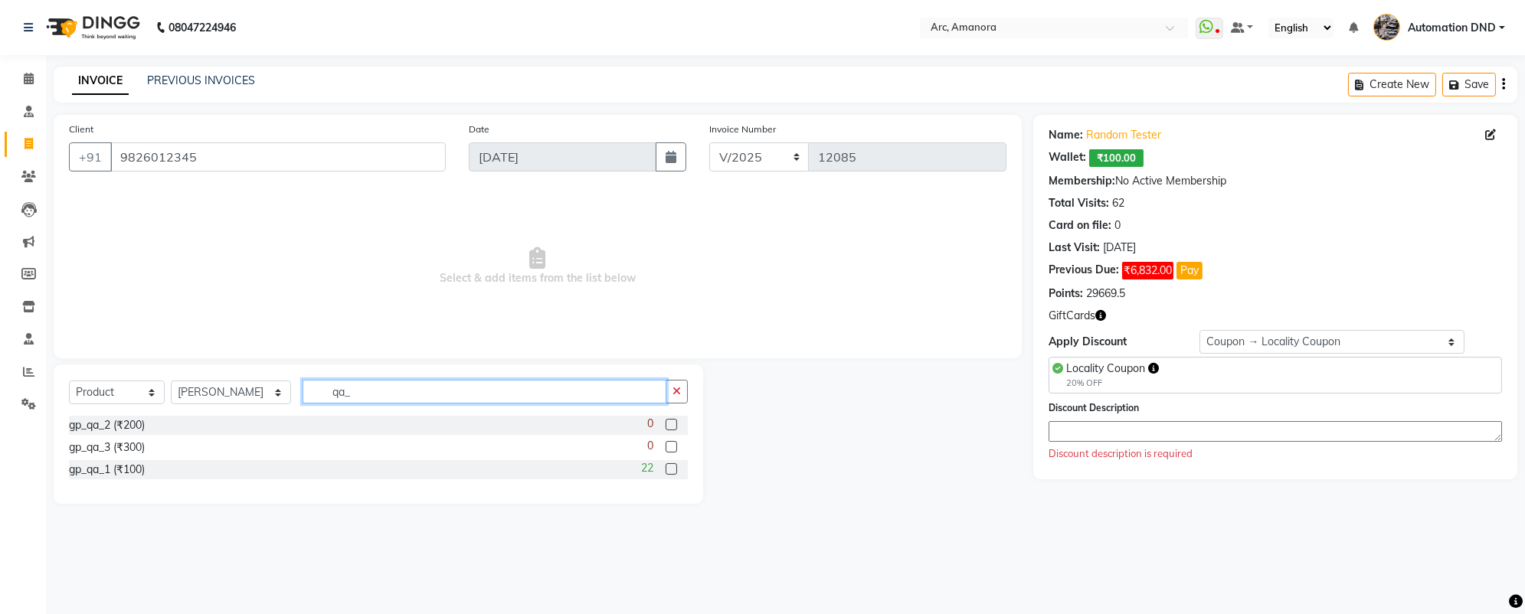
type input "qa_"
click at [669, 469] on label at bounding box center [670, 468] width 11 height 11
click at [669, 469] on input "checkbox" at bounding box center [670, 470] width 10 height 10
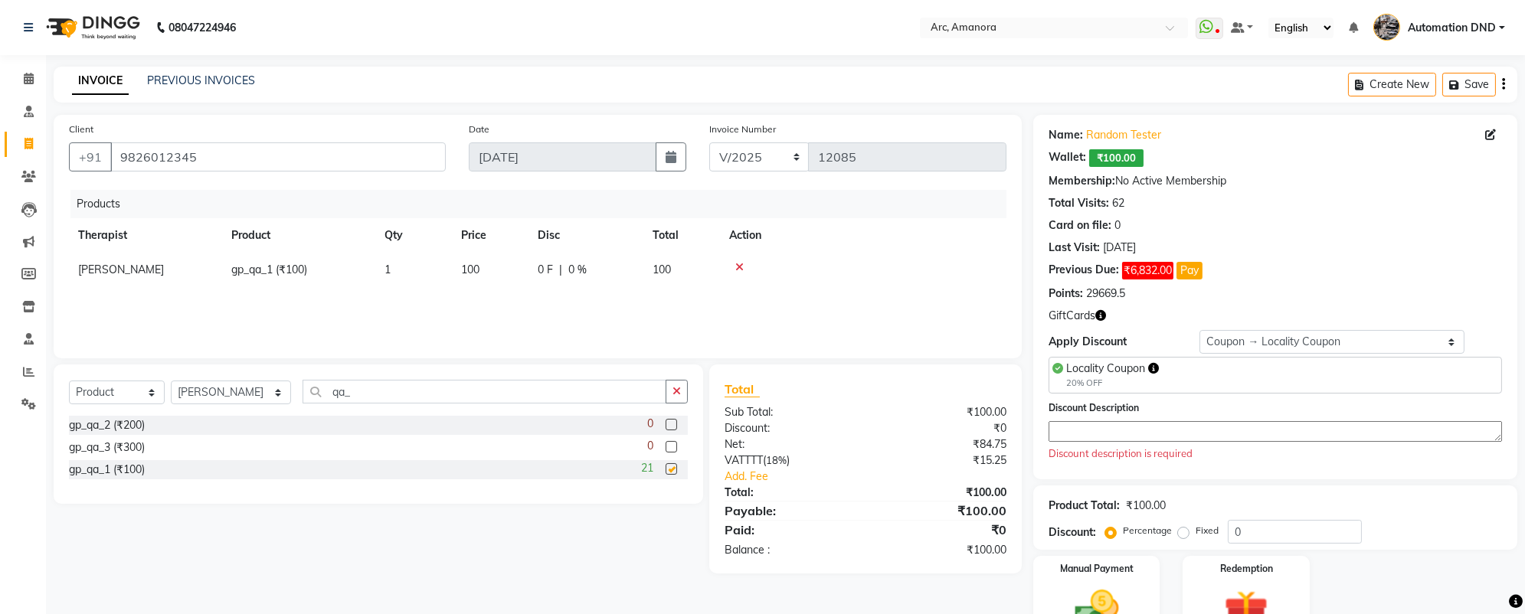
checkbox input "false"
drag, startPoint x: 225, startPoint y: 274, endPoint x: 275, endPoint y: 274, distance: 49.8
click at [275, 274] on td "gp_qa_1 (₹100)" at bounding box center [298, 270] width 153 height 34
select select "471"
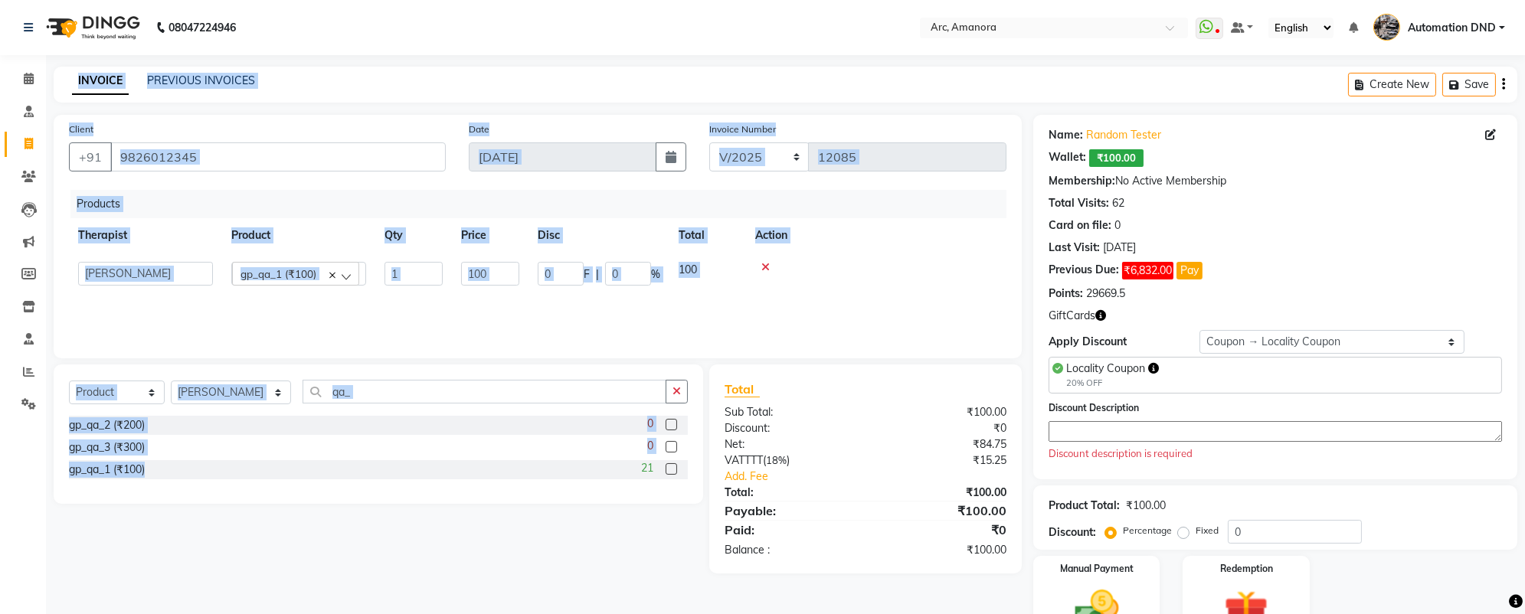
drag, startPoint x: 215, startPoint y: 468, endPoint x: 41, endPoint y: 461, distance: 174.7
click at [41, 461] on app-home "08047224946 Select Location × Arc, Amanora WhatsApp Status ✕ Status: Disconnect…" at bounding box center [762, 352] width 1525 height 704
click at [182, 472] on div "gp_qa_1 (₹100) 21" at bounding box center [378, 469] width 619 height 19
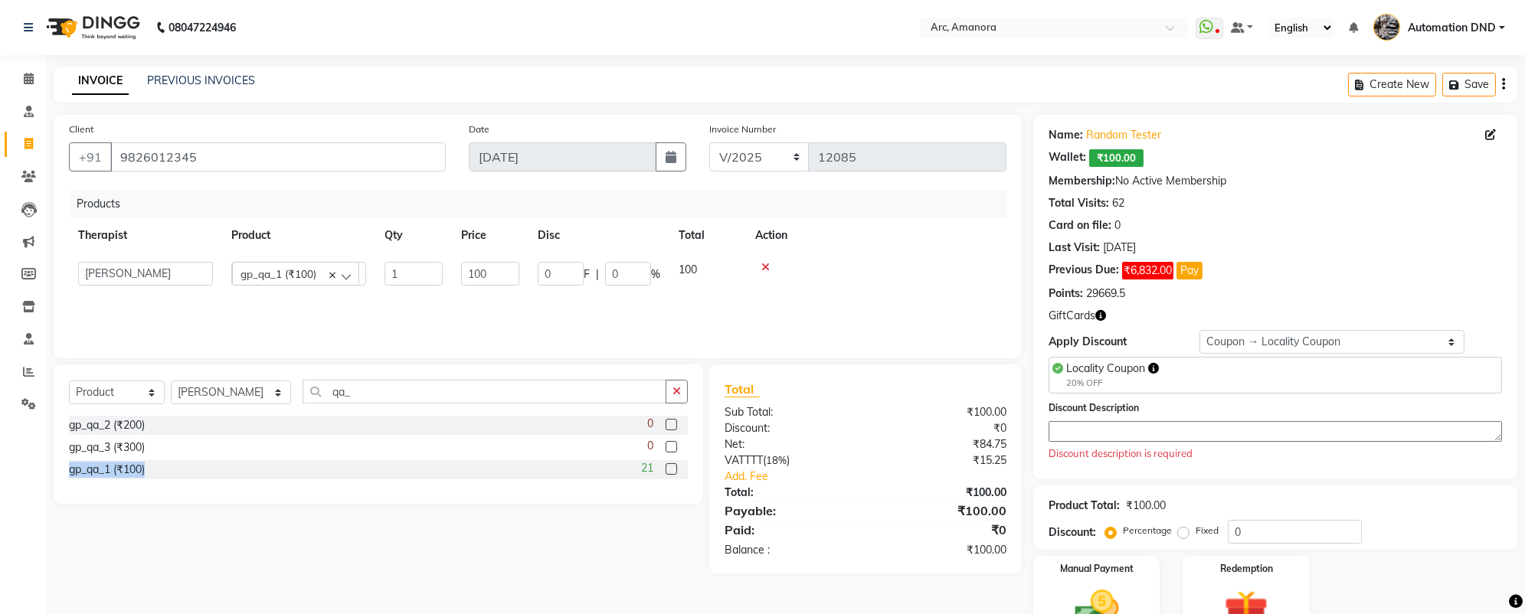
copy div "gp_qa_1 (₹100)"
drag, startPoint x: 182, startPoint y: 472, endPoint x: 63, endPoint y: 468, distance: 119.5
click at [63, 468] on div "Select Service Product Membership Package Voucher Prepaid Gift Card Select Ther…" at bounding box center [378, 434] width 649 height 139
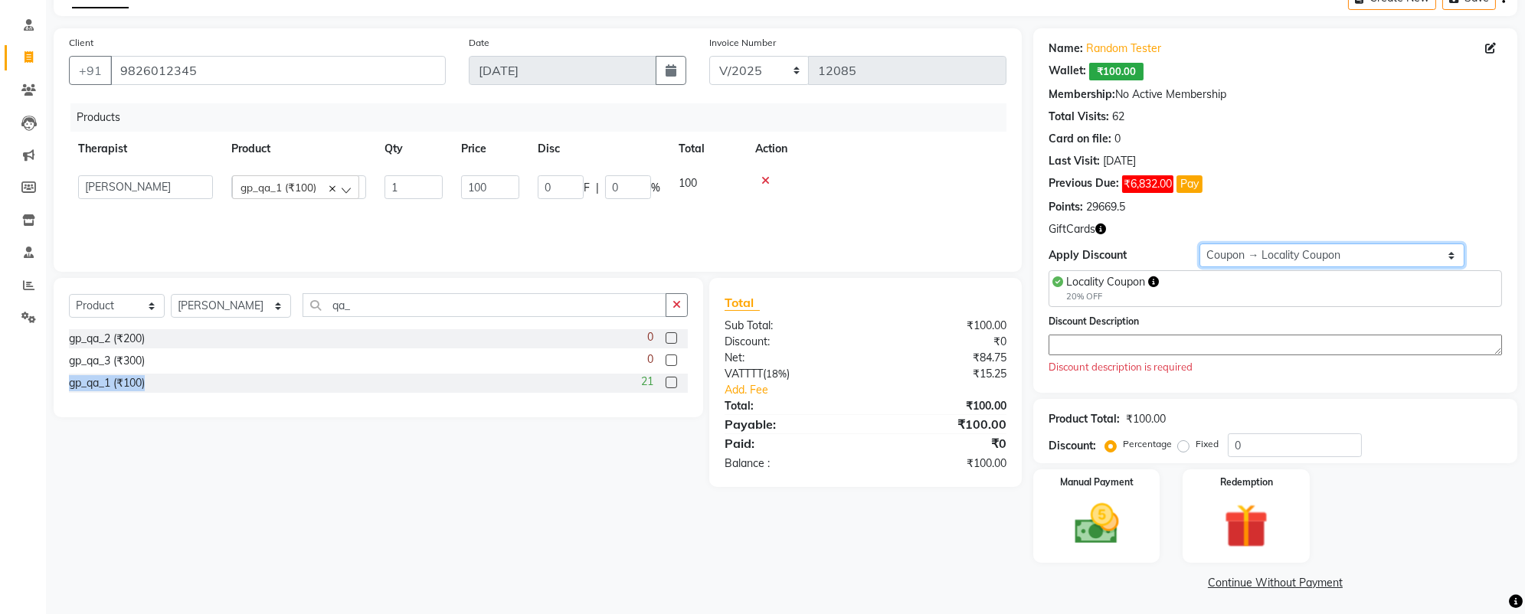
click at [1302, 255] on select "Select Loyalty → Testing 15.1 → Level 3 Coupon → Locality Coupon Coupon → Meera…" at bounding box center [1331, 256] width 264 height 24
select select "0:"
click at [1199, 267] on select "Select Loyalty → Testing 15.1 → Level 3 Coupon → Locality Coupon Coupon → Meera…" at bounding box center [1331, 256] width 264 height 24
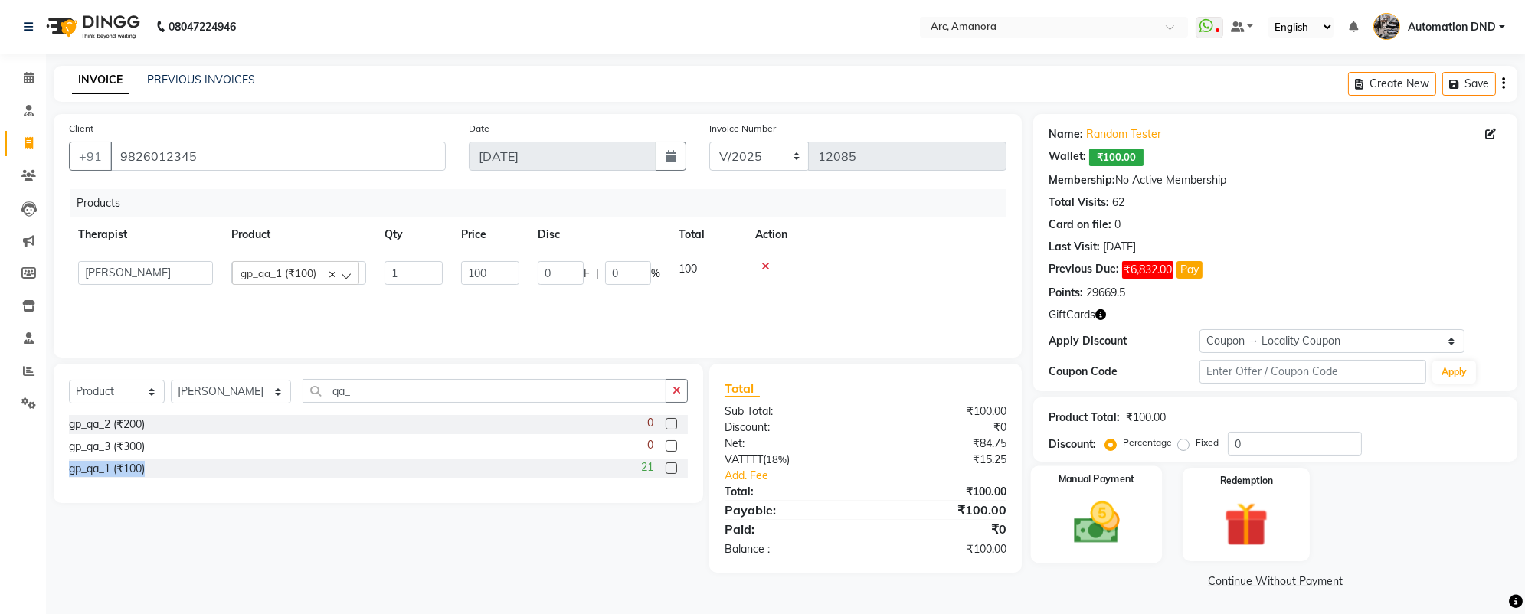
click at [1116, 518] on img at bounding box center [1096, 522] width 75 height 53
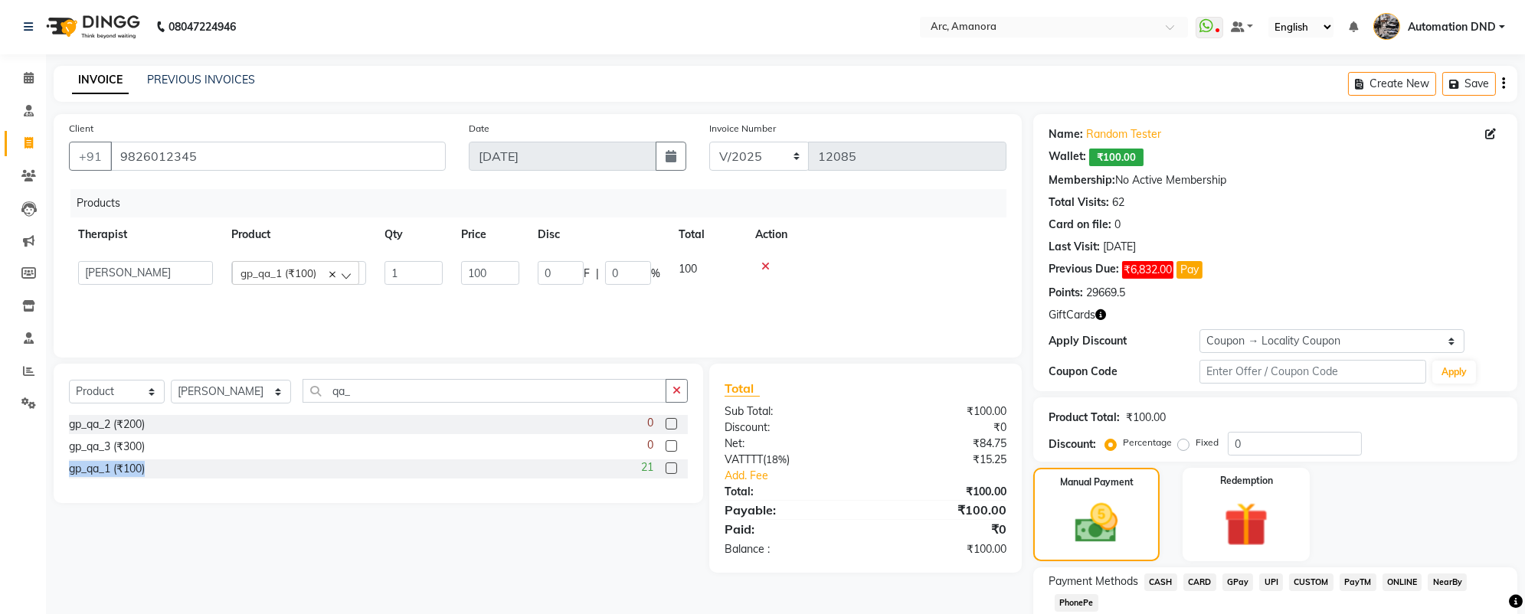
scroll to position [99, 0]
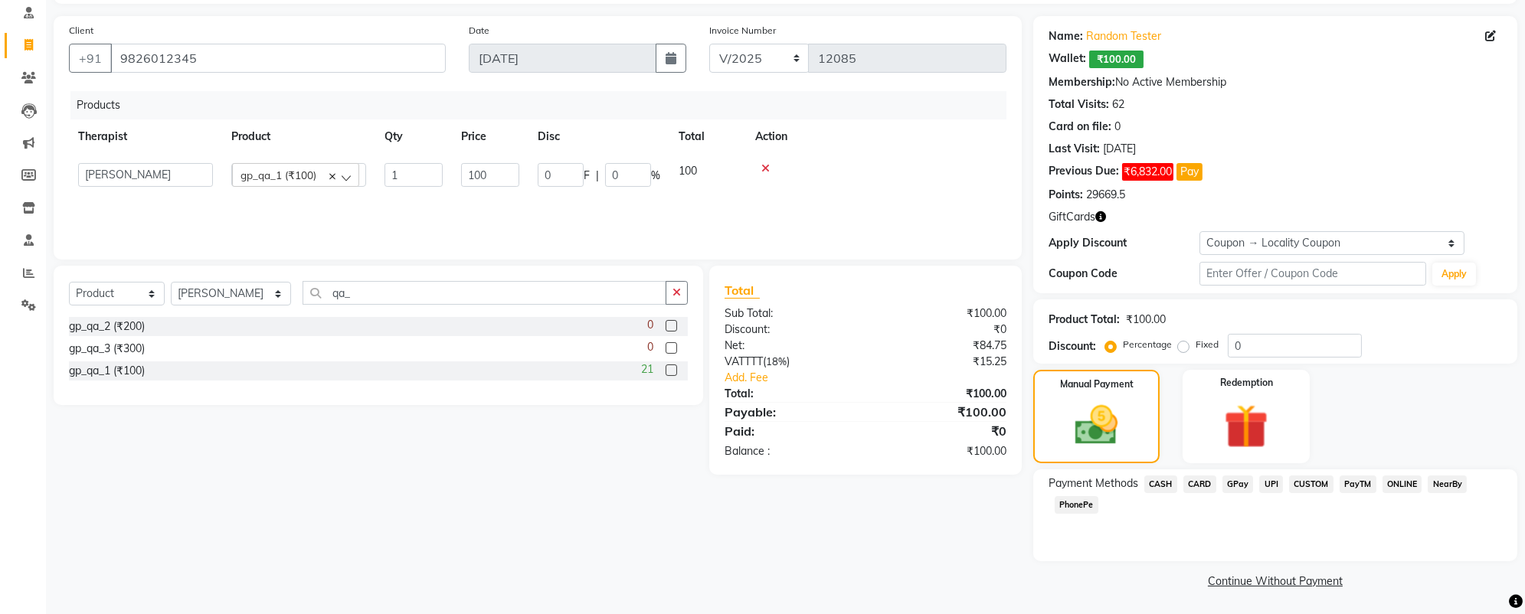
click at [1164, 485] on span "CASH" at bounding box center [1160, 485] width 33 height 18
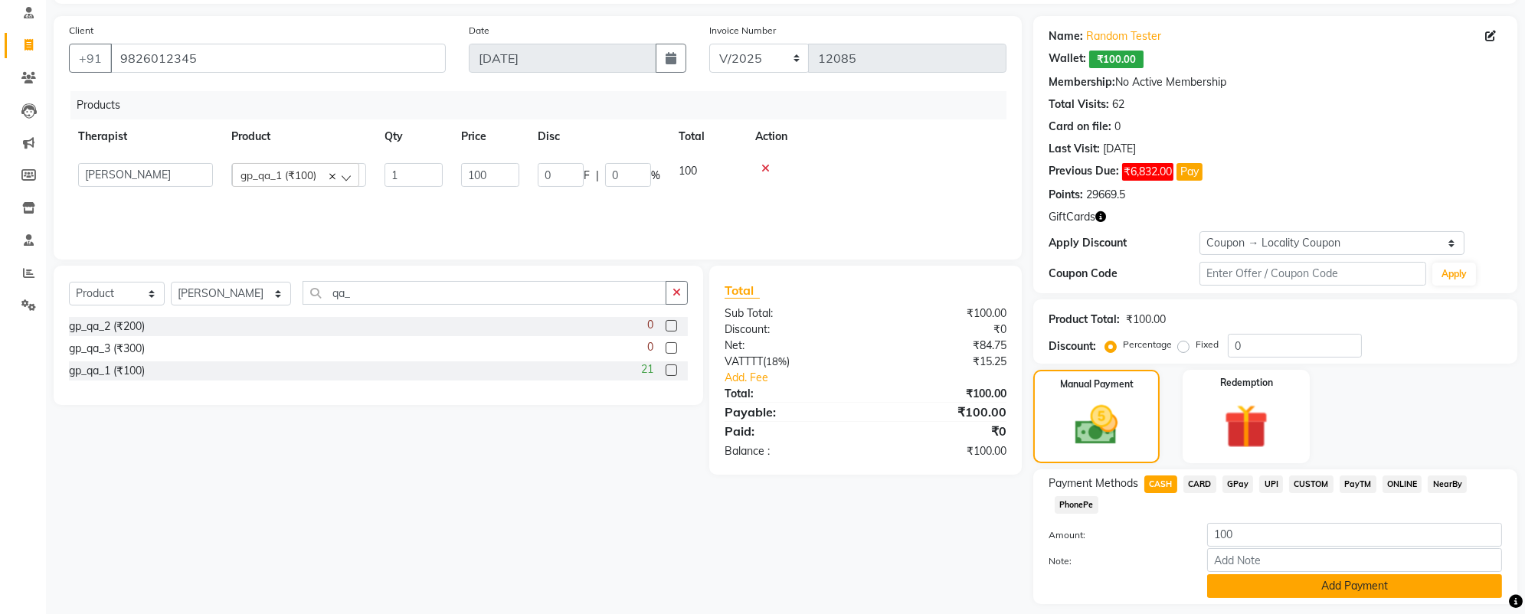
click at [1240, 584] on button "Add Payment" at bounding box center [1354, 586] width 295 height 24
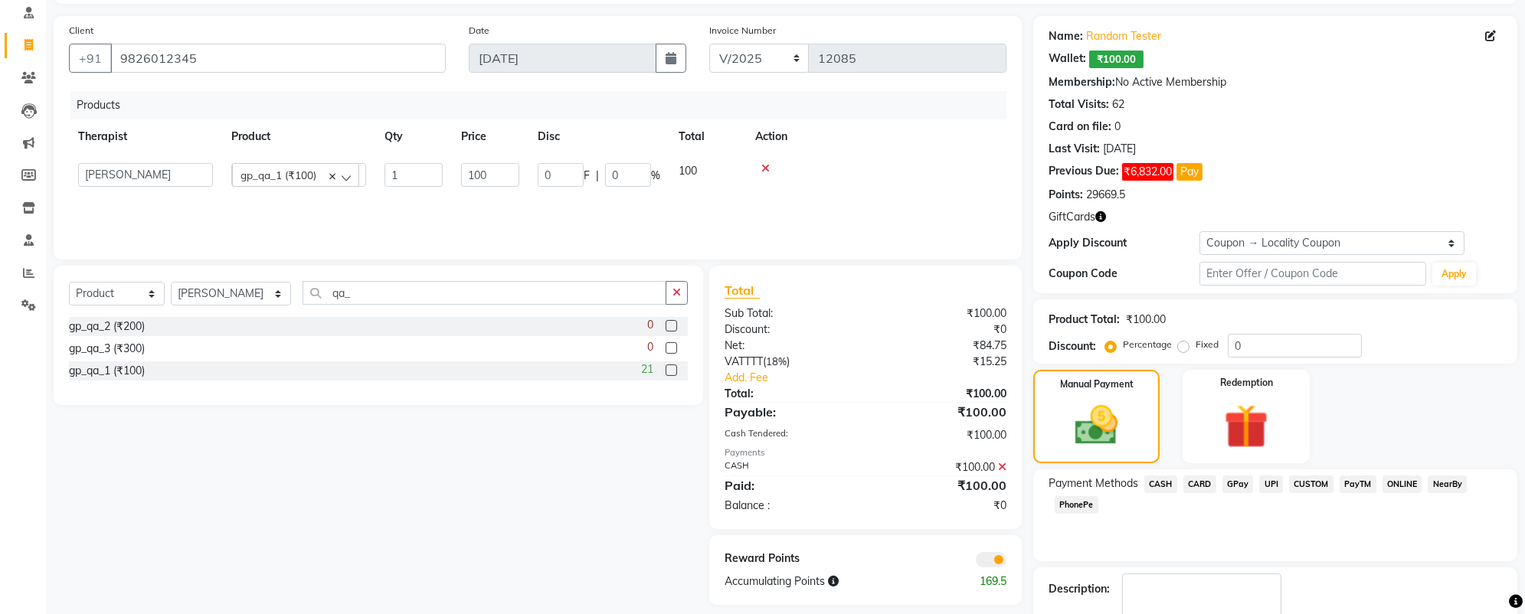
scroll to position [184, 0]
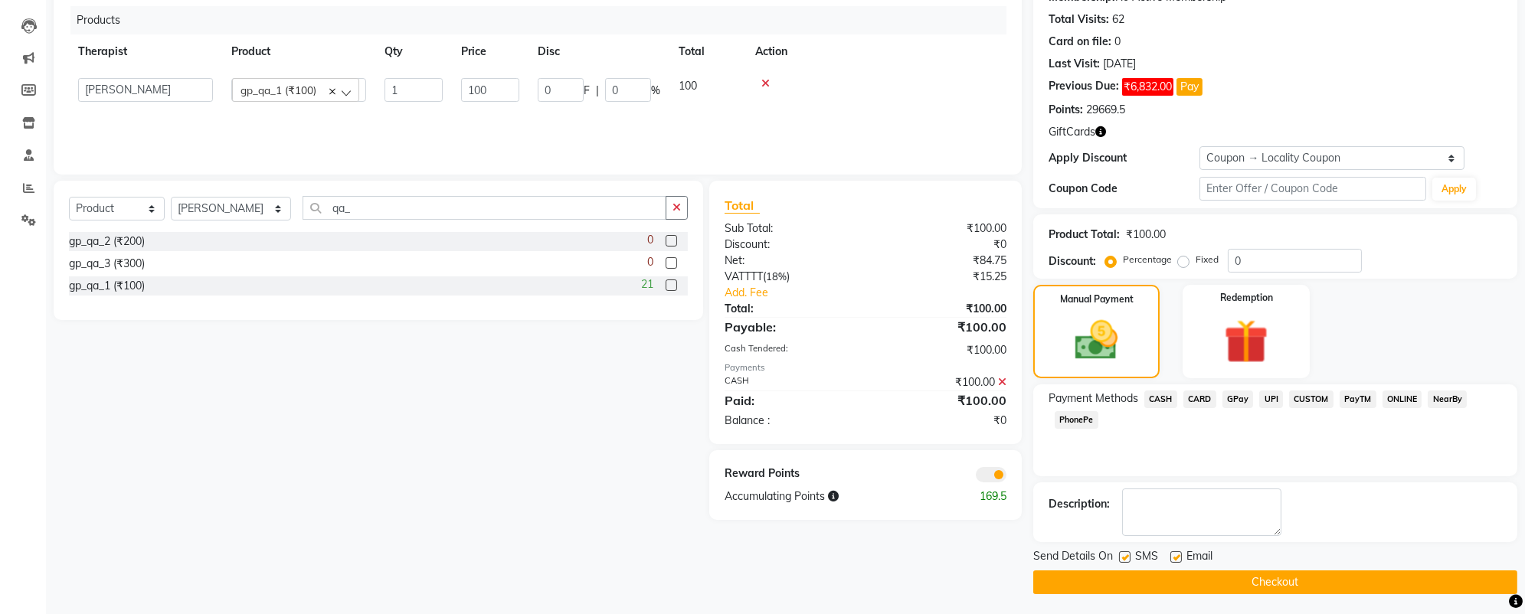
click at [1123, 559] on label at bounding box center [1124, 556] width 11 height 11
click at [1123, 559] on input "checkbox" at bounding box center [1124, 558] width 10 height 10
checkbox input "false"
click at [1179, 559] on label at bounding box center [1175, 556] width 11 height 11
click at [1179, 559] on input "checkbox" at bounding box center [1175, 558] width 10 height 10
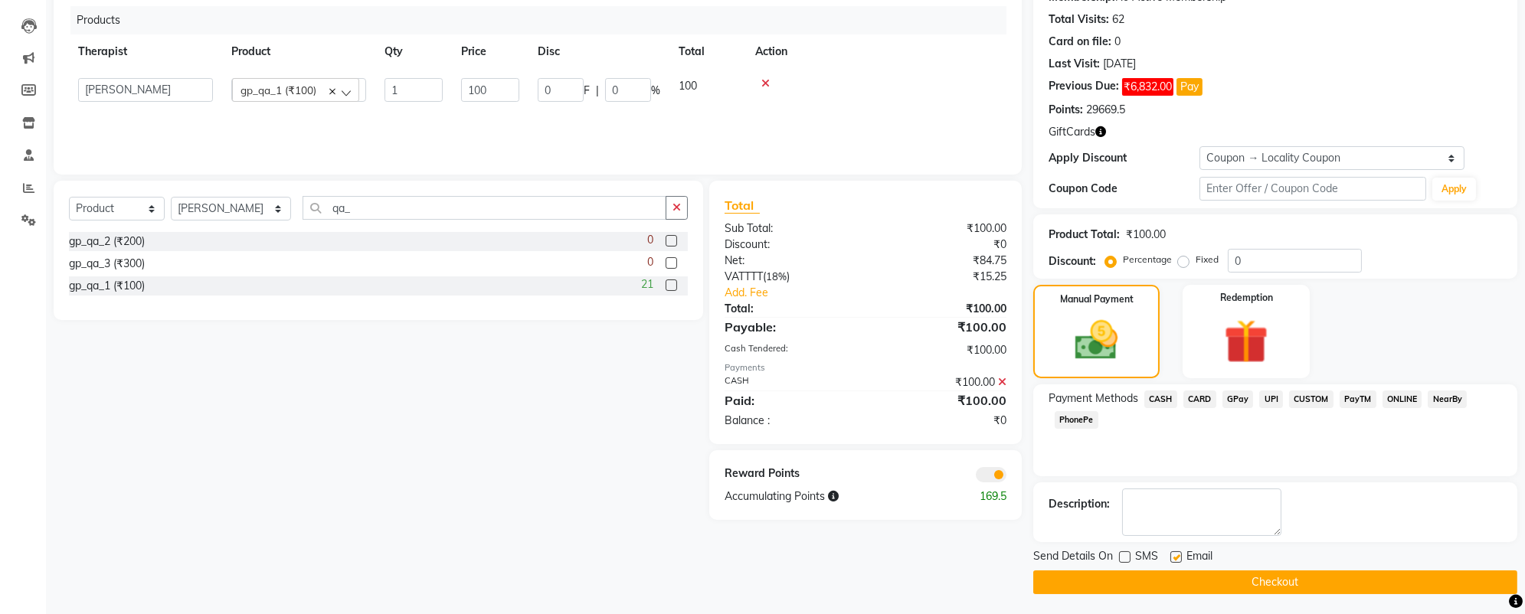
checkbox input "false"
click at [1160, 580] on button "Checkout" at bounding box center [1275, 582] width 484 height 24
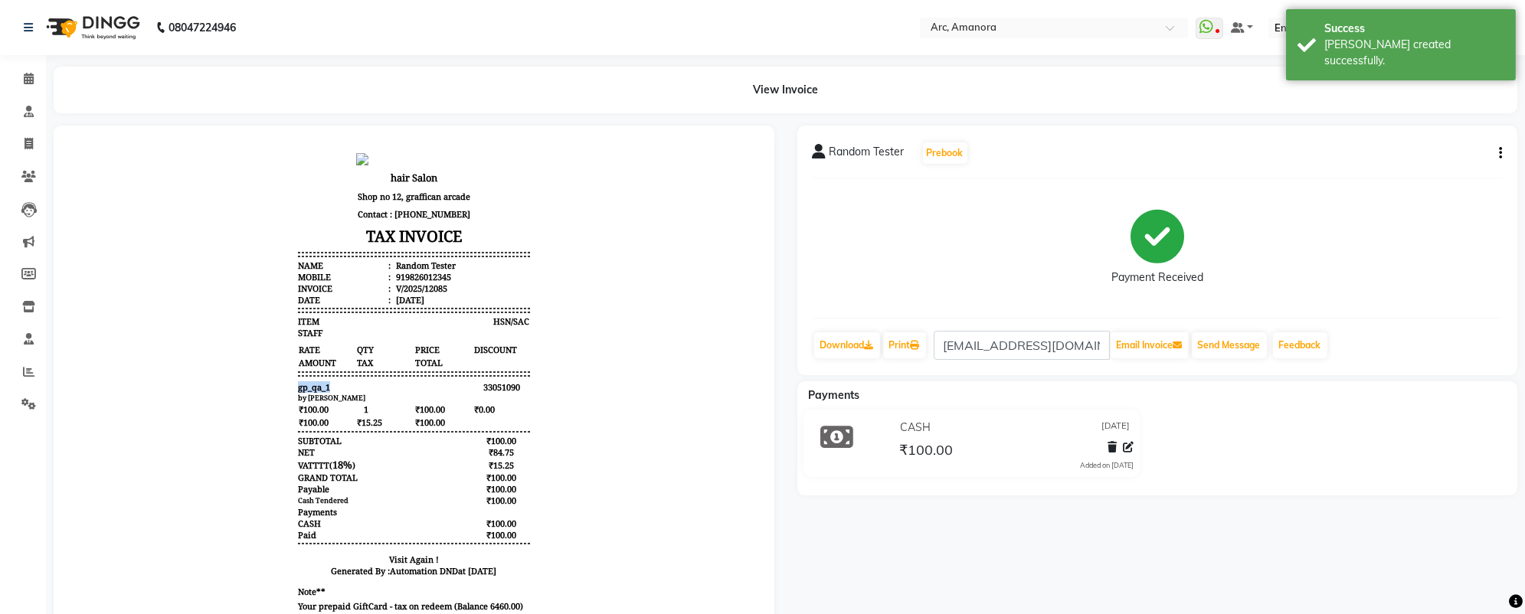
drag, startPoint x: 296, startPoint y: 382, endPoint x: 346, endPoint y: 383, distance: 49.8
click at [346, 383] on div "hair Salon Shop no 12, graffican arcade Contact : [PHONE_NUMBER] TAX INVOICE Na…" at bounding box center [414, 476] width 244 height 660
copy span "gp_qa_1"
click at [27, 305] on icon at bounding box center [28, 306] width 13 height 11
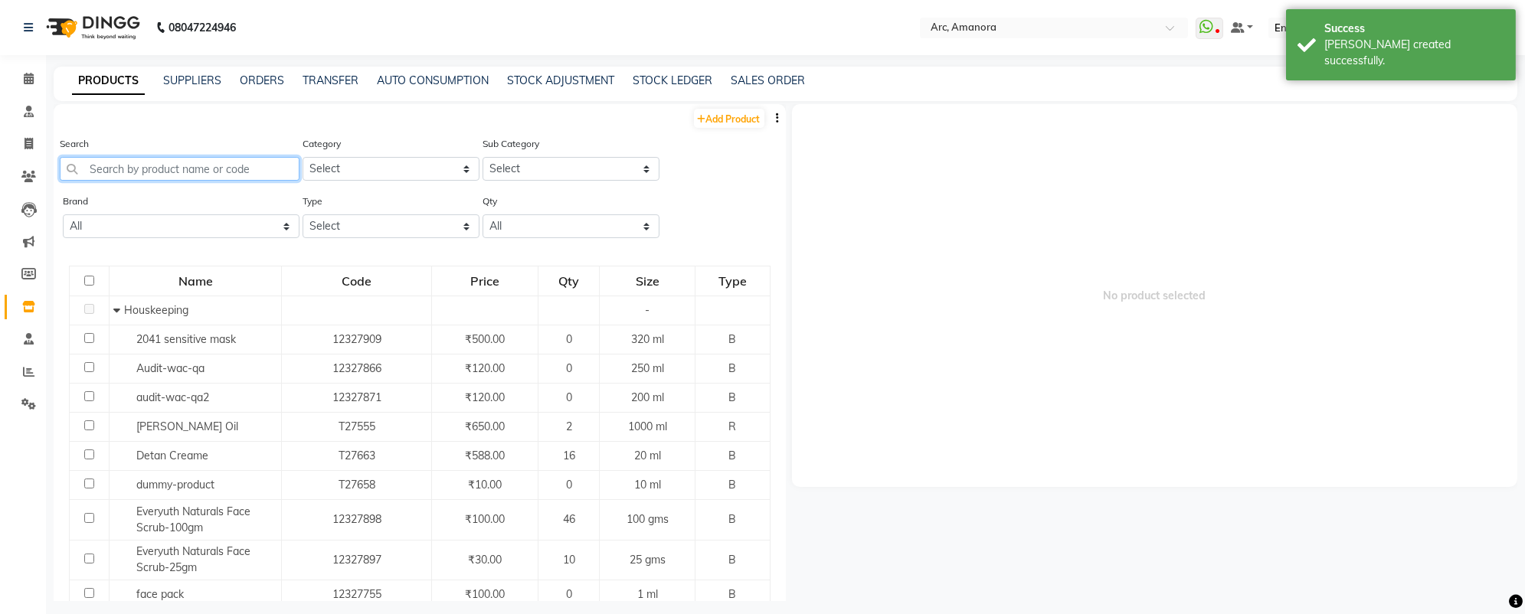
click at [174, 172] on input "text" at bounding box center [180, 169] width 240 height 24
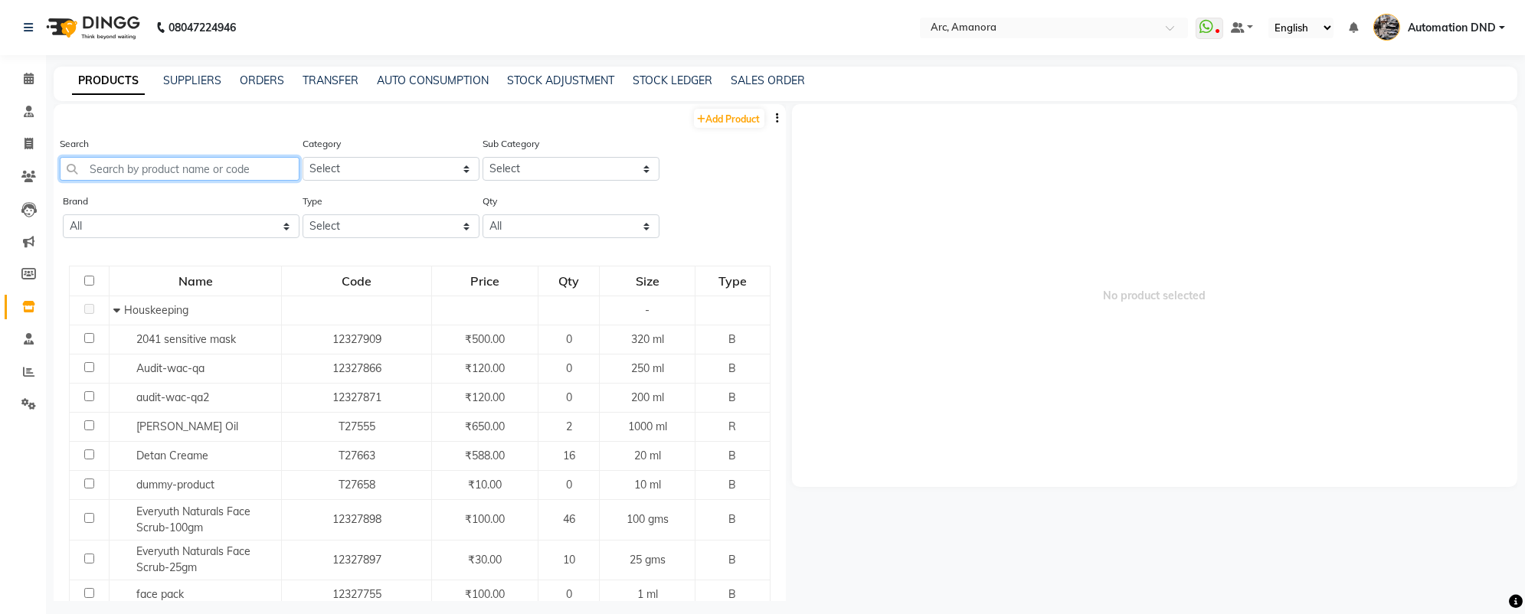
paste input "gp_qa_1"
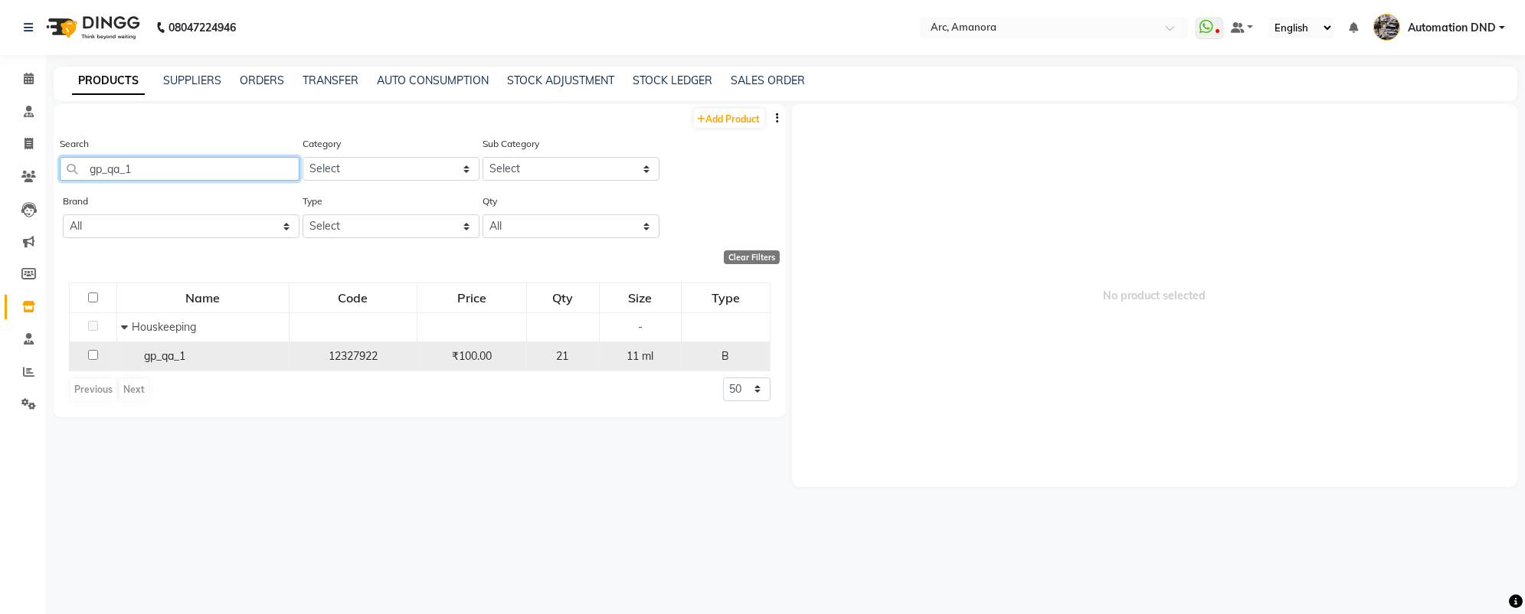
type input "gp_qa_1"
click at [162, 342] on td "gp_qa_1" at bounding box center [202, 356] width 172 height 29
click at [161, 357] on span "gp_qa_1" at bounding box center [164, 356] width 41 height 14
select select
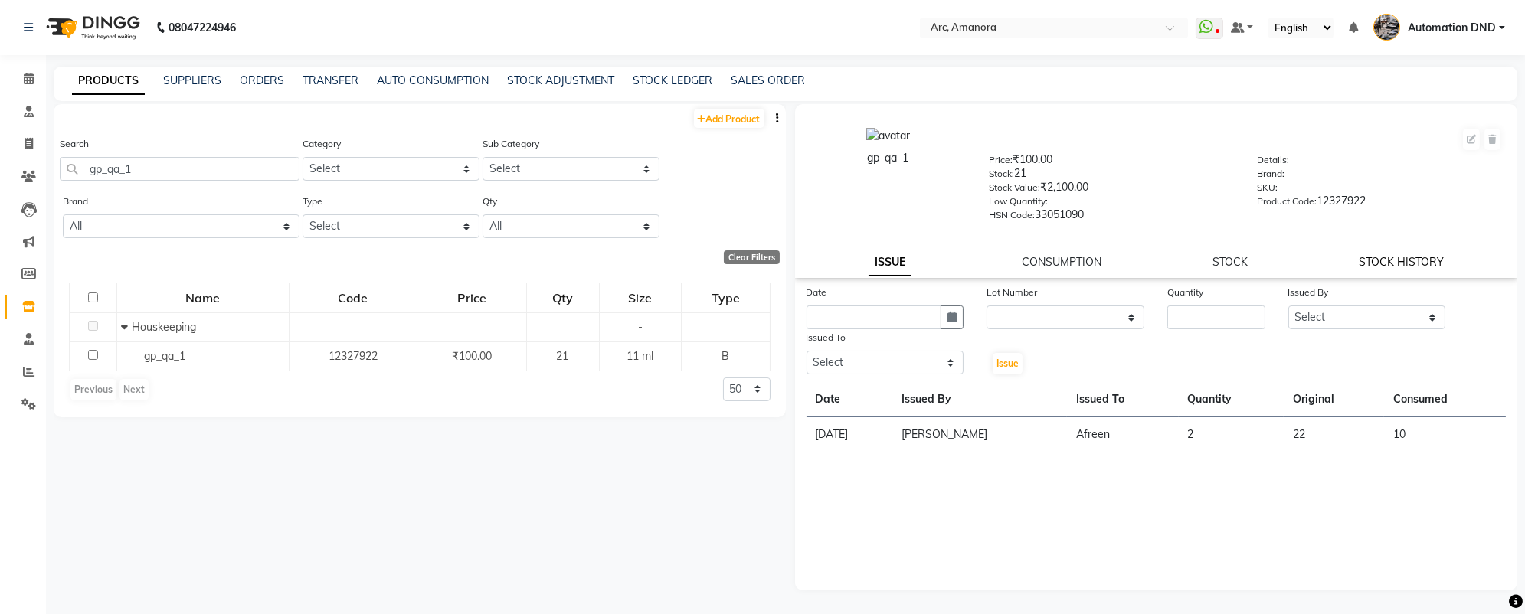
click at [1375, 263] on link "STOCK HISTORY" at bounding box center [1400, 262] width 85 height 14
select select "all"
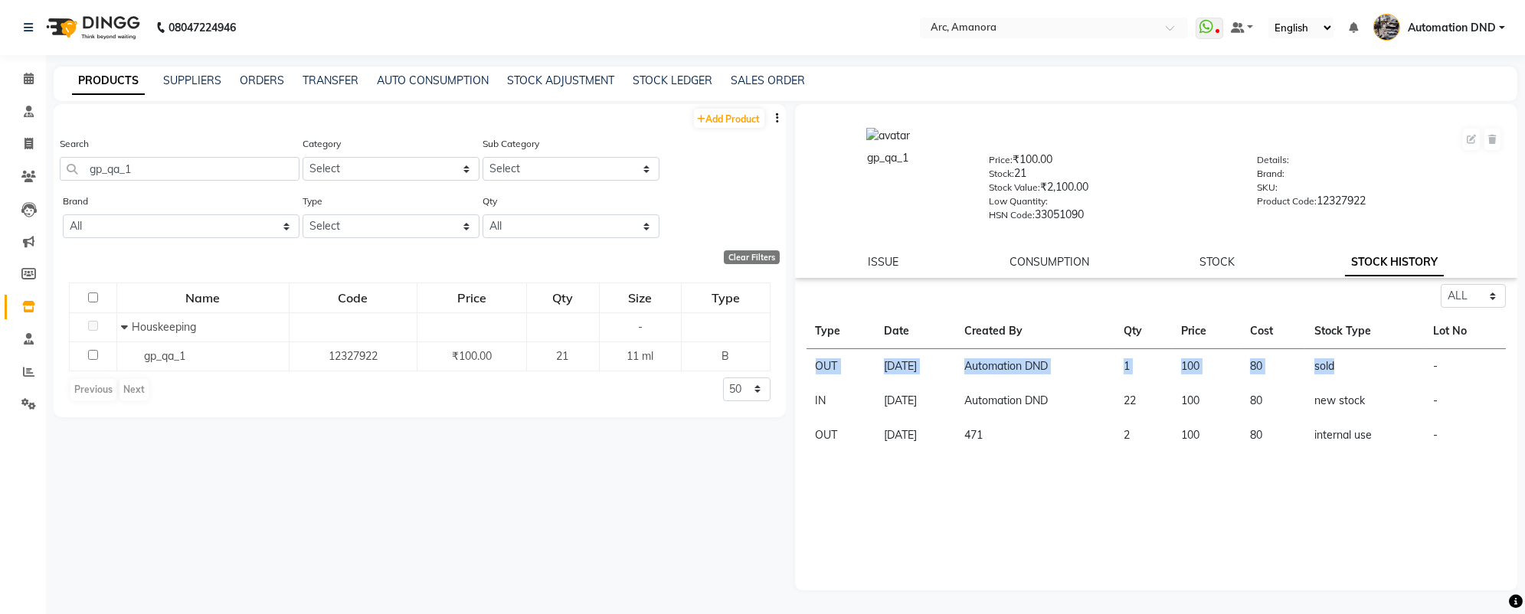
drag, startPoint x: 812, startPoint y: 365, endPoint x: 1374, endPoint y: 361, distance: 561.3
click at [1374, 361] on tr "OUT [DATE] Automation DND 1 100 80 sold -" at bounding box center [1156, 366] width 700 height 35
click at [1336, 365] on td "sold" at bounding box center [1364, 366] width 119 height 35
drag, startPoint x: 984, startPoint y: 371, endPoint x: 1208, endPoint y: 371, distance: 223.6
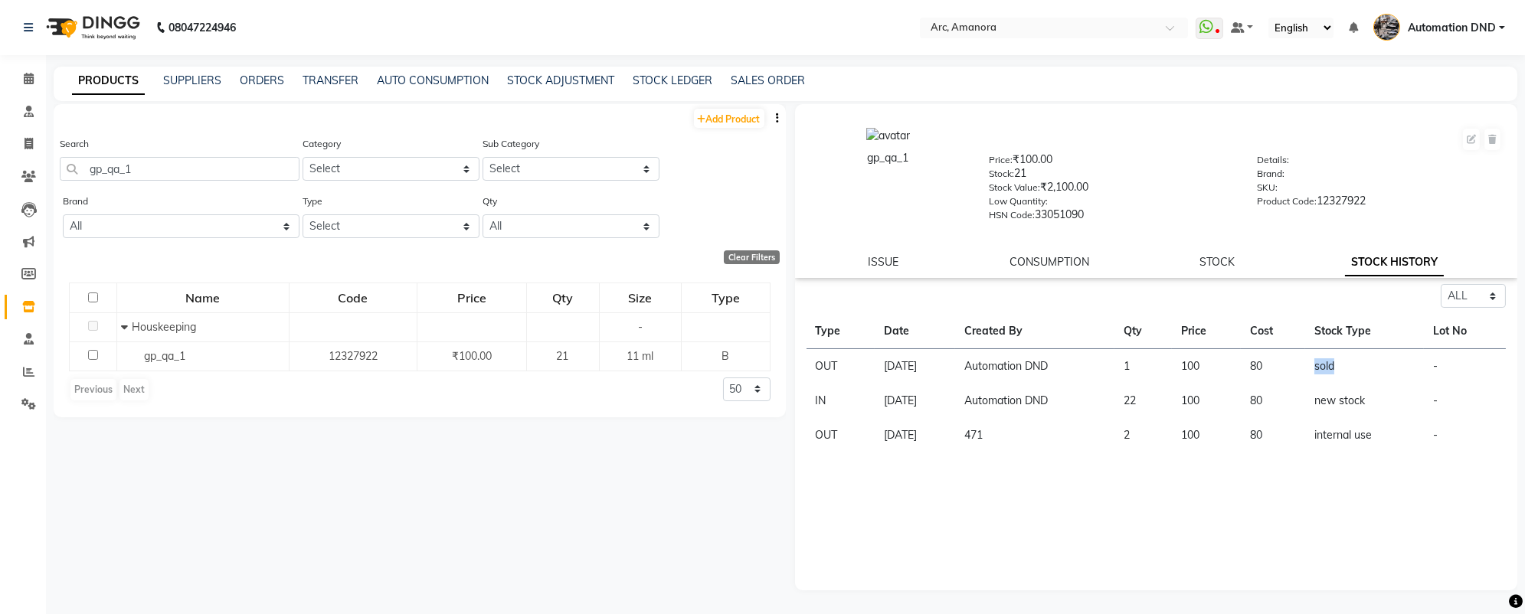
click at [1208, 371] on tr "OUT [DATE] Automation DND 1 100 80 sold -" at bounding box center [1156, 366] width 700 height 35
drag, startPoint x: 807, startPoint y: 364, endPoint x: 1406, endPoint y: 367, distance: 598.8
click at [1406, 367] on tr "OUT [DATE] Automation DND 1 100 80 sold -" at bounding box center [1156, 366] width 700 height 35
drag, startPoint x: 816, startPoint y: 434, endPoint x: 1380, endPoint y: 439, distance: 563.6
click at [1380, 439] on tr "OUT [DATE] 471 2 100 80 internal use -" at bounding box center [1156, 435] width 700 height 34
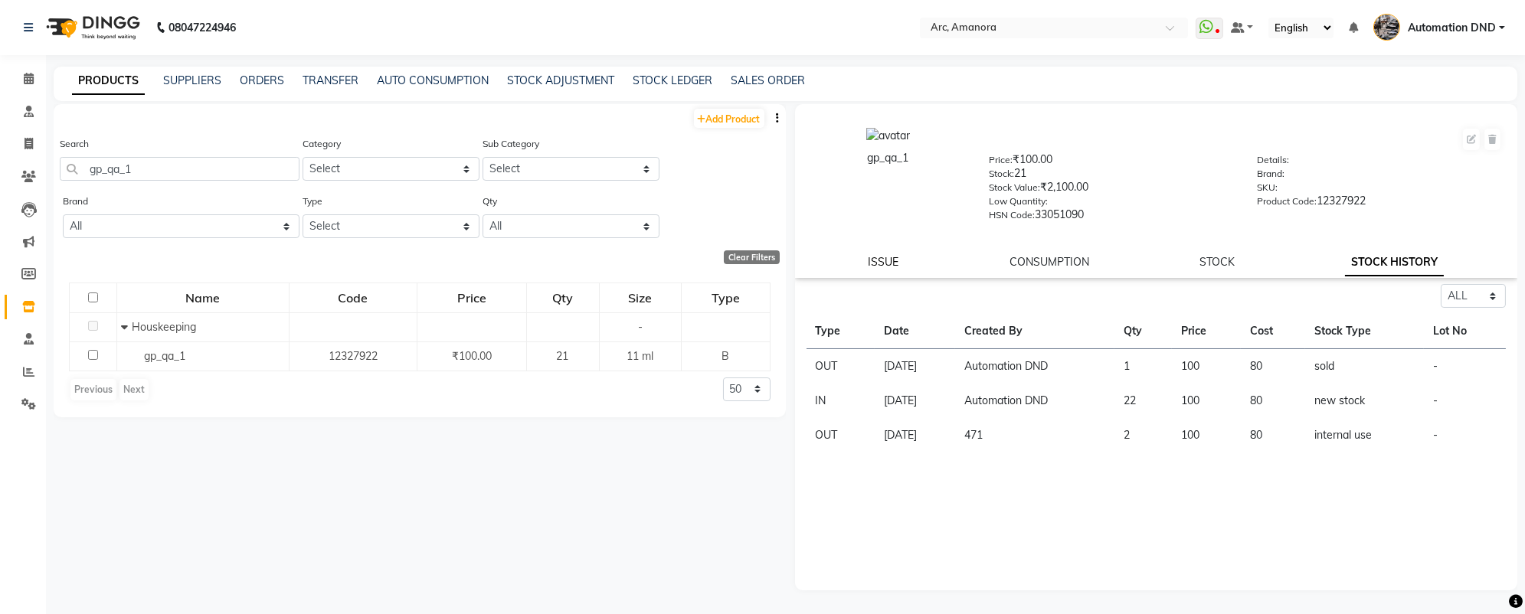
click at [871, 268] on link "ISSUE" at bounding box center [883, 262] width 31 height 14
select select
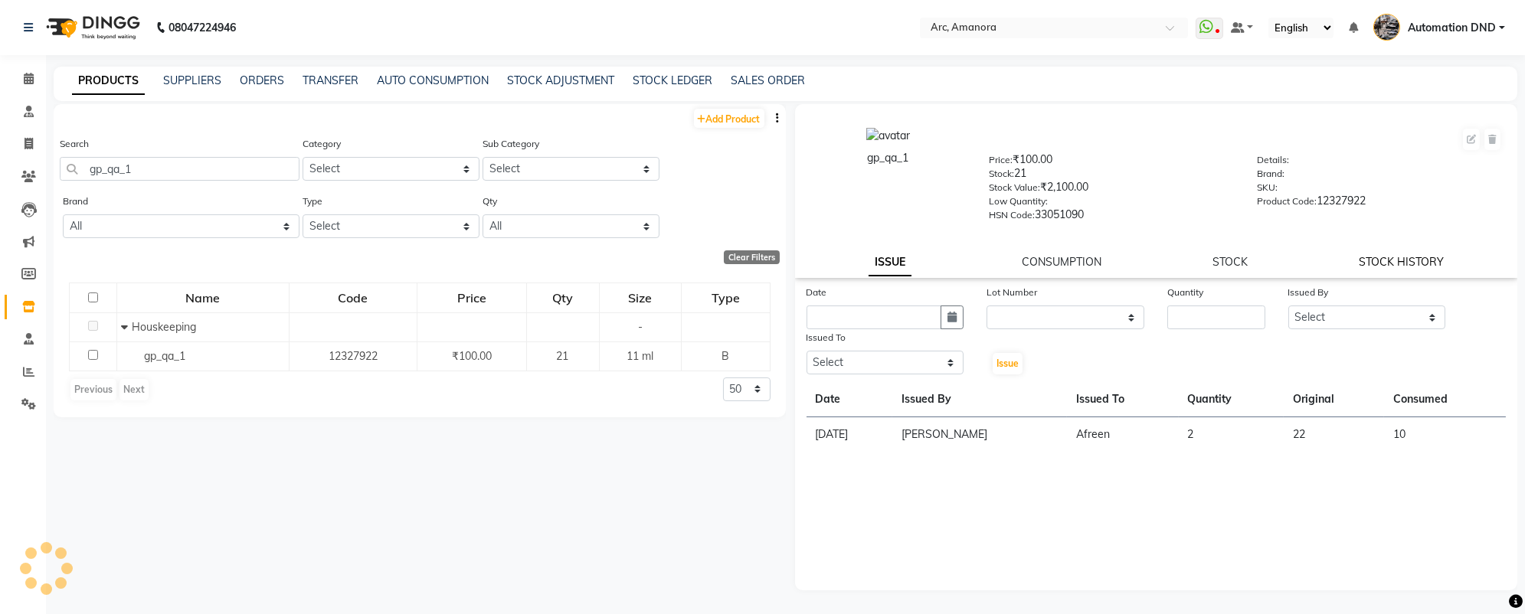
click at [1388, 266] on link "STOCK HISTORY" at bounding box center [1400, 262] width 85 height 14
select select "all"
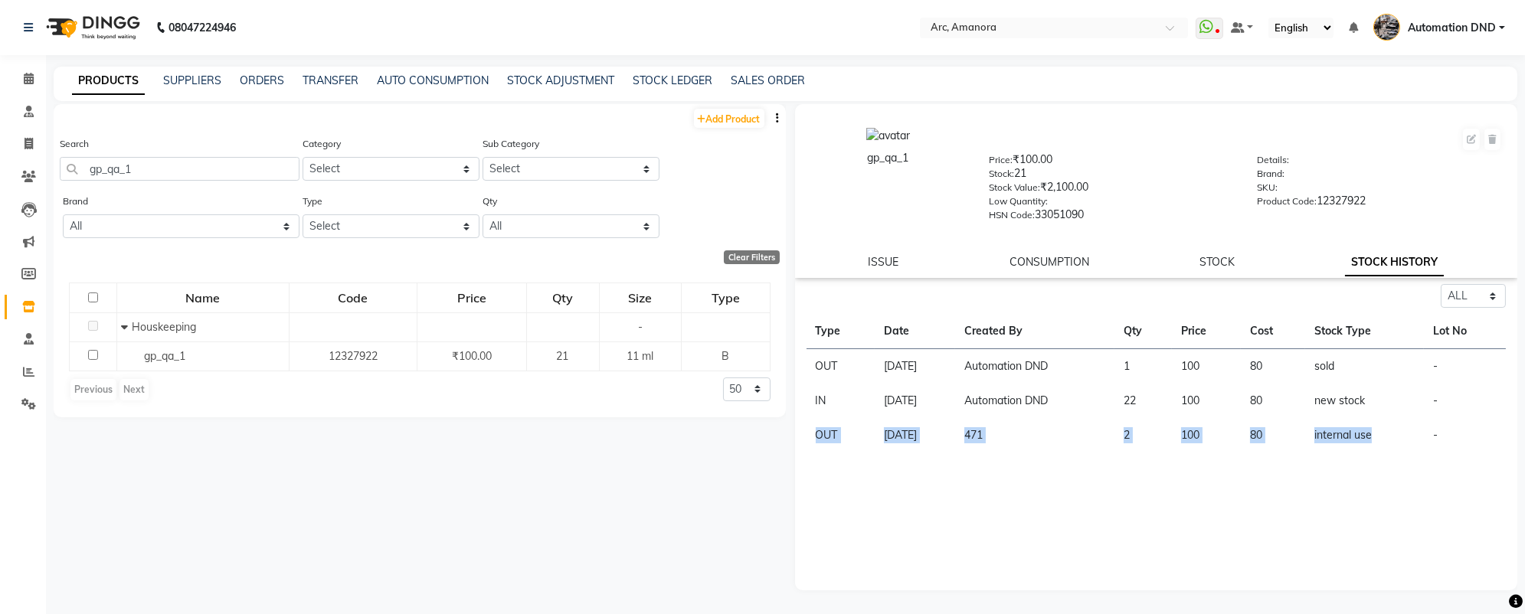
drag, startPoint x: 1407, startPoint y: 434, endPoint x: 809, endPoint y: 439, distance: 598.1
click at [809, 439] on tr "OUT [DATE] 471 2 100 80 internal use -" at bounding box center [1156, 435] width 700 height 34
click at [891, 250] on div "gp_qa_1 Price: ₹100.00 Stock: 21 Stock Value: ₹2,100.00 Low Quantity: HSN Code:…" at bounding box center [1156, 191] width 723 height 174
click at [1443, 31] on span "Automation DND" at bounding box center [1451, 28] width 88 height 16
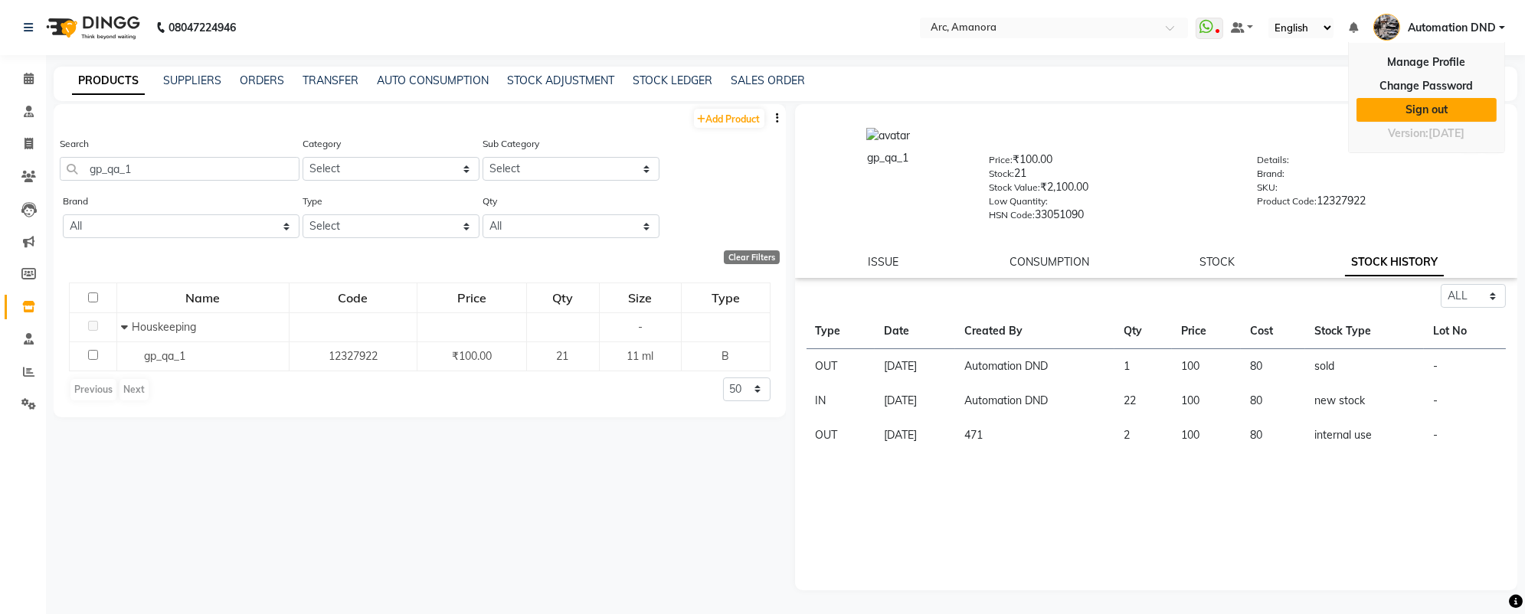
click at [1404, 104] on link "Sign out" at bounding box center [1426, 110] width 140 height 24
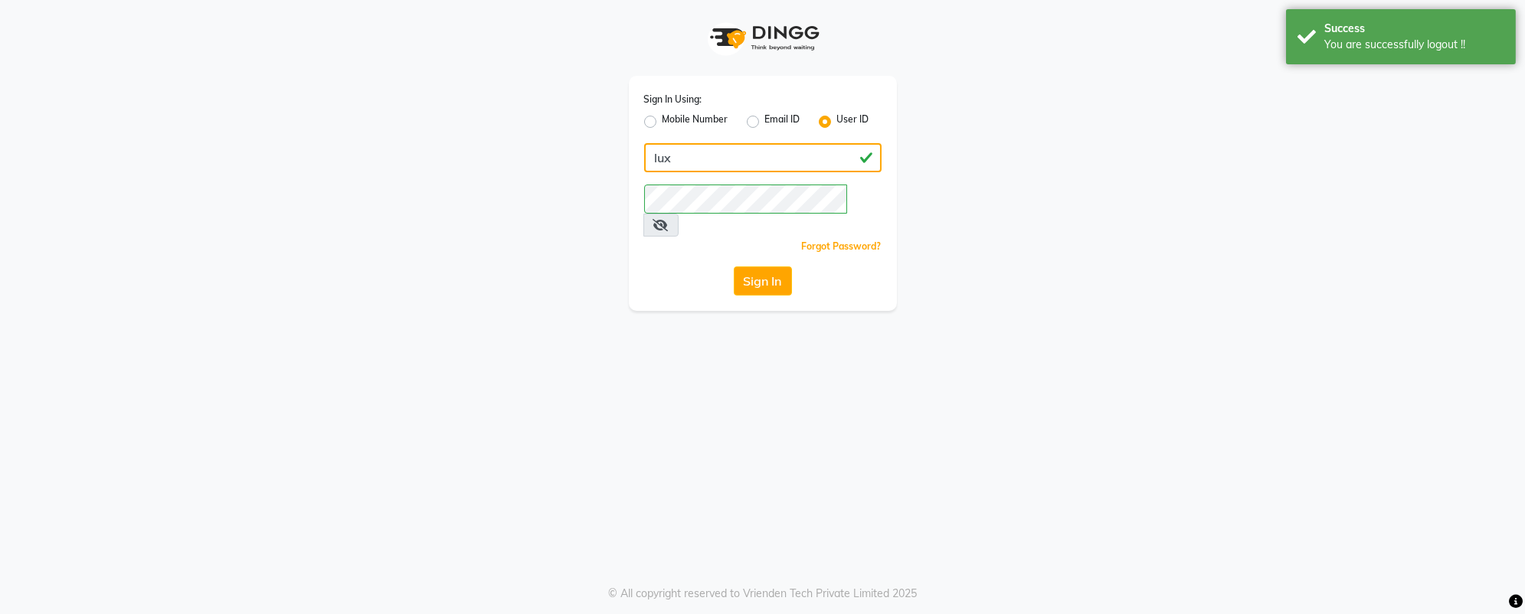
type input "luxesalon"
click at [767, 237] on div "Sign In Using: Mobile Number Email ID User ID luxesalon Remember me Forgot Pass…" at bounding box center [763, 193] width 268 height 235
click at [760, 266] on button "Sign In" at bounding box center [763, 280] width 58 height 29
